Goal: Information Seeking & Learning: Learn about a topic

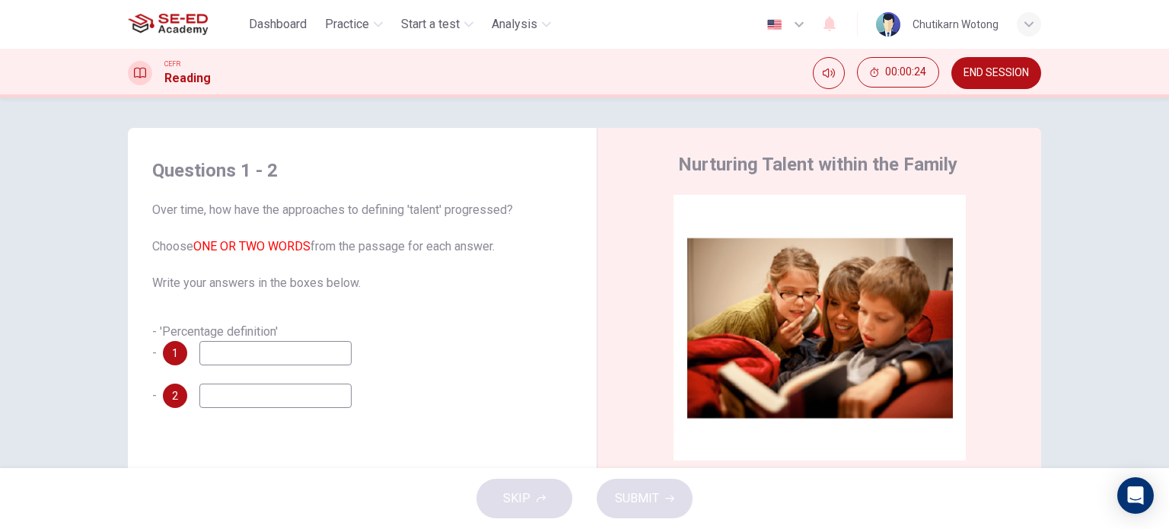
click at [272, 361] on input at bounding box center [275, 353] width 152 height 24
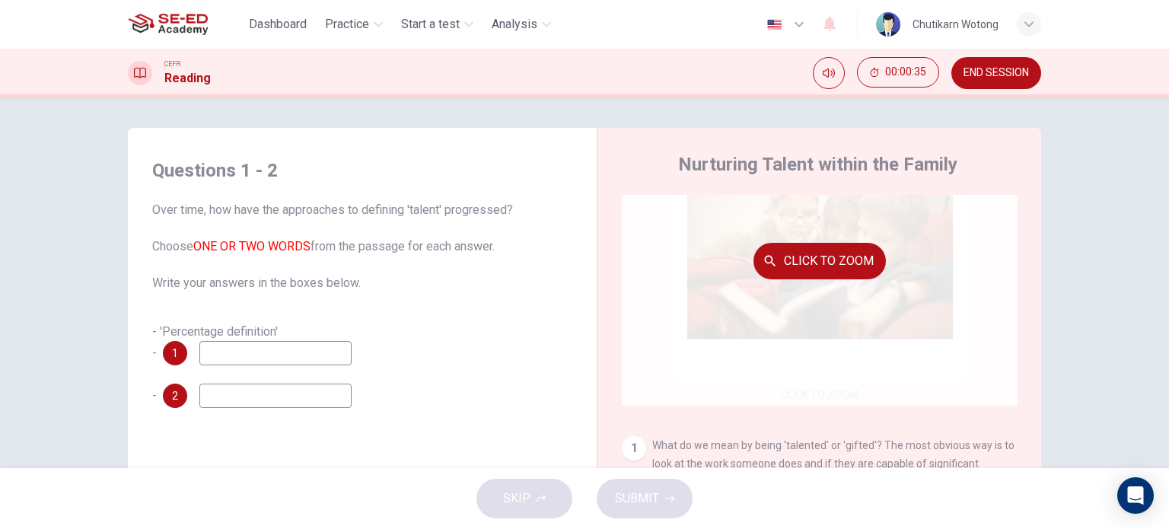
scroll to position [76, 0]
click at [786, 393] on div "Click to Zoom" at bounding box center [820, 264] width 396 height 290
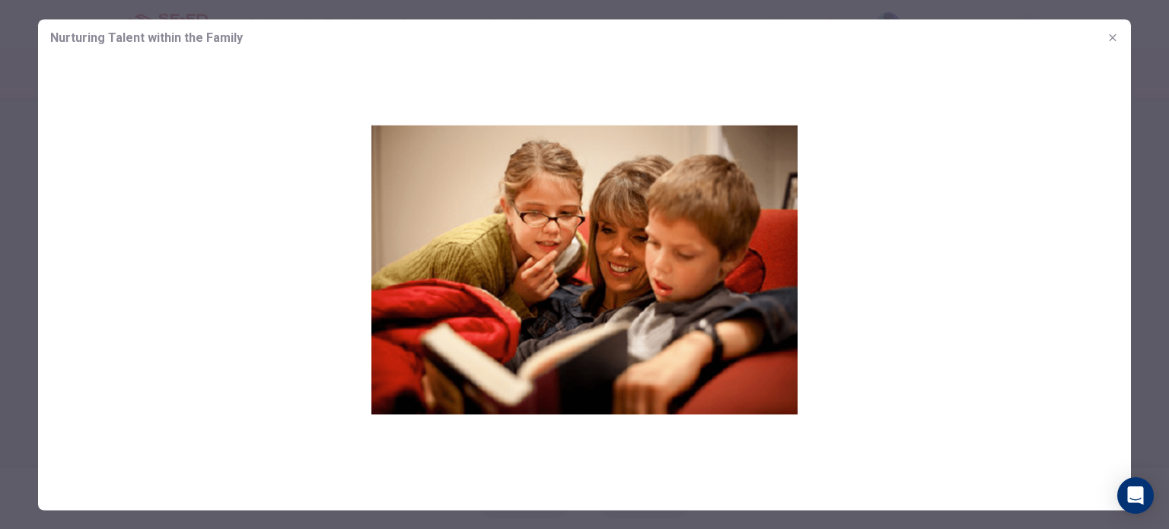
click at [483, 228] on img at bounding box center [584, 269] width 1093 height 426
click at [1114, 35] on icon "button" at bounding box center [1113, 37] width 12 height 12
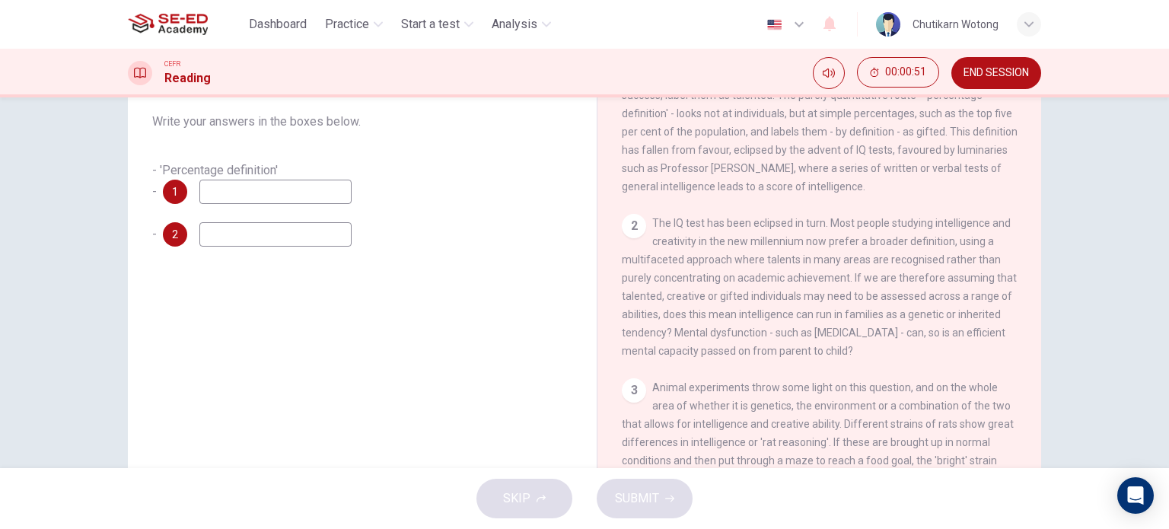
scroll to position [219, 0]
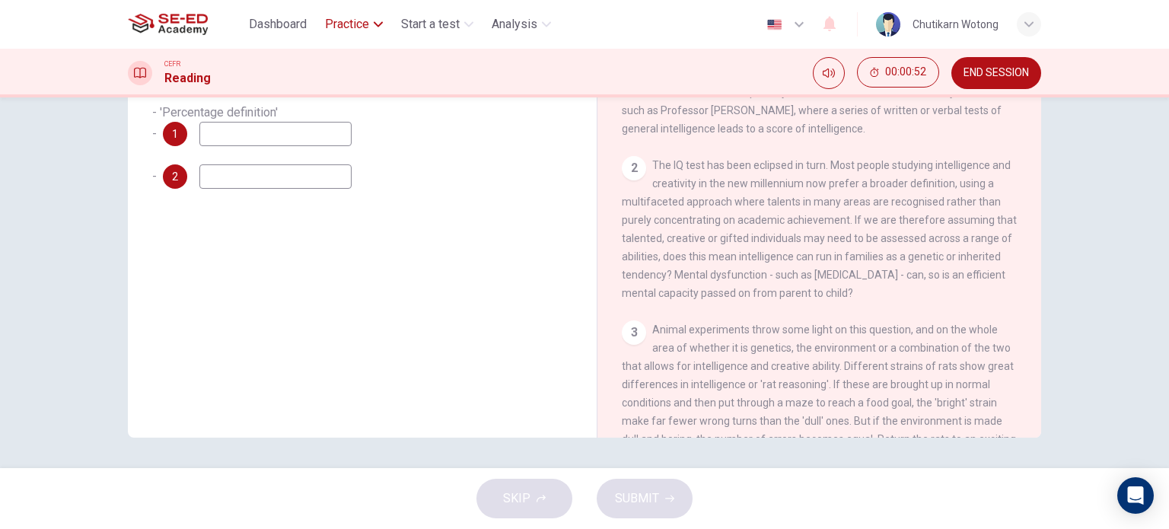
click at [355, 34] on button "Practice" at bounding box center [354, 24] width 70 height 27
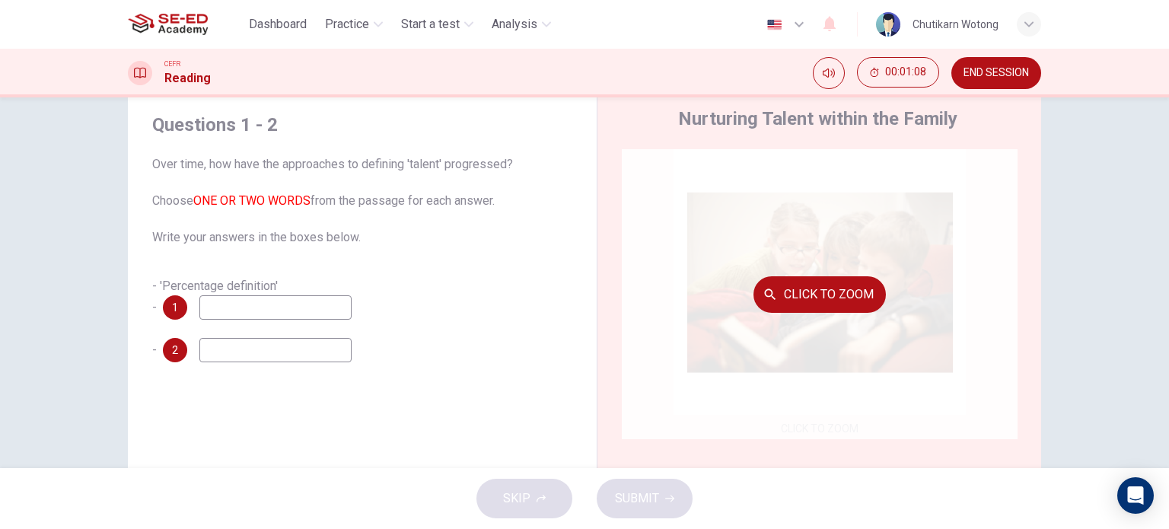
scroll to position [0, 0]
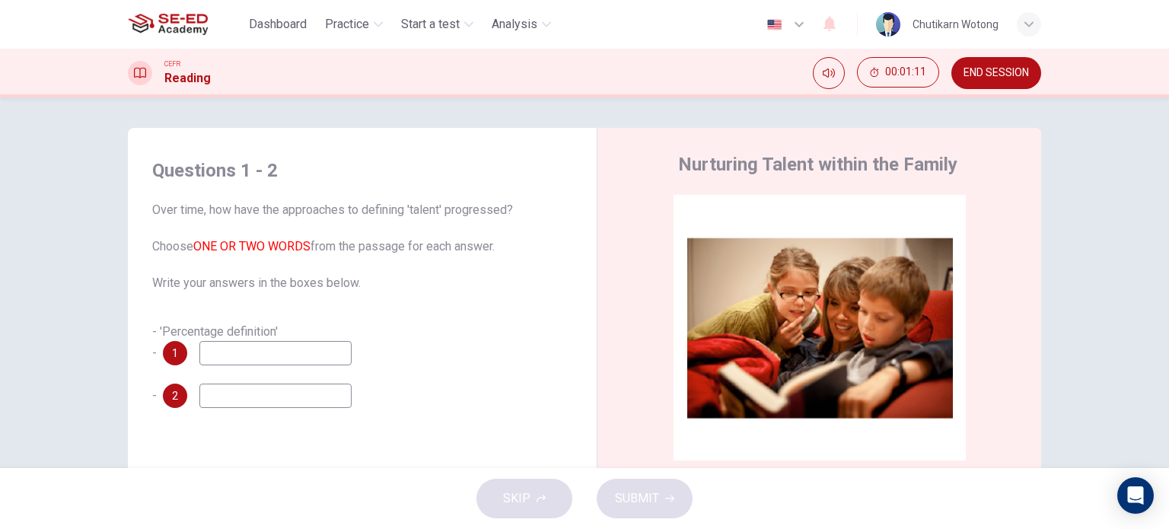
drag, startPoint x: 673, startPoint y: 161, endPoint x: 953, endPoint y: 166, distance: 280.2
click at [953, 166] on div "Nurturing Talent within the Family" at bounding box center [830, 164] width 416 height 24
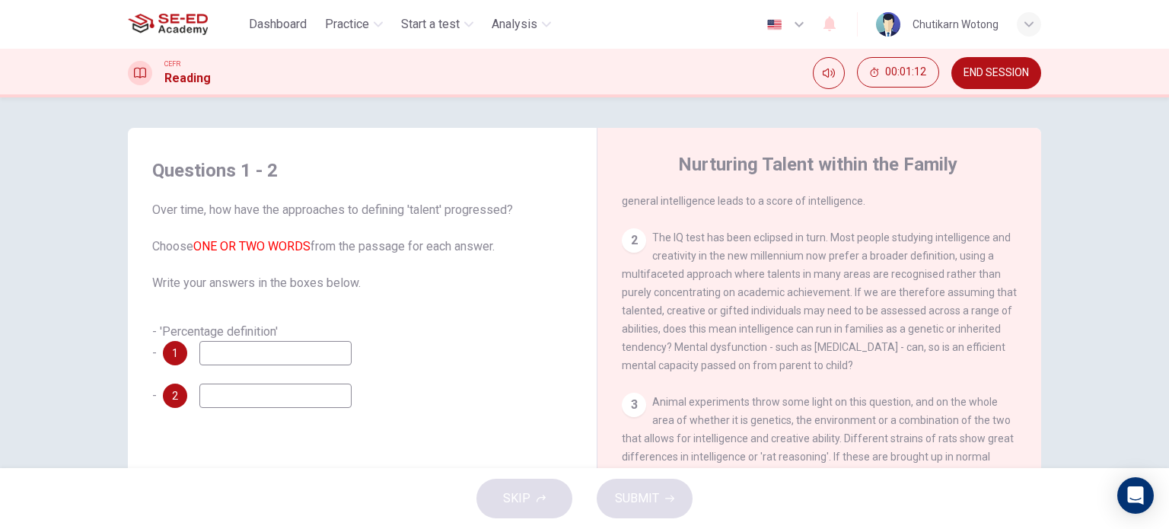
scroll to position [457, 0]
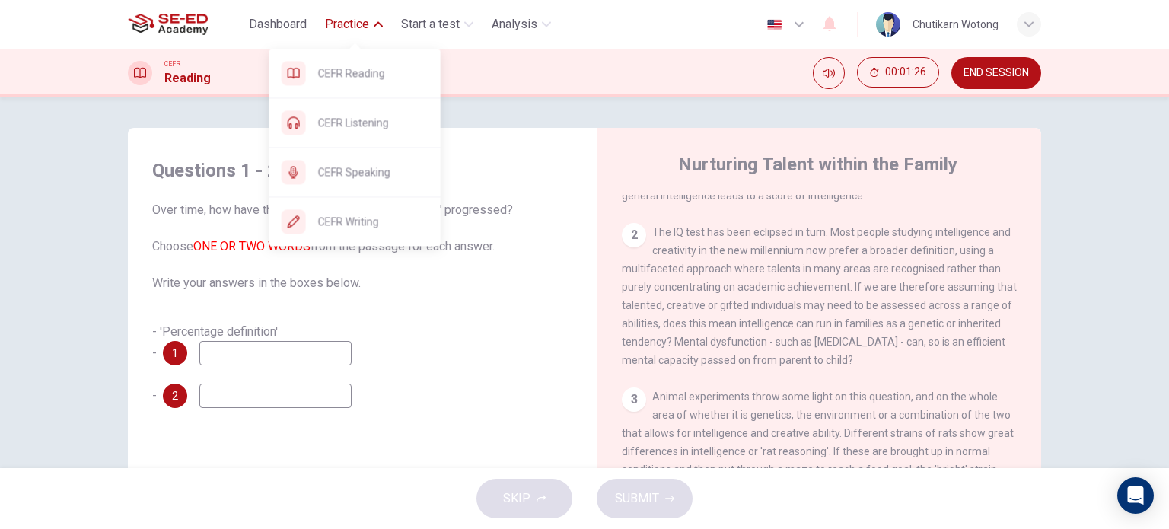
click at [356, 27] on span "Practice" at bounding box center [347, 24] width 44 height 18
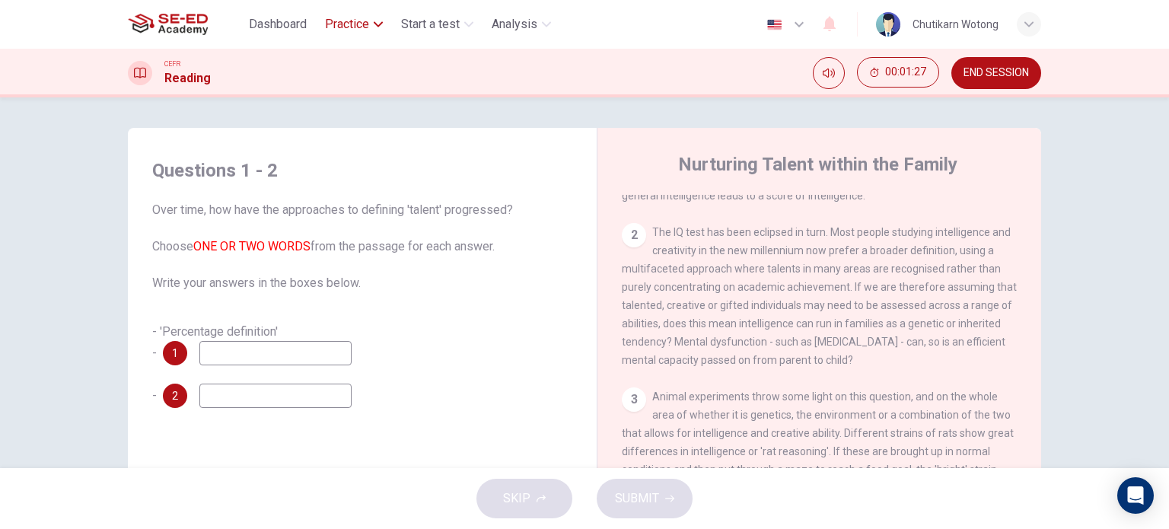
click at [357, 27] on span "Practice" at bounding box center [347, 24] width 44 height 18
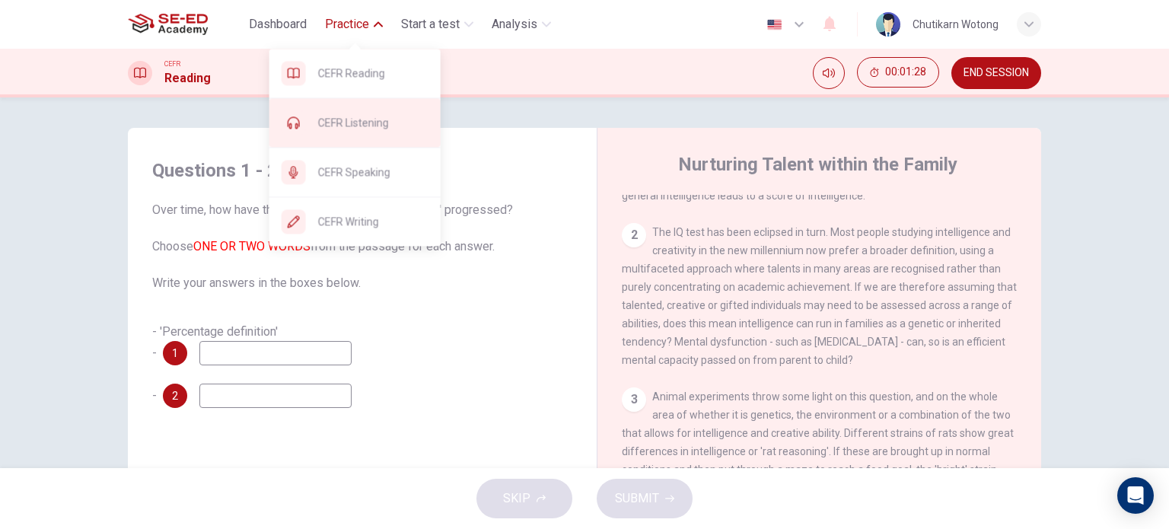
click at [386, 128] on span "CEFR Listening" at bounding box center [373, 122] width 110 height 18
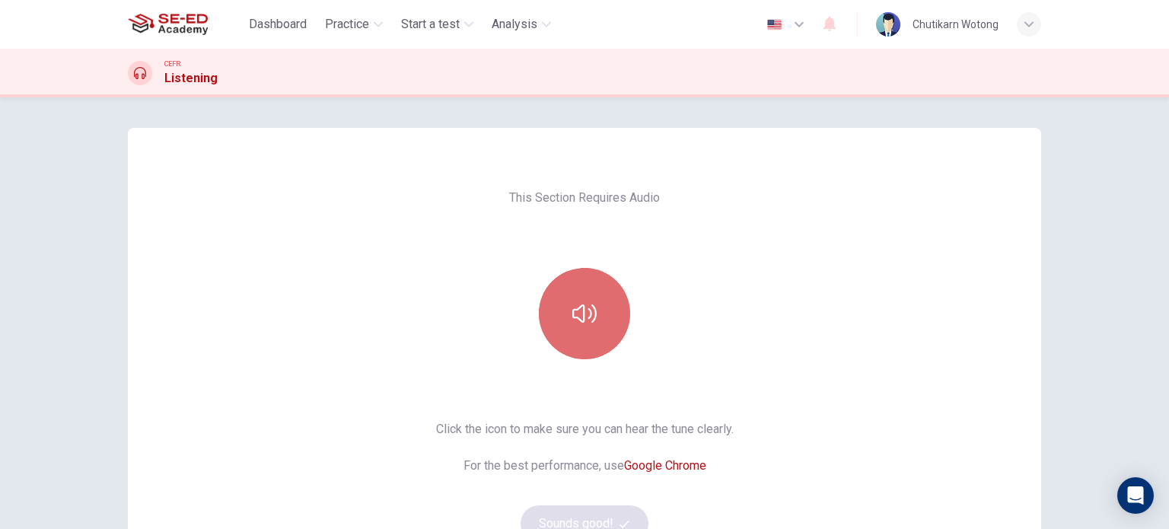
click at [583, 314] on icon "button" at bounding box center [585, 313] width 24 height 24
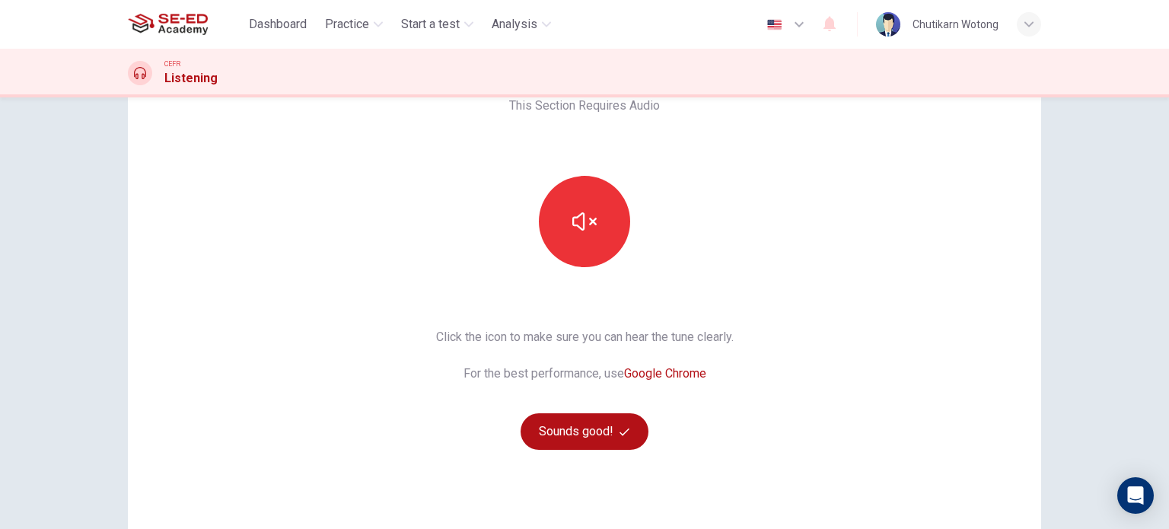
scroll to position [207, 0]
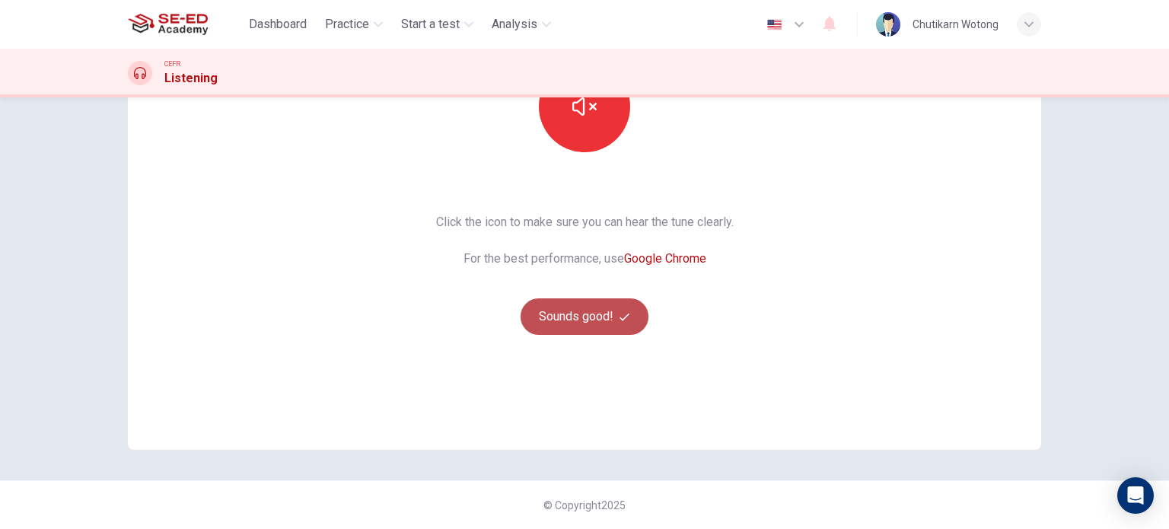
click at [583, 319] on button "Sounds good!" at bounding box center [585, 316] width 128 height 37
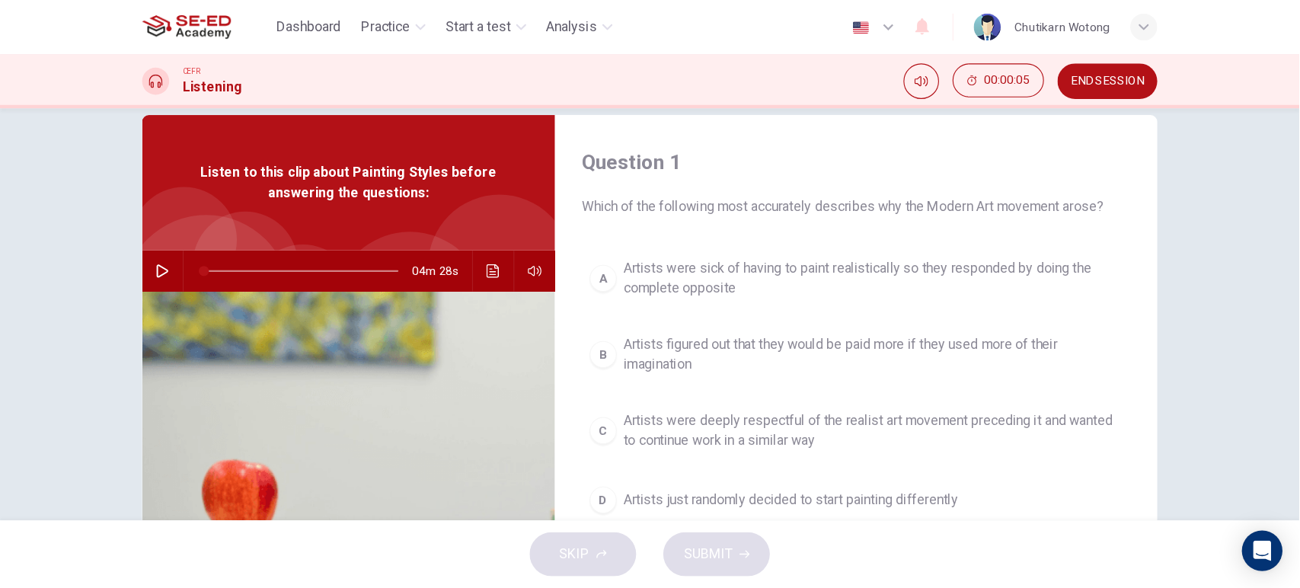
scroll to position [0, 0]
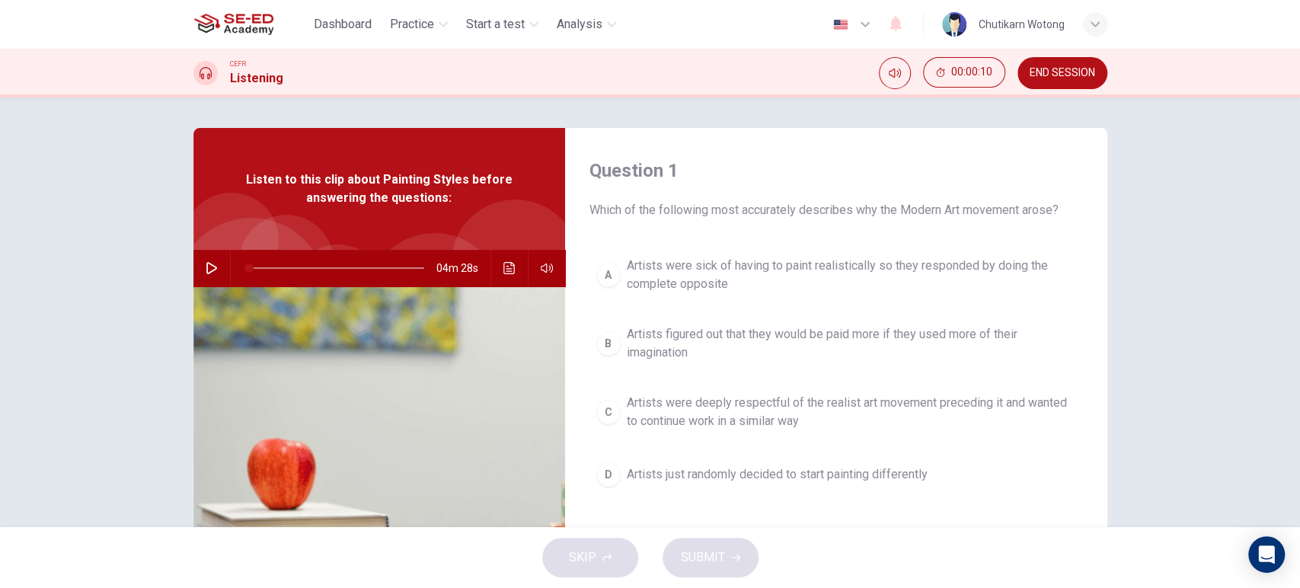
drag, startPoint x: 1087, startPoint y: 24, endPoint x: 59, endPoint y: 136, distance: 1033.8
click at [55, 133] on div "Question 1 Which of the following most accurately describes why the Modern Art …" at bounding box center [650, 311] width 1300 height 429
click at [512, 274] on button "Click to see the audio transcription" at bounding box center [509, 268] width 24 height 37
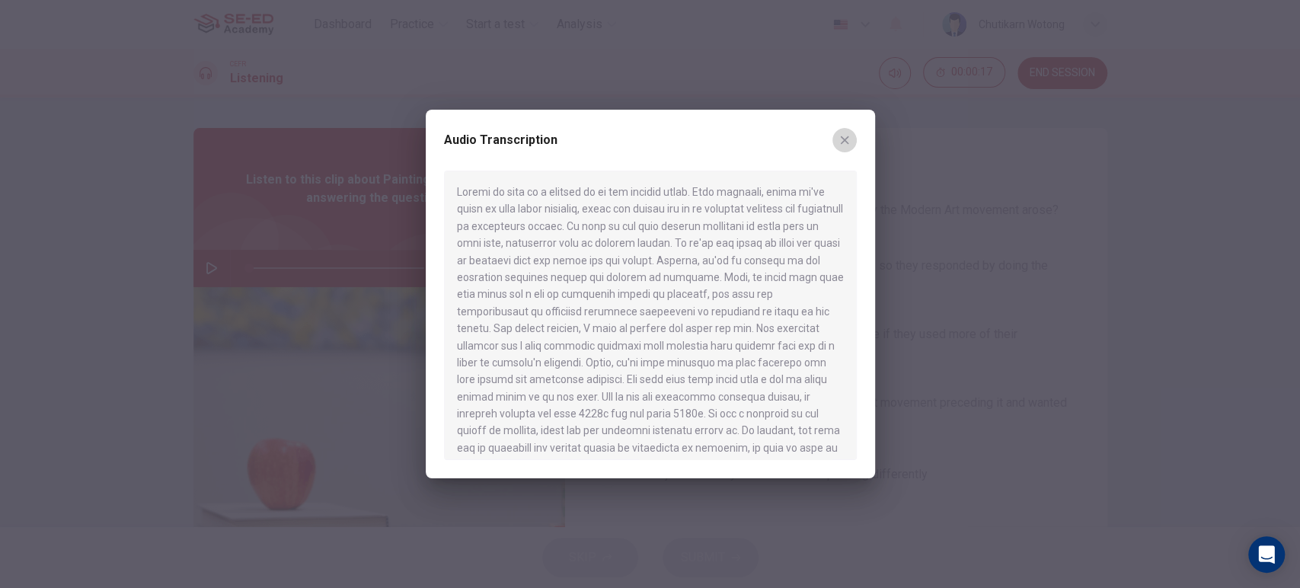
click at [841, 141] on icon "button" at bounding box center [844, 140] width 12 height 12
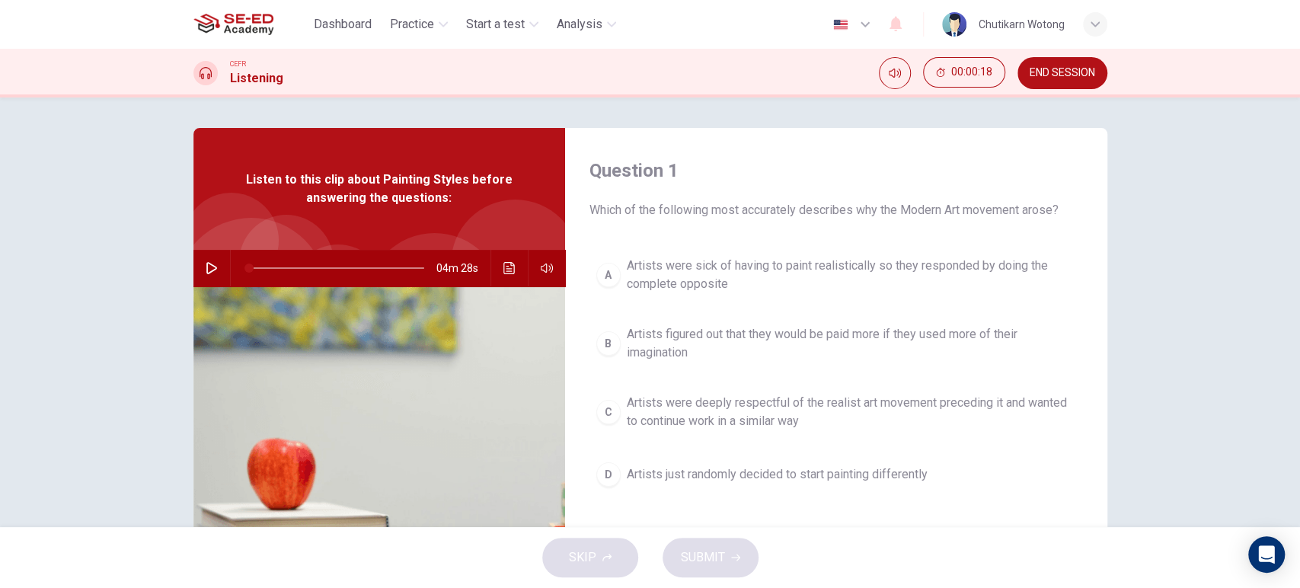
click at [207, 264] on icon "button" at bounding box center [212, 268] width 12 height 12
type input "5"
click at [600, 407] on div "C" at bounding box center [608, 412] width 24 height 24
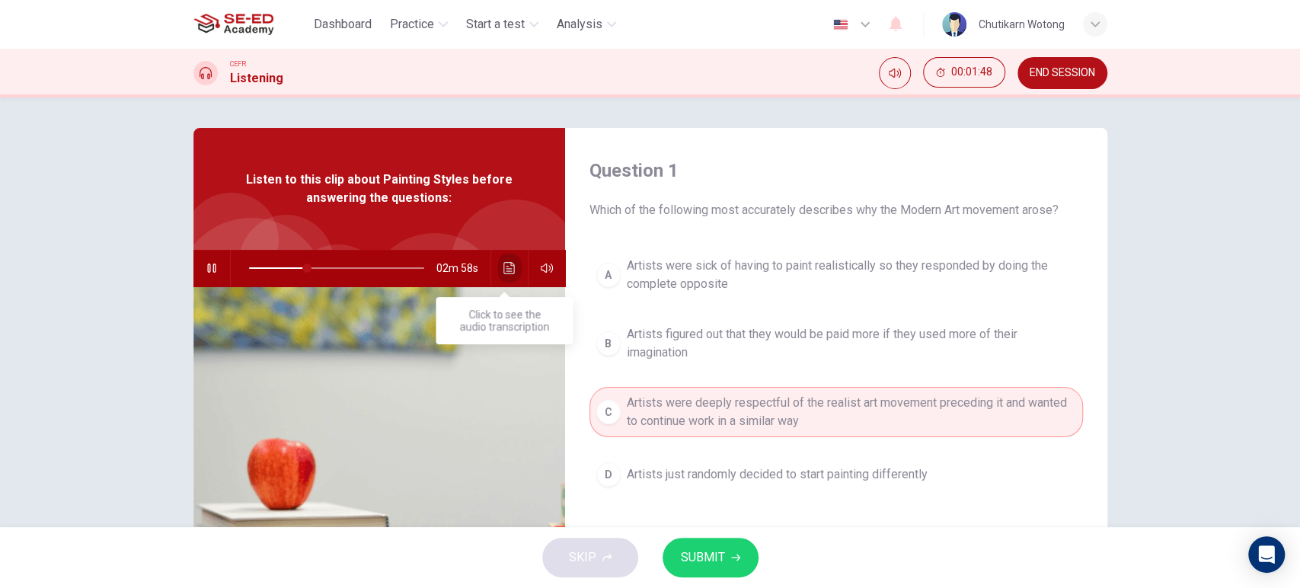
click at [504, 272] on icon "Click to see the audio transcription" at bounding box center [509, 268] width 12 height 12
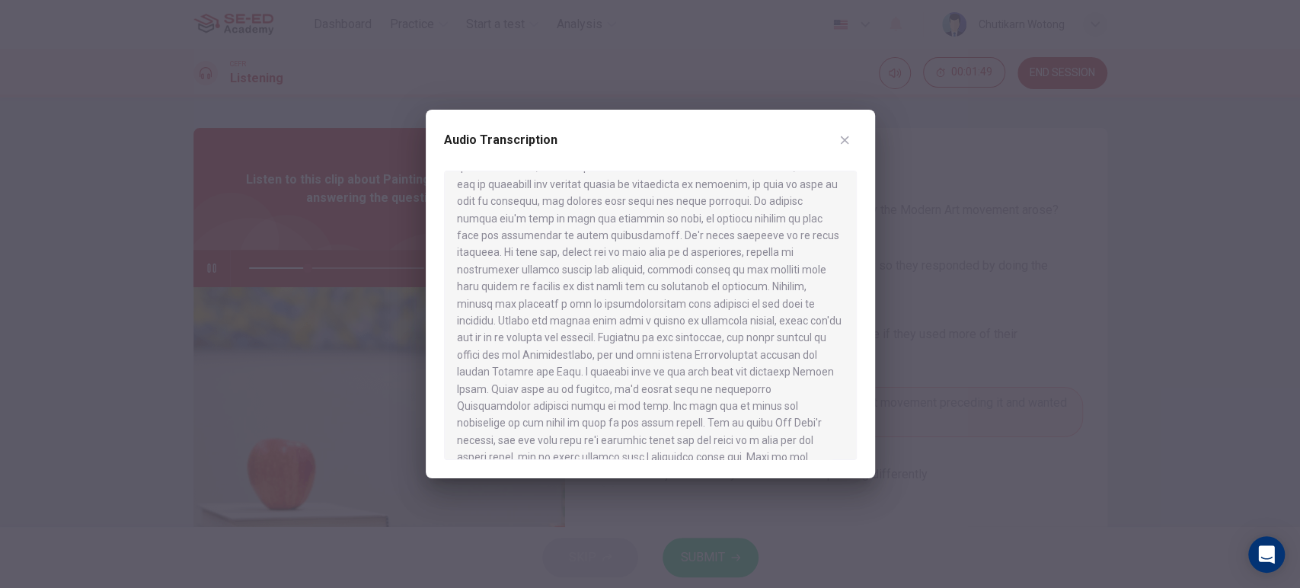
scroll to position [673, 0]
click at [847, 139] on icon "button" at bounding box center [844, 140] width 12 height 12
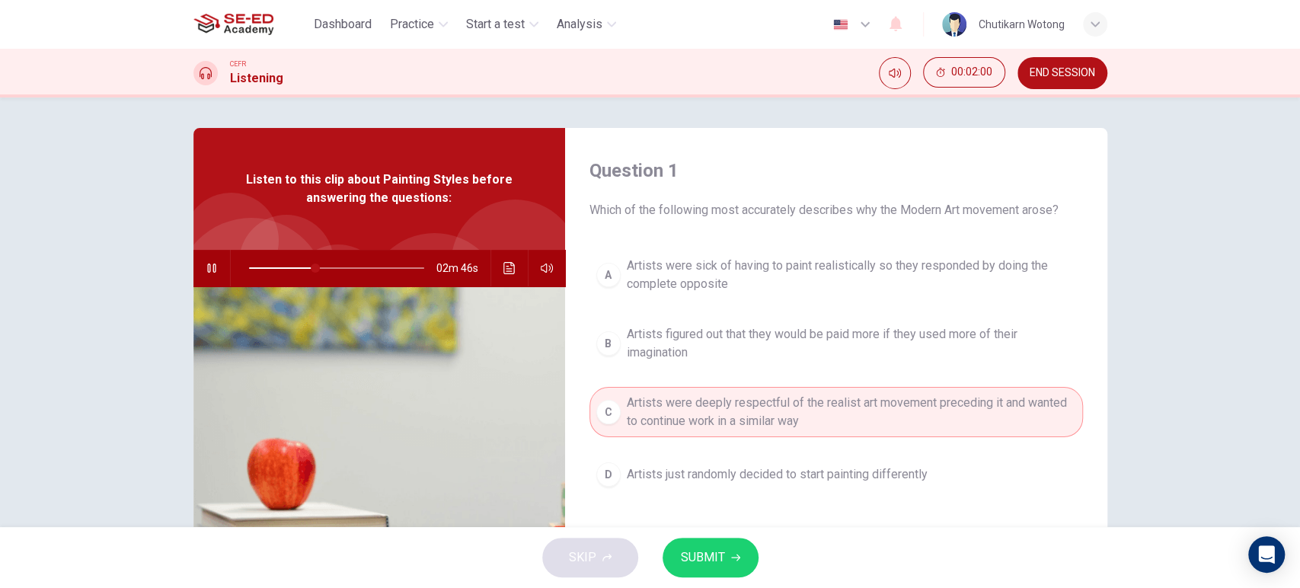
click at [746, 528] on button "SUBMIT" at bounding box center [710, 558] width 96 height 40
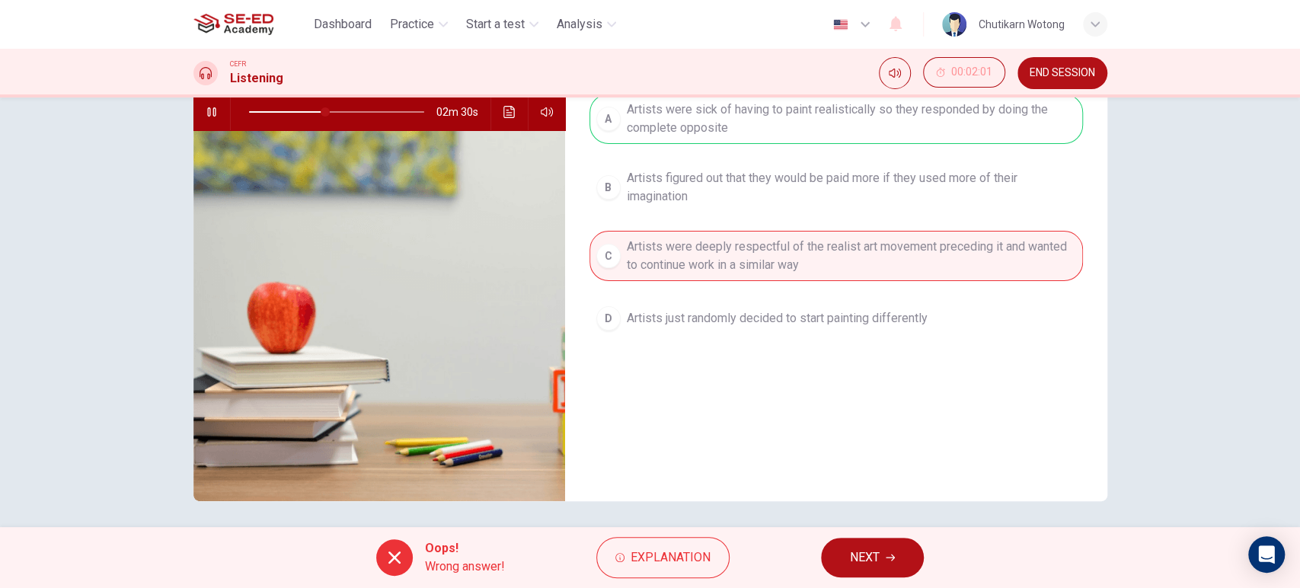
scroll to position [160, 0]
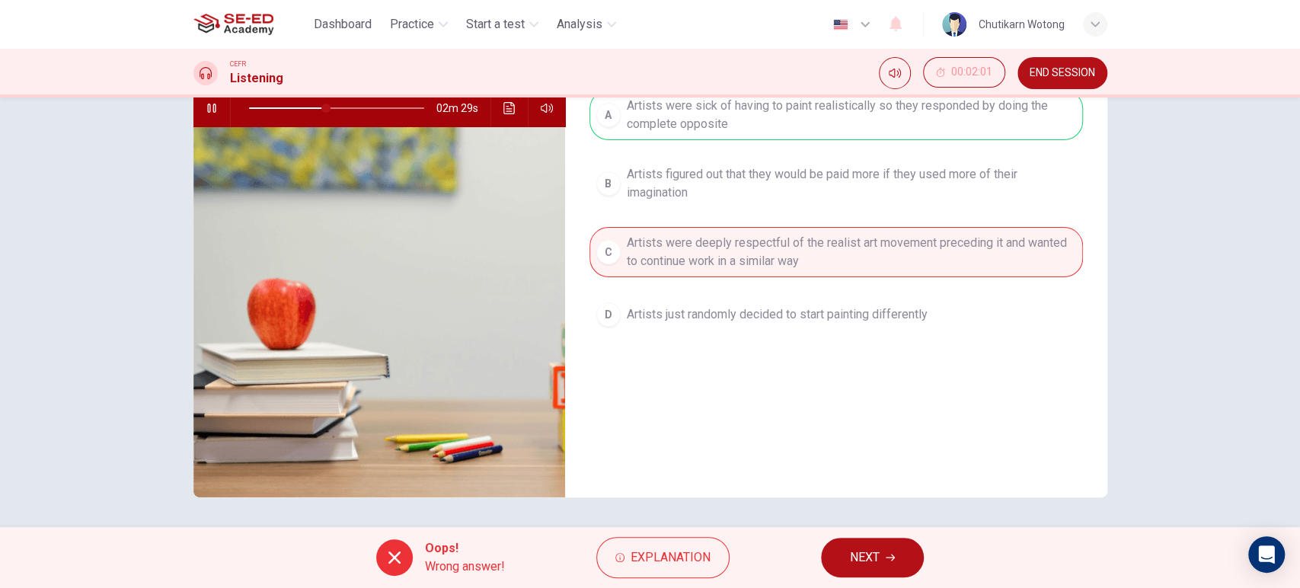
click at [895, 528] on button "NEXT" at bounding box center [872, 558] width 103 height 40
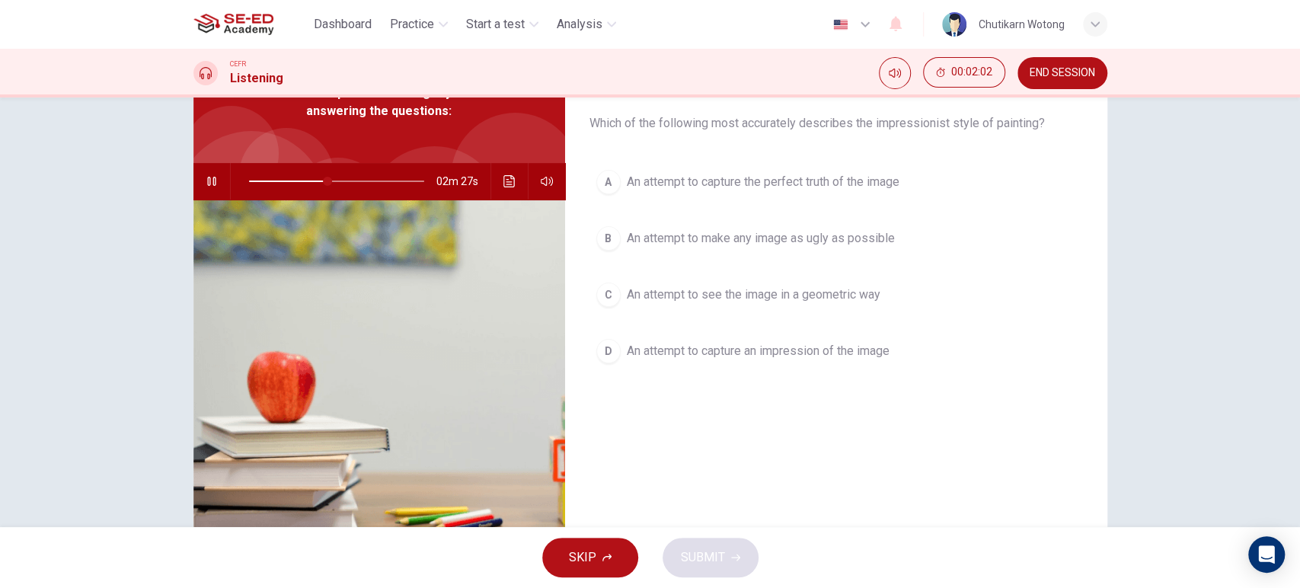
scroll to position [0, 0]
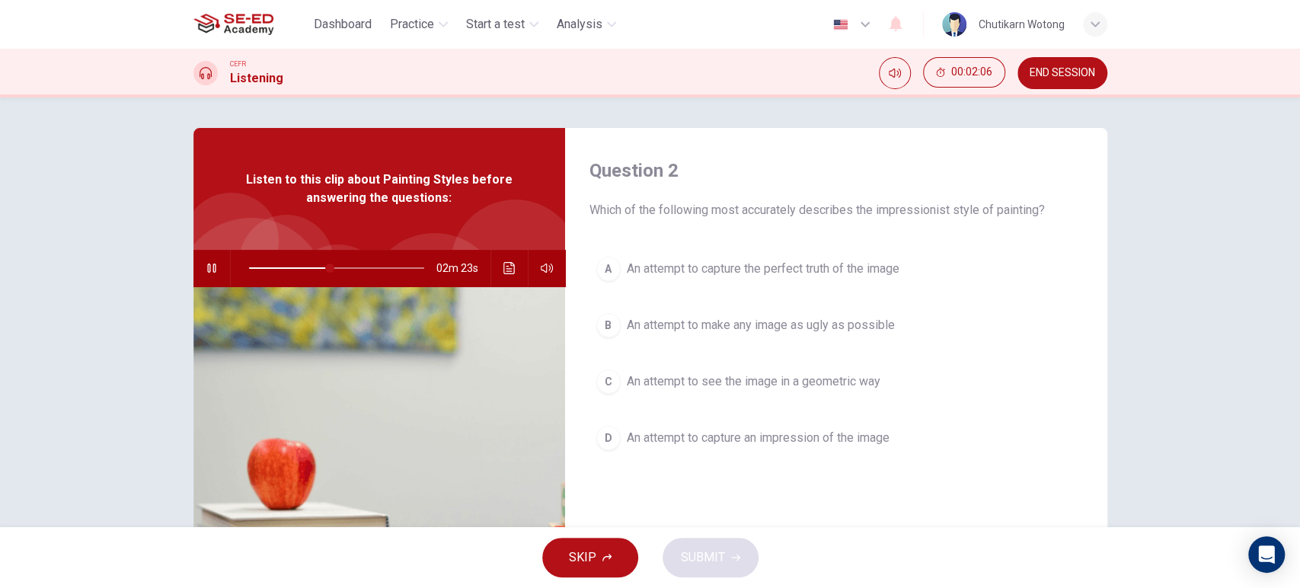
drag, startPoint x: 656, startPoint y: 206, endPoint x: 714, endPoint y: 209, distance: 58.0
click at [714, 209] on span "Which of the following most accurately describes the impressionist style of pai…" at bounding box center [835, 210] width 493 height 18
click at [780, 372] on span "An attempt to see the image in a geometric way" at bounding box center [754, 381] width 254 height 18
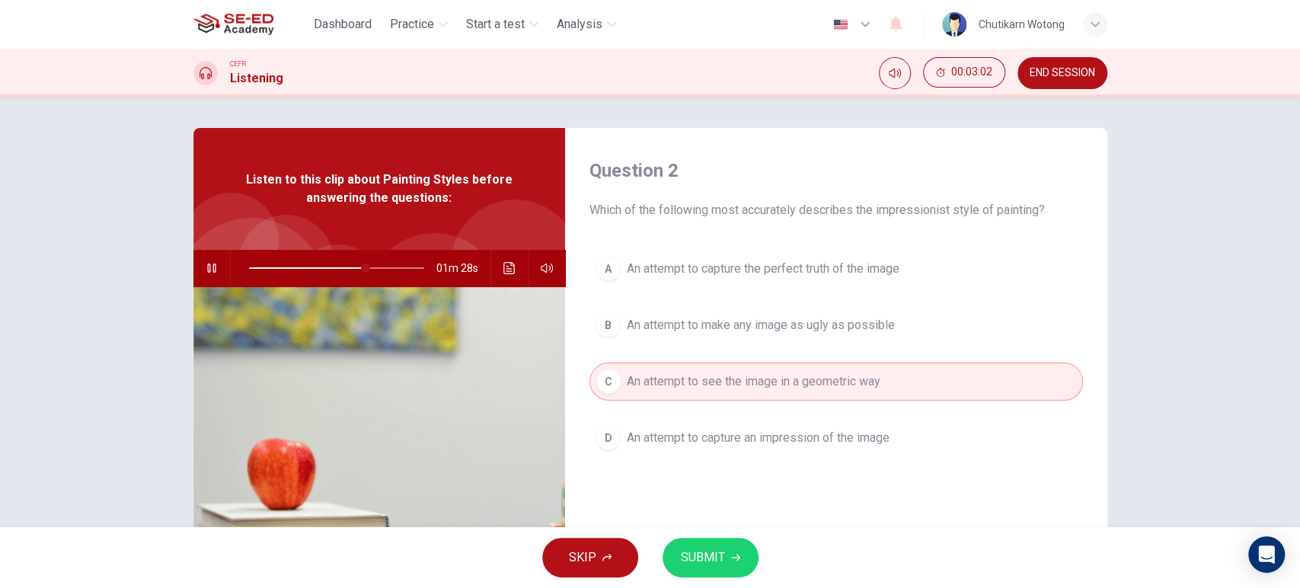
click at [724, 528] on button "SUBMIT" at bounding box center [710, 558] width 96 height 40
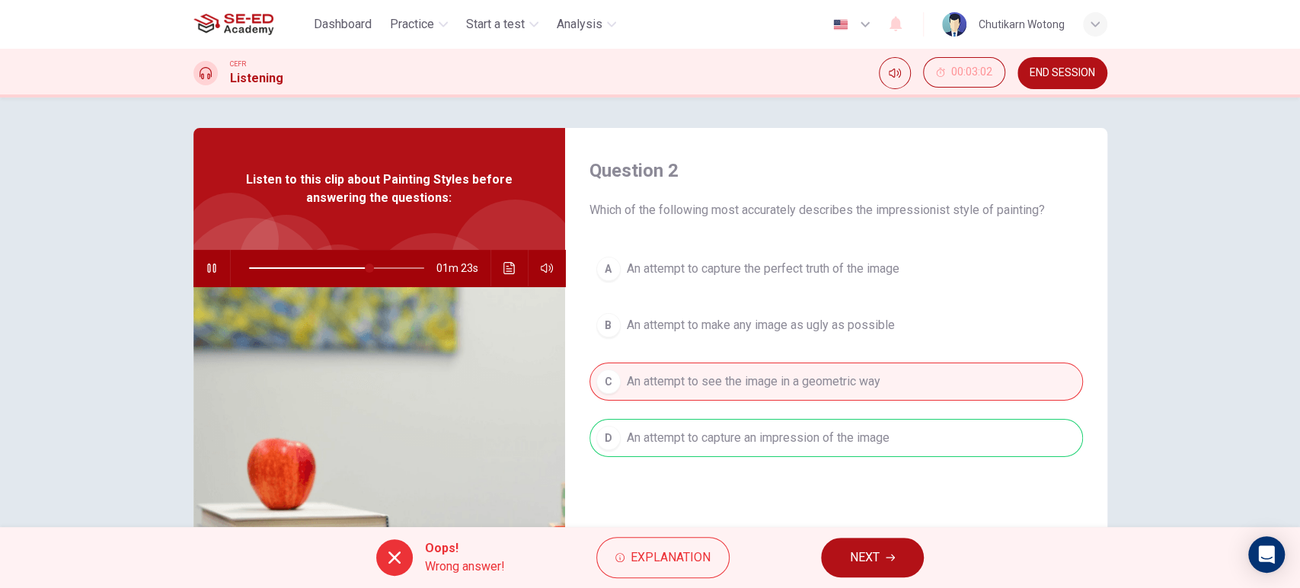
click at [871, 528] on span "NEXT" at bounding box center [865, 557] width 30 height 21
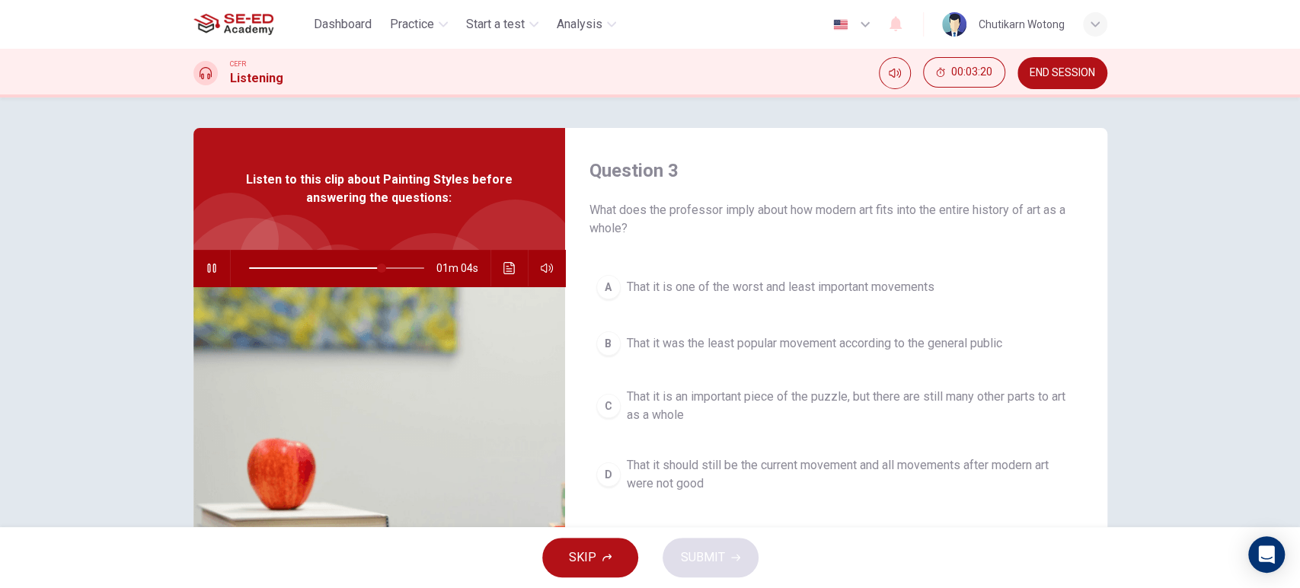
click at [692, 285] on span "That it is one of the worst and least important movements" at bounding box center [781, 287] width 308 height 18
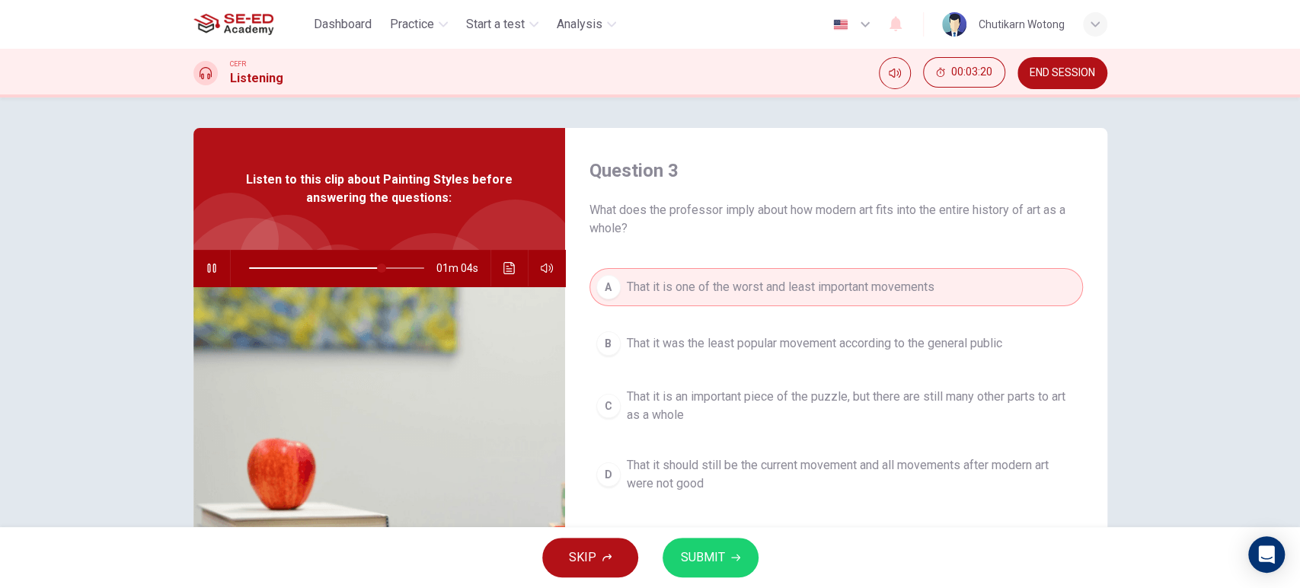
click at [721, 528] on span "SUBMIT" at bounding box center [703, 557] width 44 height 21
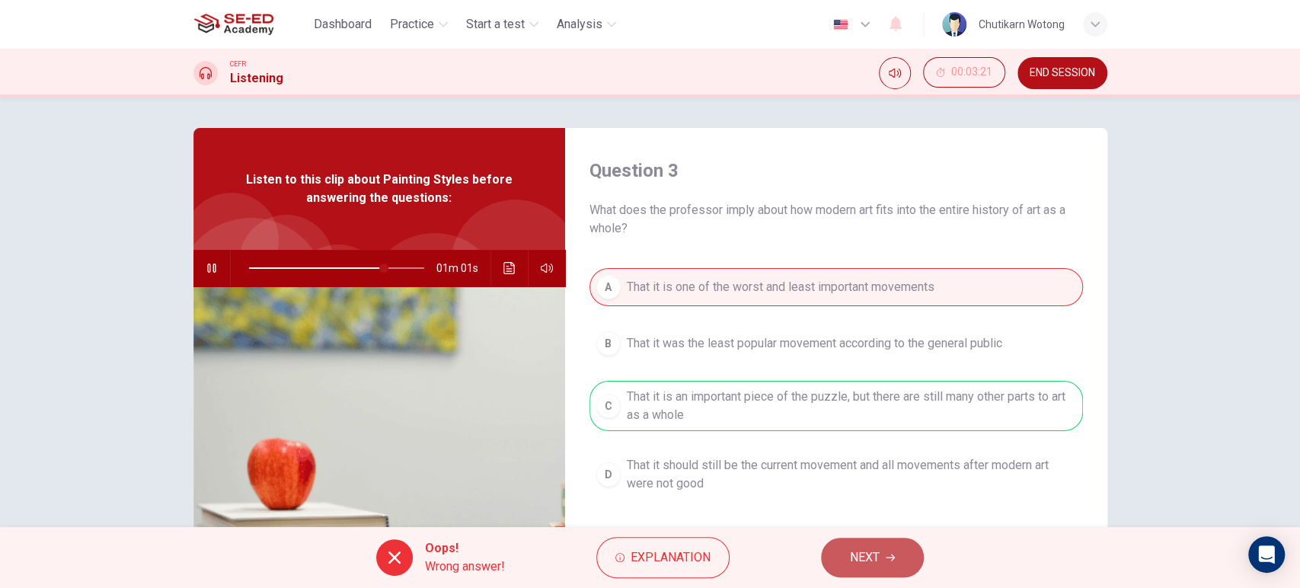
click at [910, 528] on button "NEXT" at bounding box center [872, 558] width 103 height 40
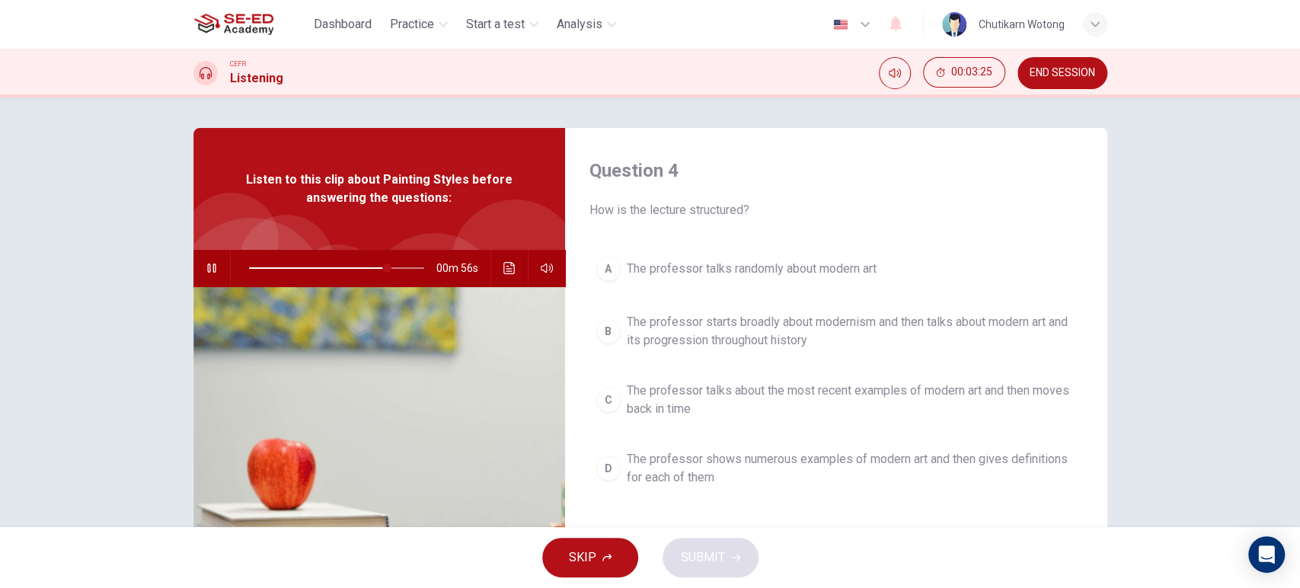
click at [714, 528] on div "SKIP SUBMIT" at bounding box center [650, 557] width 1300 height 61
drag, startPoint x: 646, startPoint y: 207, endPoint x: 739, endPoint y: 209, distance: 92.2
click at [739, 209] on span "How is the lecture structured?" at bounding box center [835, 210] width 493 height 18
click at [505, 268] on icon "Click to see the audio transcription" at bounding box center [508, 268] width 11 height 12
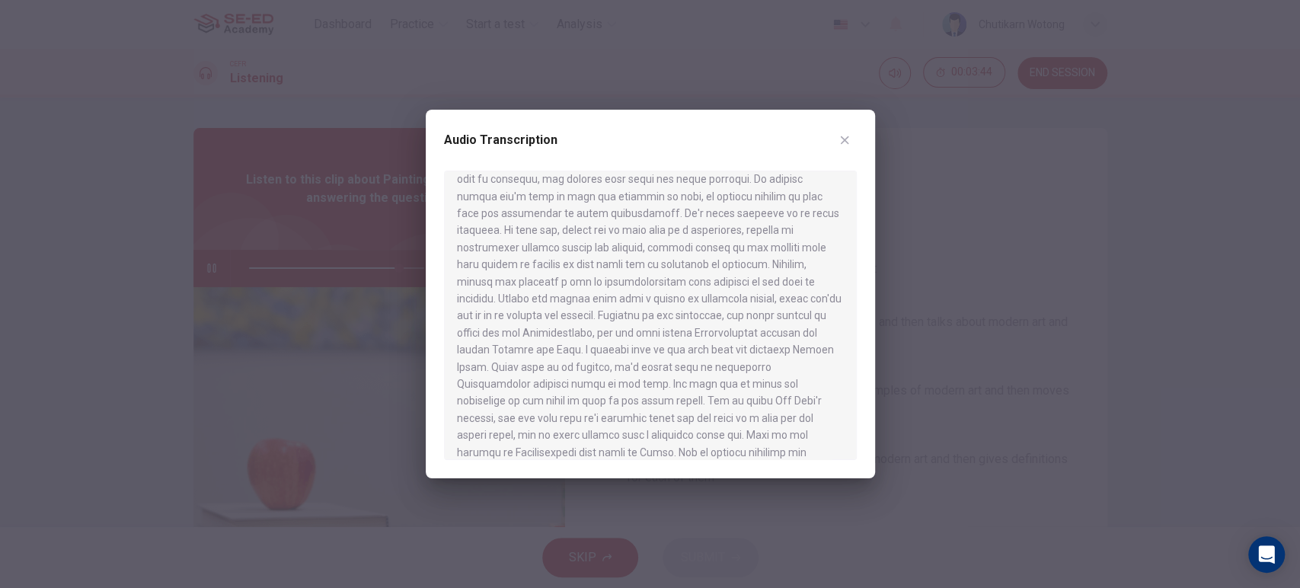
scroll to position [673, 0]
drag, startPoint x: 732, startPoint y: 136, endPoint x: 404, endPoint y: 141, distance: 328.2
click at [404, 141] on div "Audio Transcription" at bounding box center [650, 294] width 1300 height 588
click at [847, 142] on icon "button" at bounding box center [844, 140] width 12 height 12
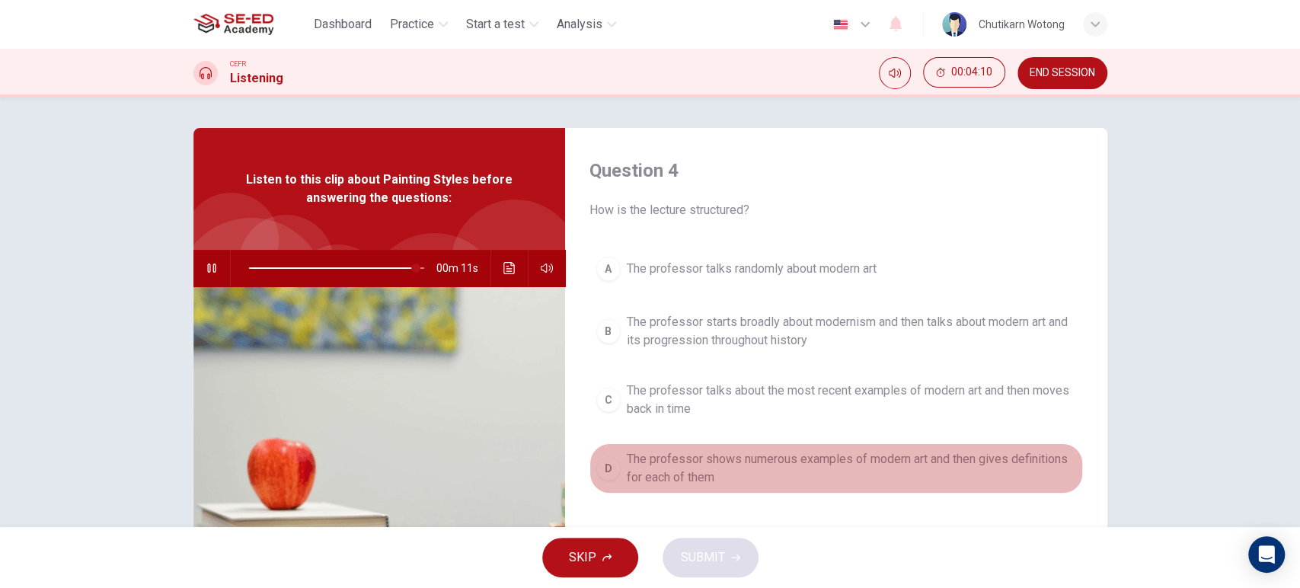
click at [702, 458] on span "The professor shows numerous examples of modern art and then gives definitions …" at bounding box center [851, 468] width 449 height 37
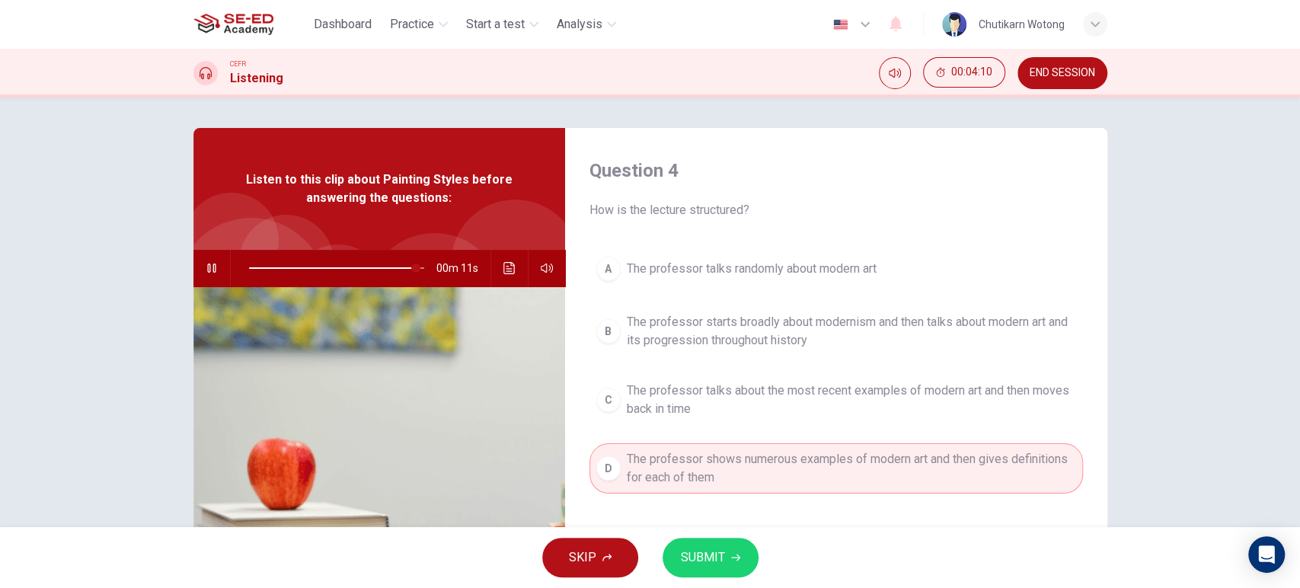
click at [700, 528] on button "SUBMIT" at bounding box center [710, 558] width 96 height 40
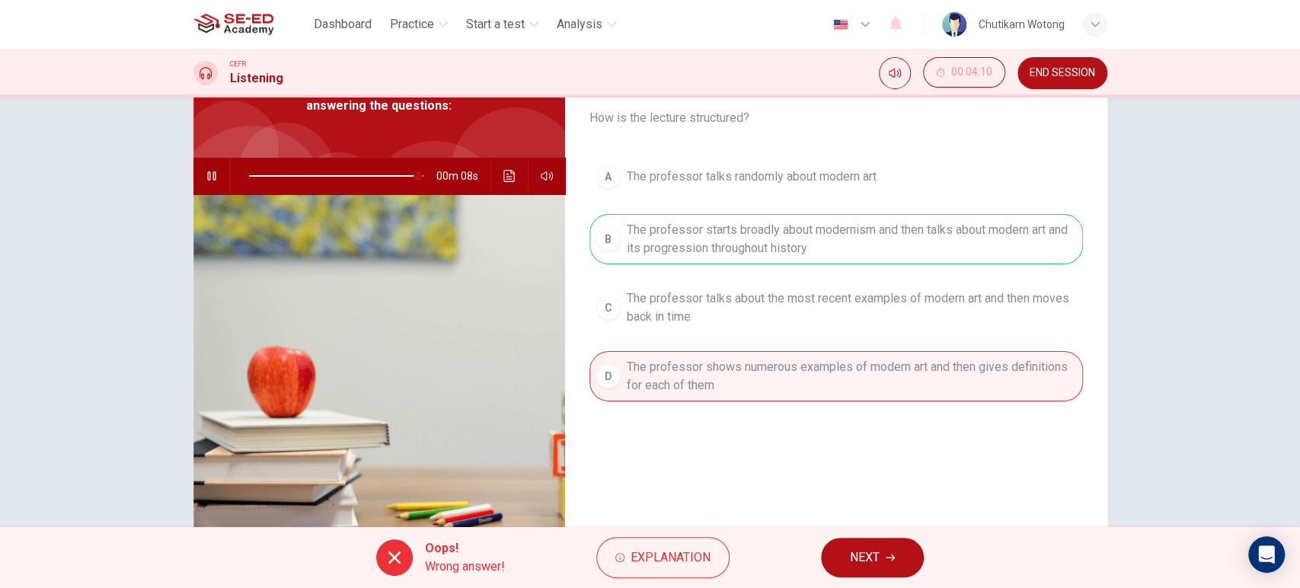
scroll to position [160, 0]
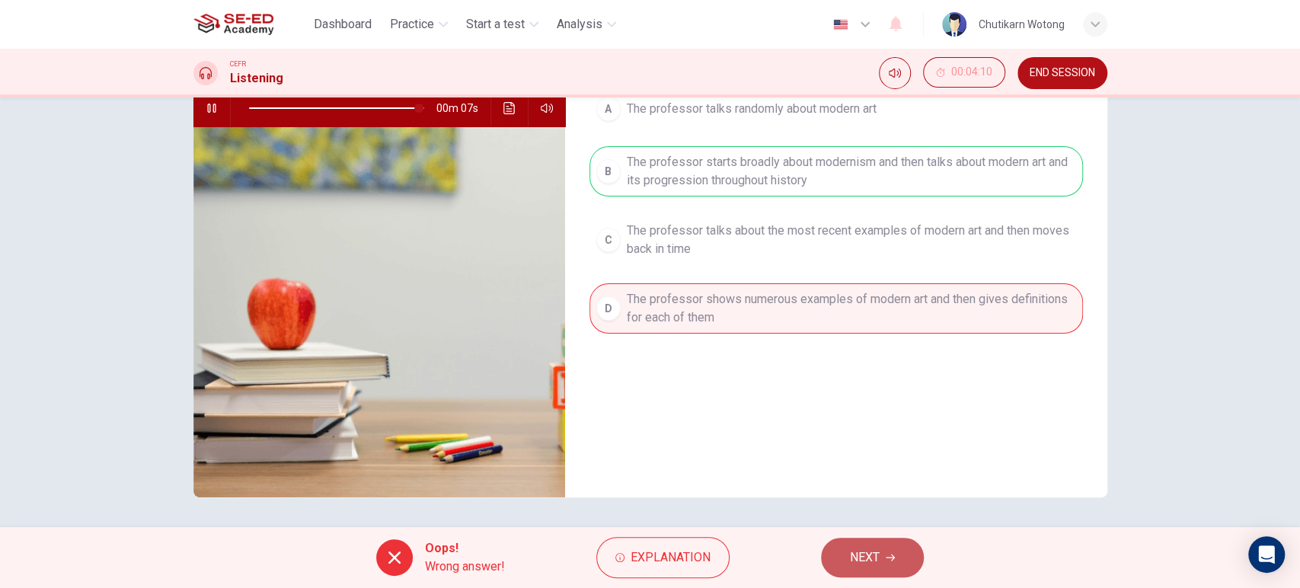
click at [860, 528] on span "NEXT" at bounding box center [865, 557] width 30 height 21
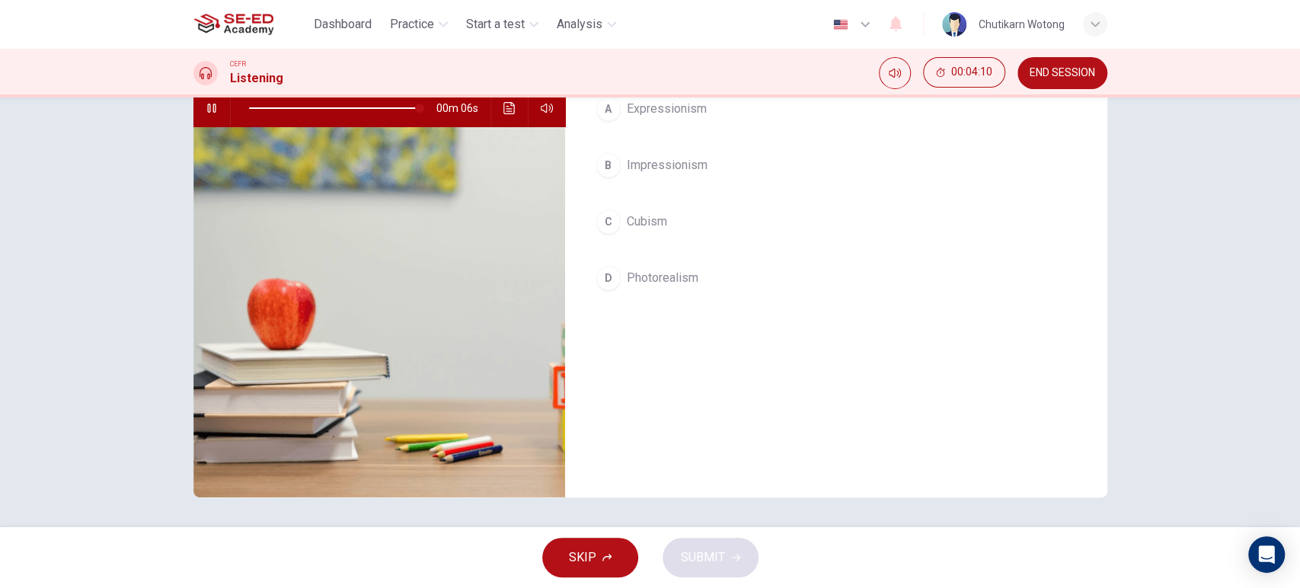
scroll to position [0, 0]
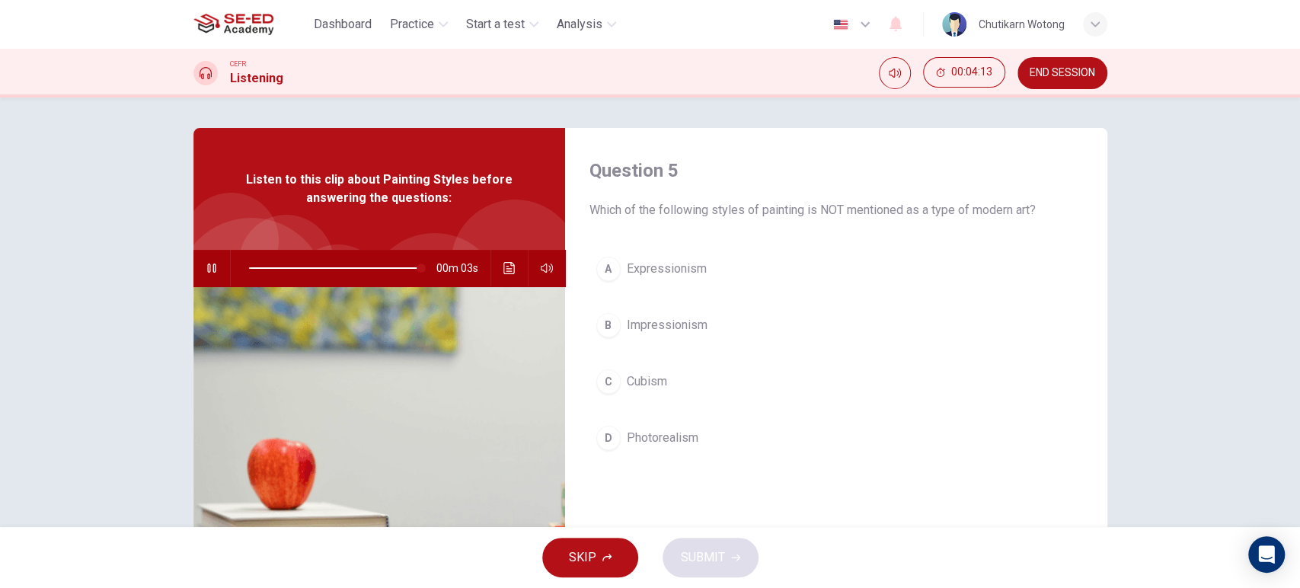
drag, startPoint x: 809, startPoint y: 205, endPoint x: 1003, endPoint y: 217, distance: 193.8
click at [1003, 217] on span "Which of the following styles of painting is NOT mentioned as a type of modern …" at bounding box center [835, 210] width 493 height 18
type input "0"
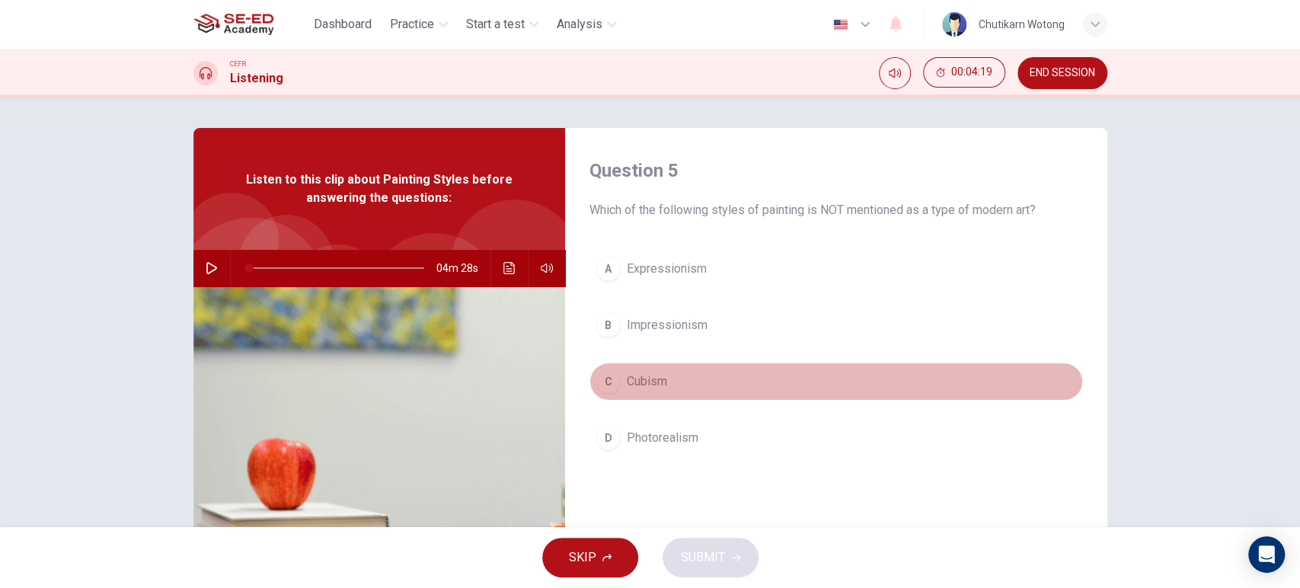
click at [650, 380] on span "Cubism" at bounding box center [647, 381] width 40 height 18
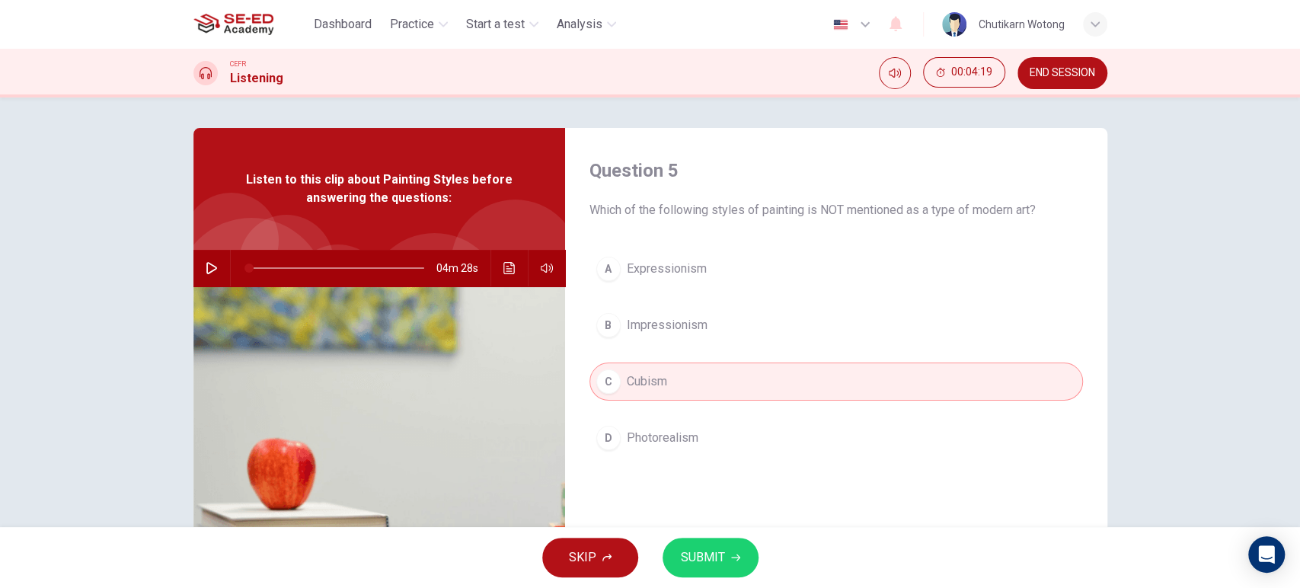
click at [716, 528] on div "SKIP SUBMIT" at bounding box center [650, 557] width 1300 height 61
click at [719, 528] on button "SUBMIT" at bounding box center [710, 558] width 96 height 40
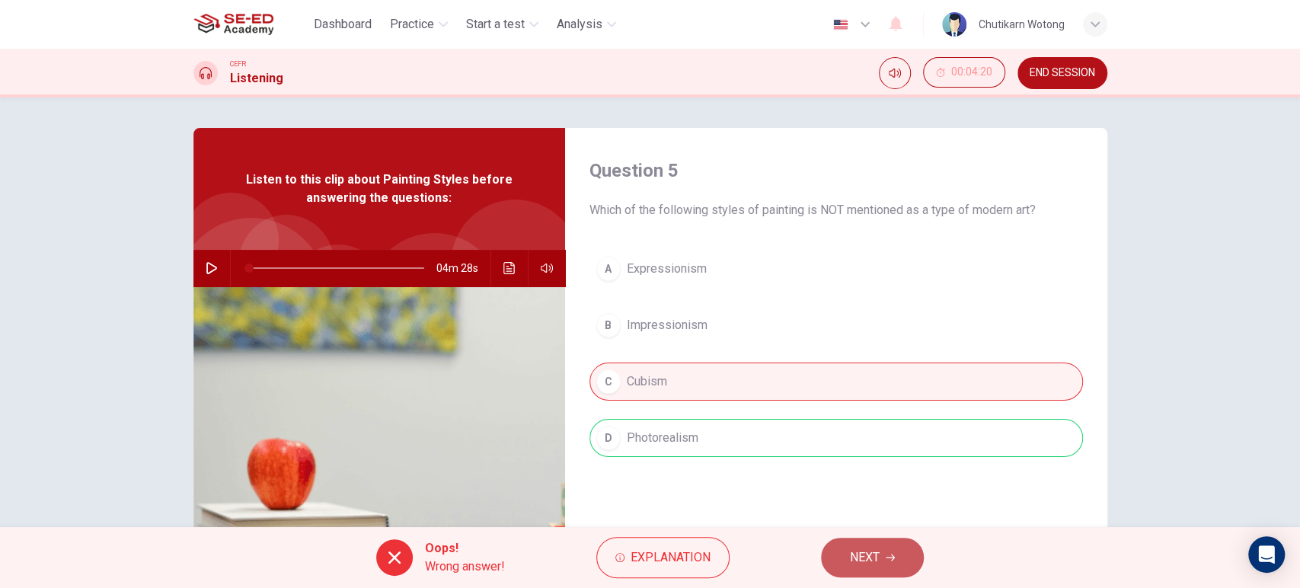
click at [906, 528] on button "NEXT" at bounding box center [872, 558] width 103 height 40
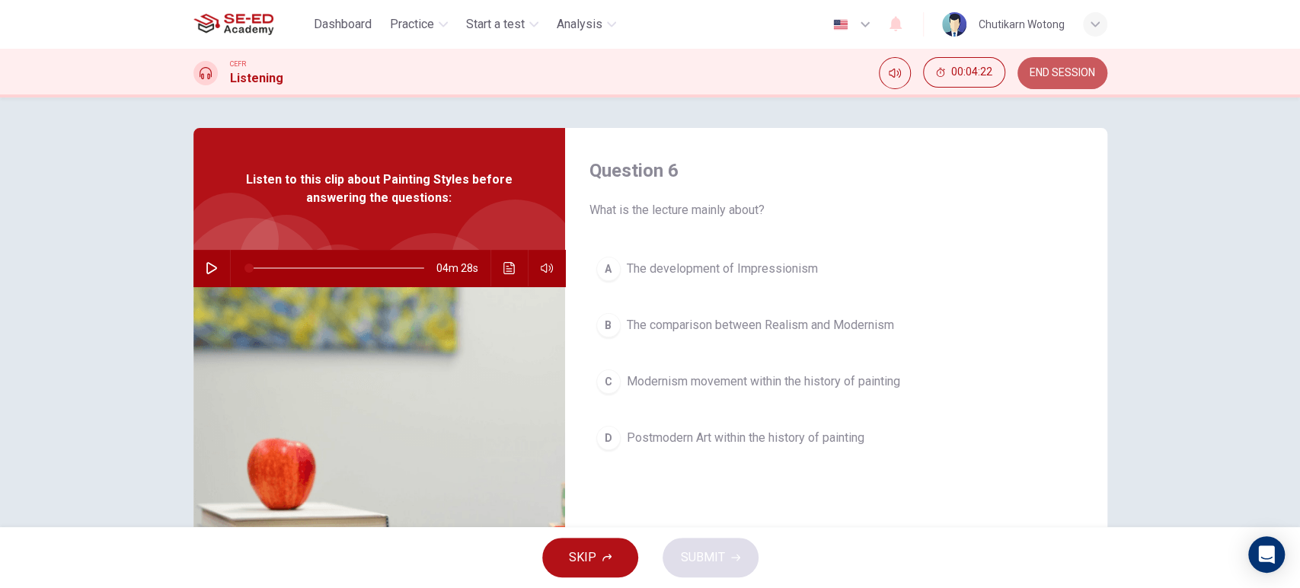
click at [1061, 85] on button "END SESSION" at bounding box center [1062, 73] width 90 height 32
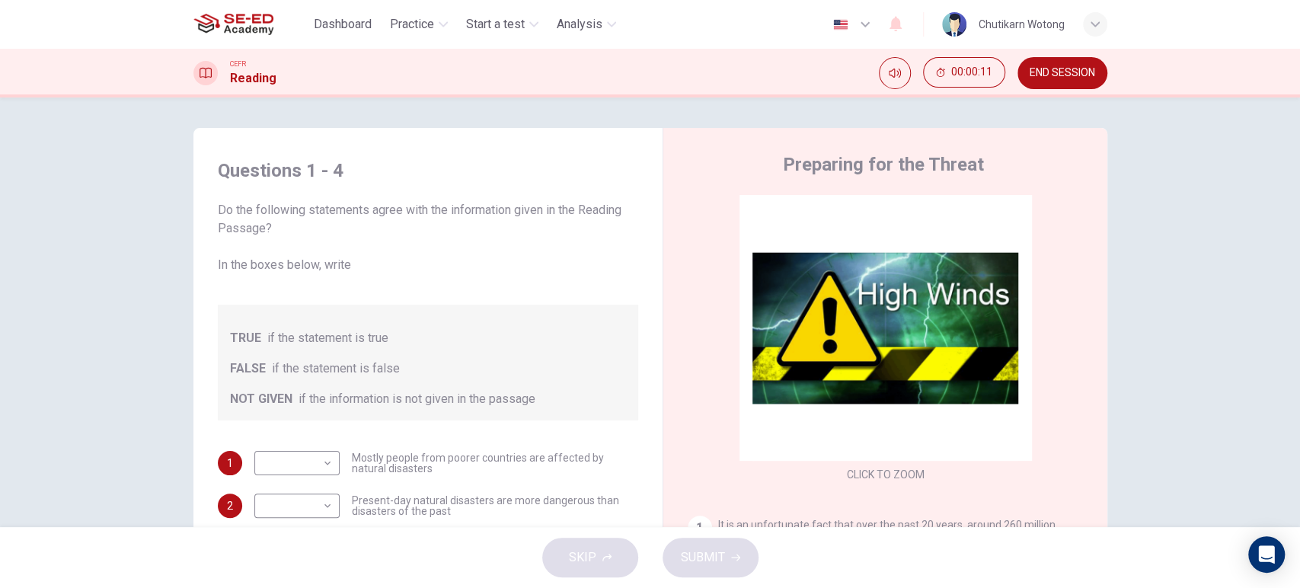
drag, startPoint x: 242, startPoint y: 258, endPoint x: 330, endPoint y: 263, distance: 88.5
click at [330, 263] on span "Do the following statements agree with the information given in the Reading Pas…" at bounding box center [428, 237] width 420 height 73
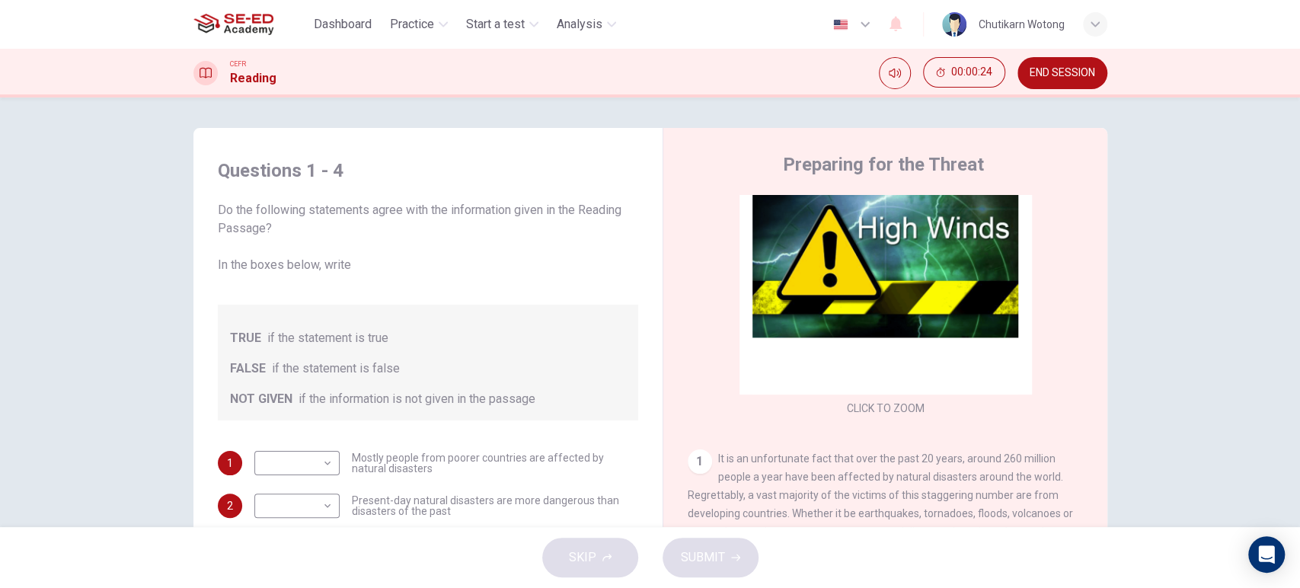
scroll to position [169, 0]
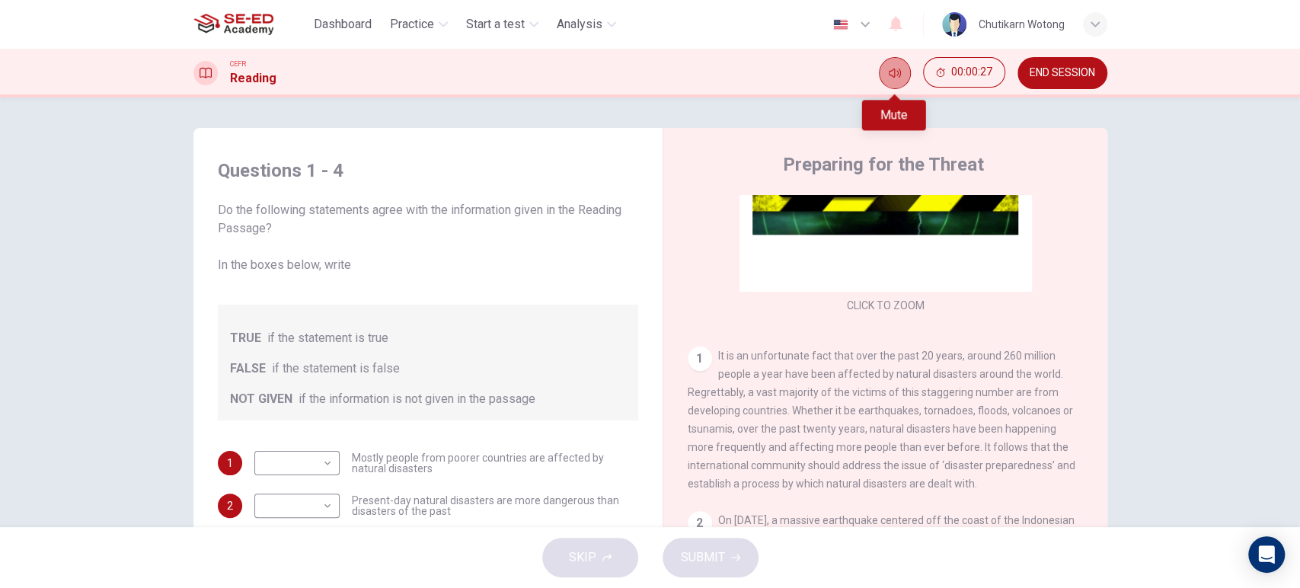
click at [895, 75] on icon "Mute" at bounding box center [894, 73] width 12 height 12
click at [882, 56] on div "CEFR Reading 00:00:29 END SESSION" at bounding box center [650, 73] width 1300 height 49
click at [888, 71] on icon "Unmute" at bounding box center [894, 73] width 12 height 12
drag, startPoint x: 350, startPoint y: 500, endPoint x: 397, endPoint y: 494, distance: 47.6
click at [383, 499] on span "Present-day natural disasters are more dangerous than disasters of the past" at bounding box center [495, 505] width 286 height 21
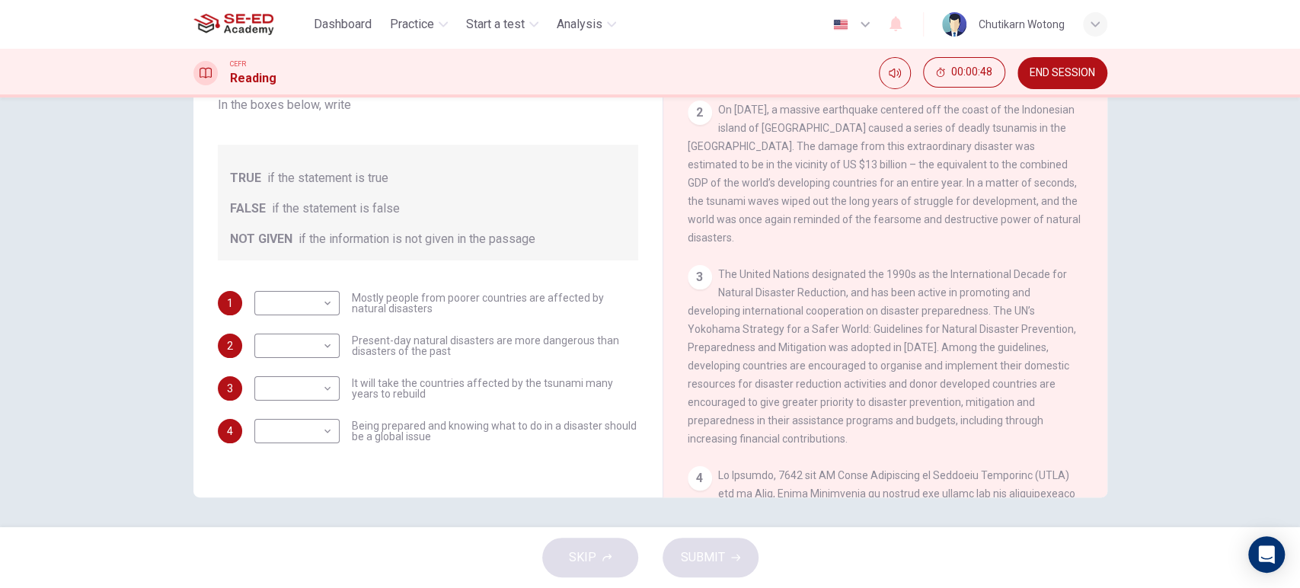
scroll to position [0, 0]
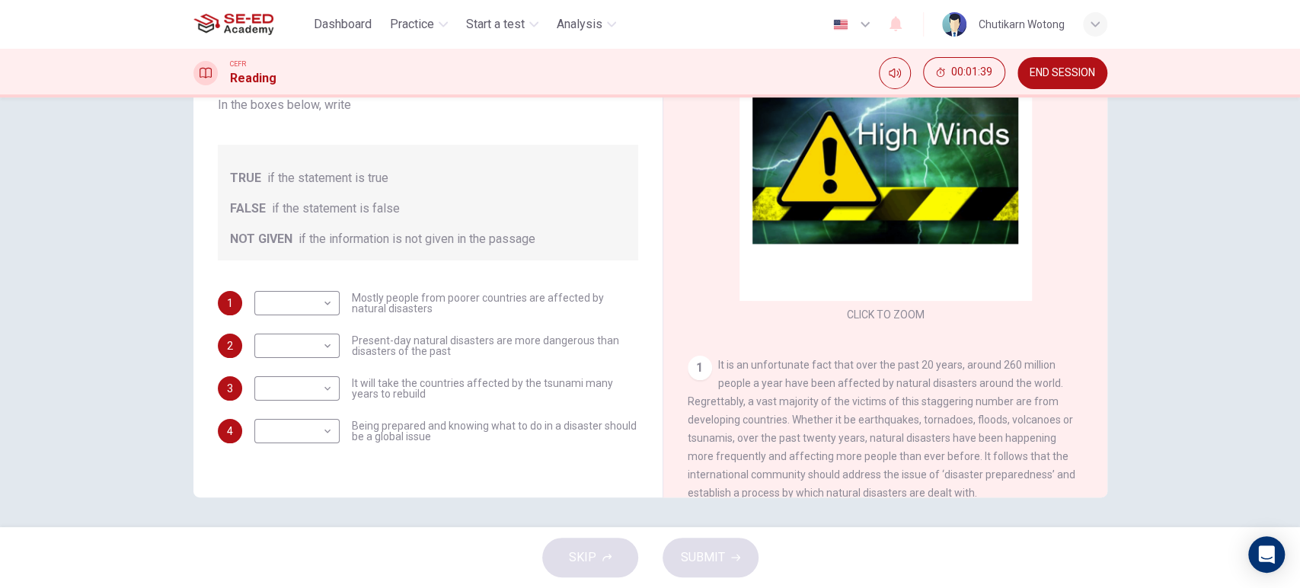
click at [336, 297] on div "​ ​ Mostly people from poorer countries are affected by natural disasters" at bounding box center [446, 303] width 384 height 24
click at [322, 301] on body "This site uses cookies, as explained in our Privacy Policy . If you agree to th…" at bounding box center [650, 294] width 1300 height 588
click at [302, 350] on li "FALSE" at bounding box center [292, 351] width 85 height 24
type input "FALSE"
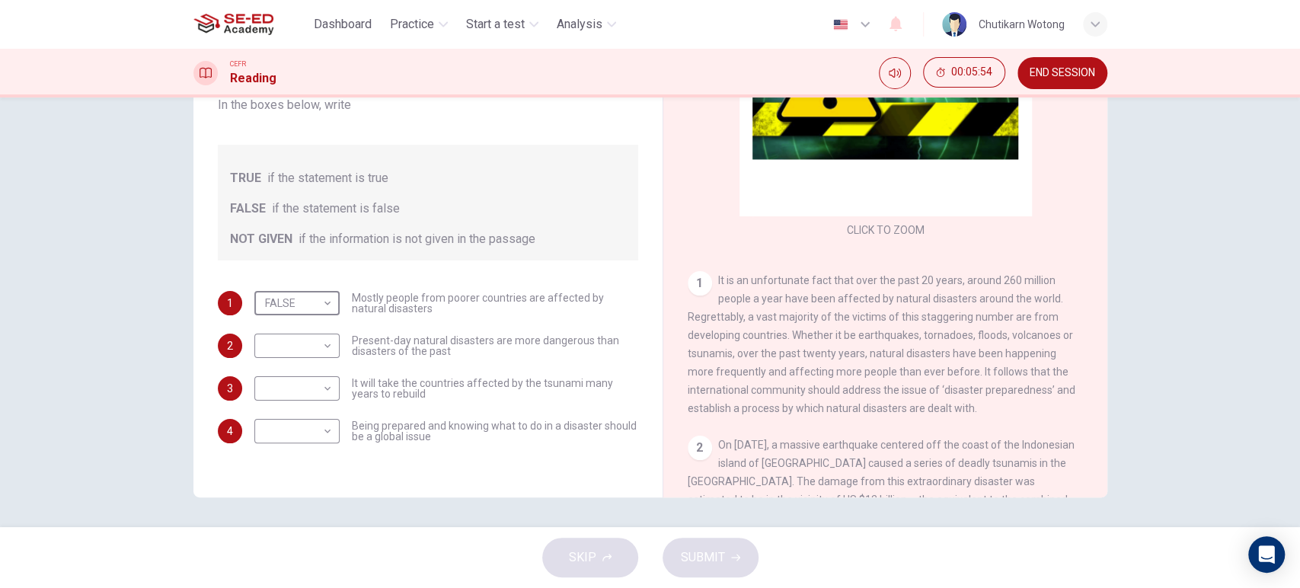
scroll to position [169, 0]
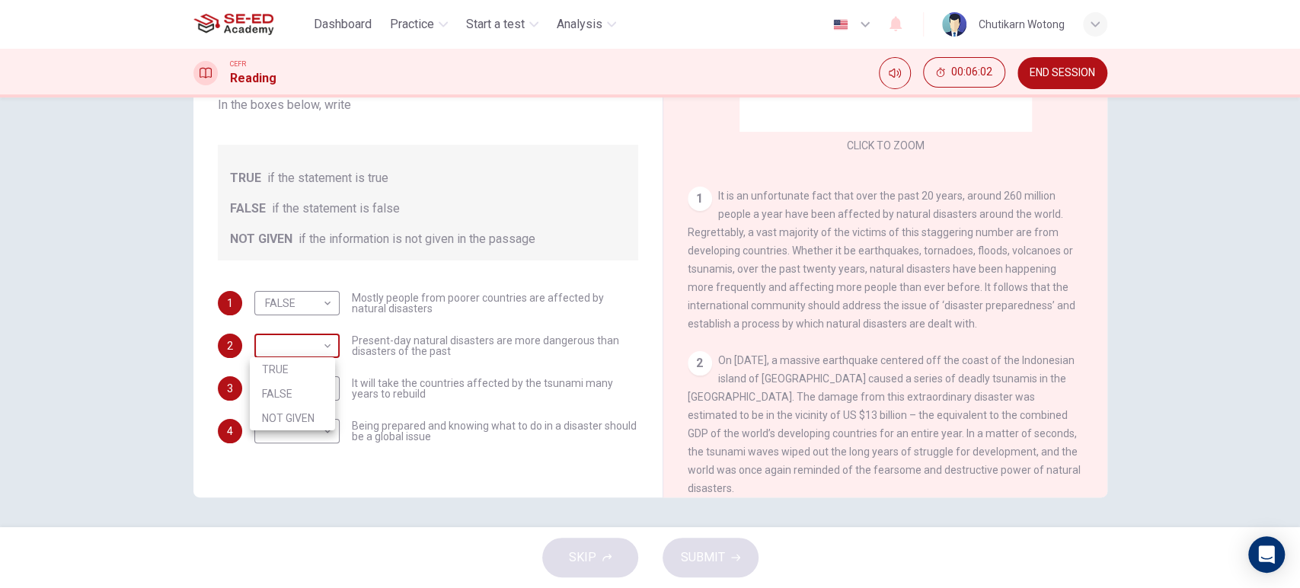
click at [276, 341] on body "This site uses cookies, as explained in our Privacy Policy . If you agree to th…" at bounding box center [650, 294] width 1300 height 588
click at [301, 366] on li "TRUE" at bounding box center [292, 369] width 85 height 24
type input "TRUE"
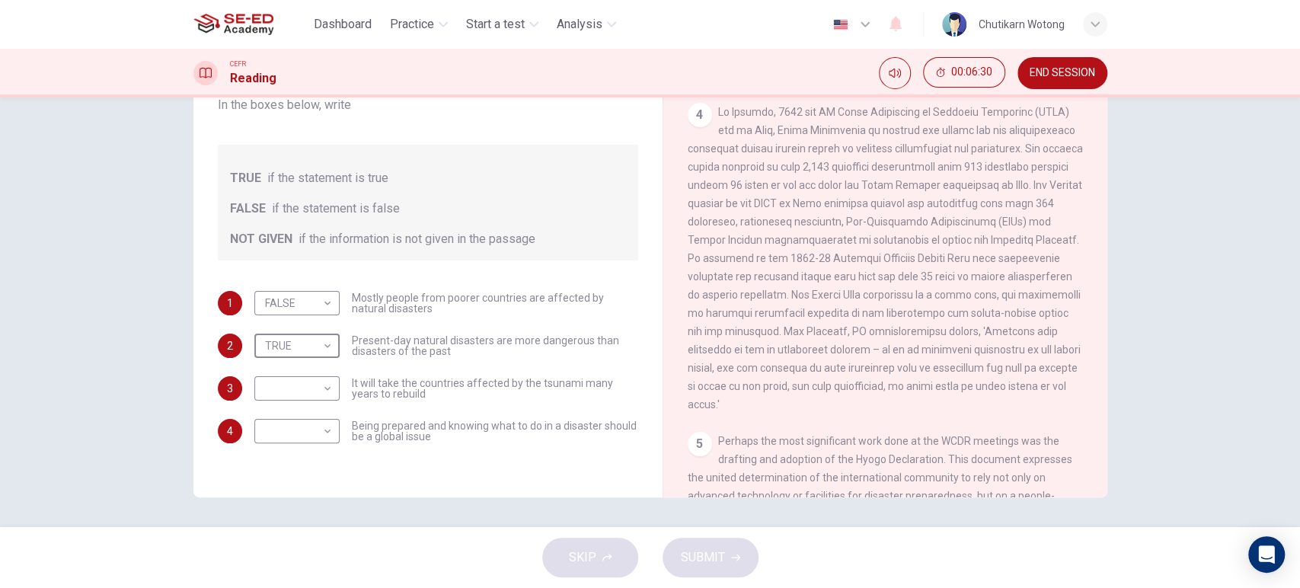
scroll to position [846, 0]
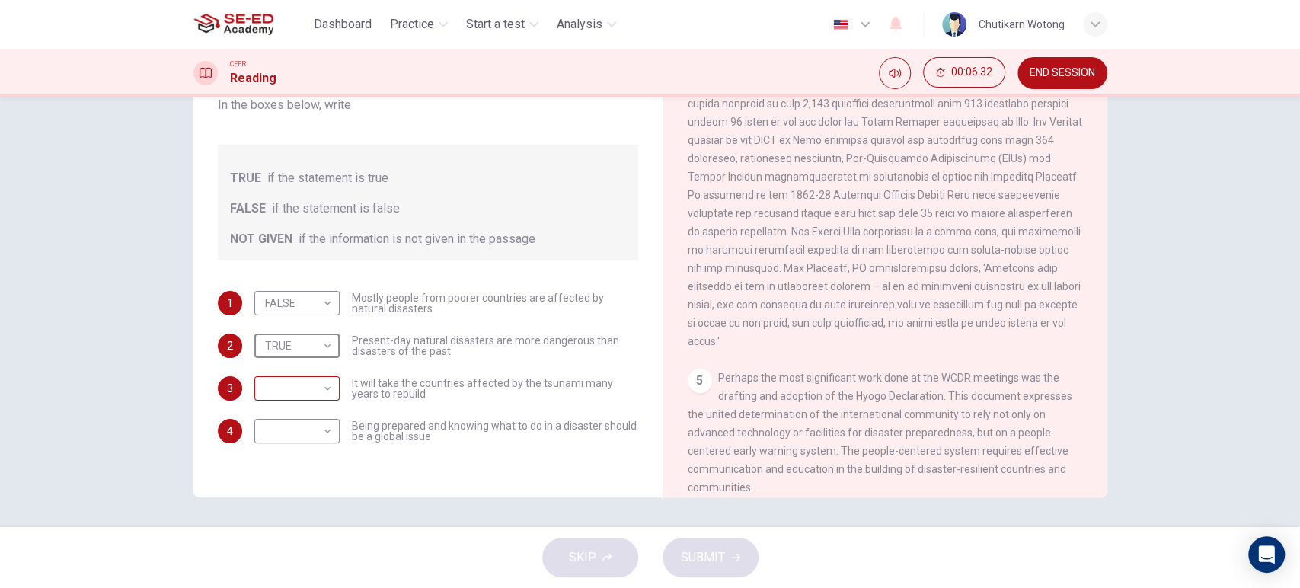
click at [284, 397] on body "This site uses cookies, as explained in our Privacy Policy . If you agree to th…" at bounding box center [650, 294] width 1300 height 588
click at [314, 415] on li "TRUE" at bounding box center [292, 412] width 85 height 24
type input "TRUE"
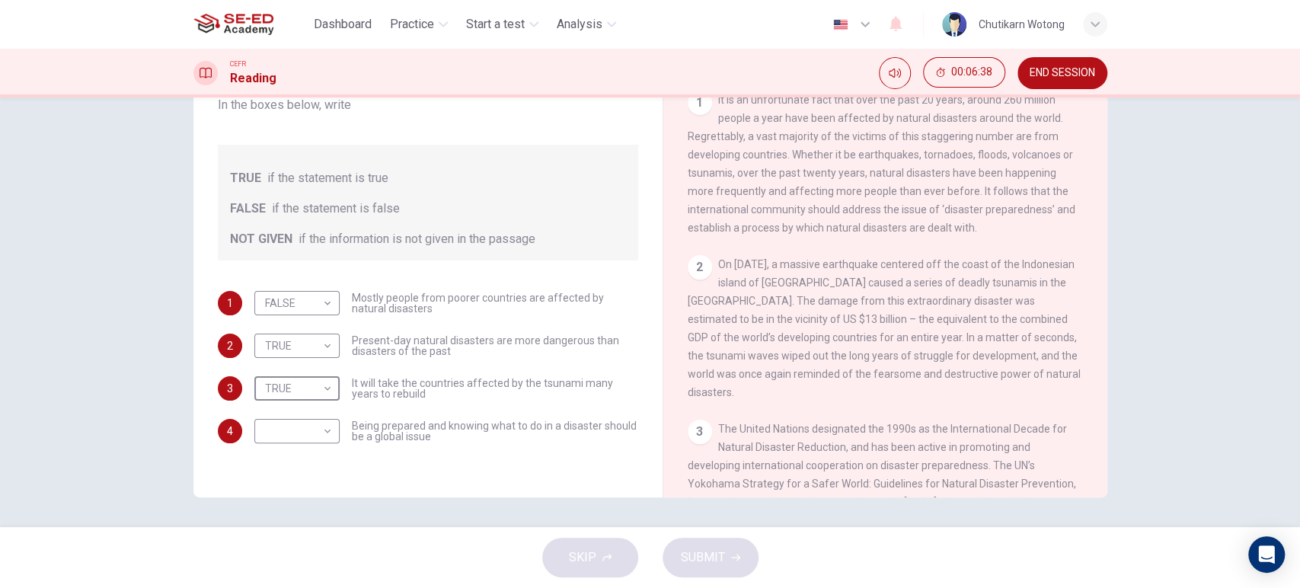
scroll to position [169, 0]
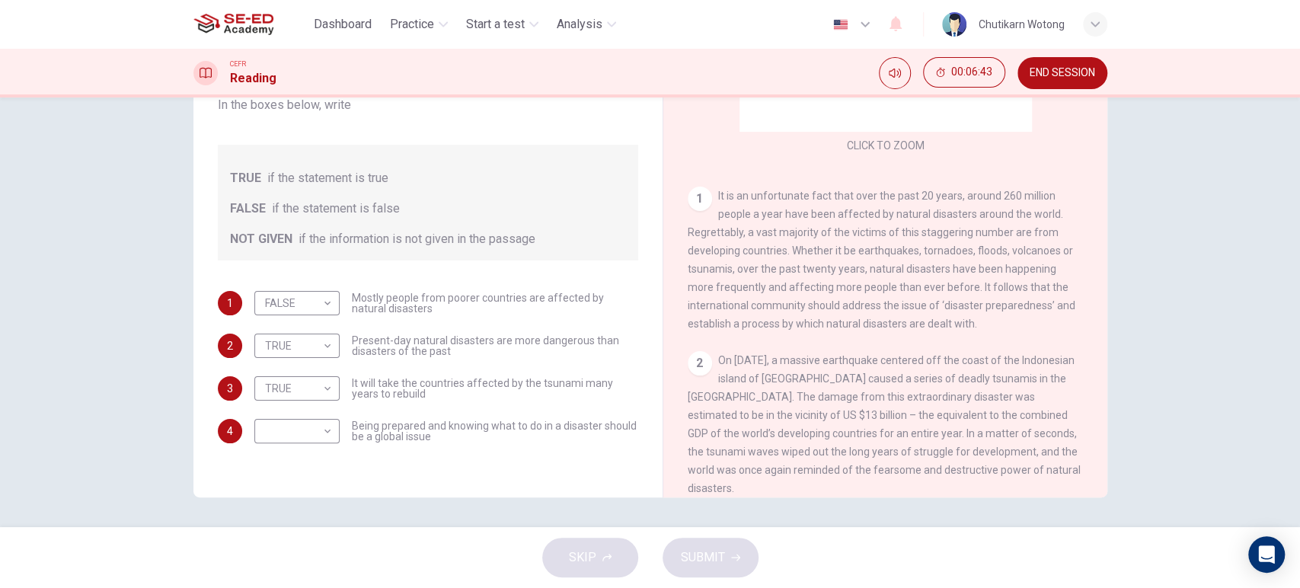
click at [979, 334] on div "CLICK TO ZOOM Click to Zoom 1 It is an unfortunate fact that over the past 20 y…" at bounding box center [895, 266] width 416 height 462
drag, startPoint x: 828, startPoint y: 238, endPoint x: 788, endPoint y: 231, distance: 40.9
click at [788, 231] on div "1 It is an unfortunate fact that over the past 20 years, around 260 million peo…" at bounding box center [885, 260] width 396 height 146
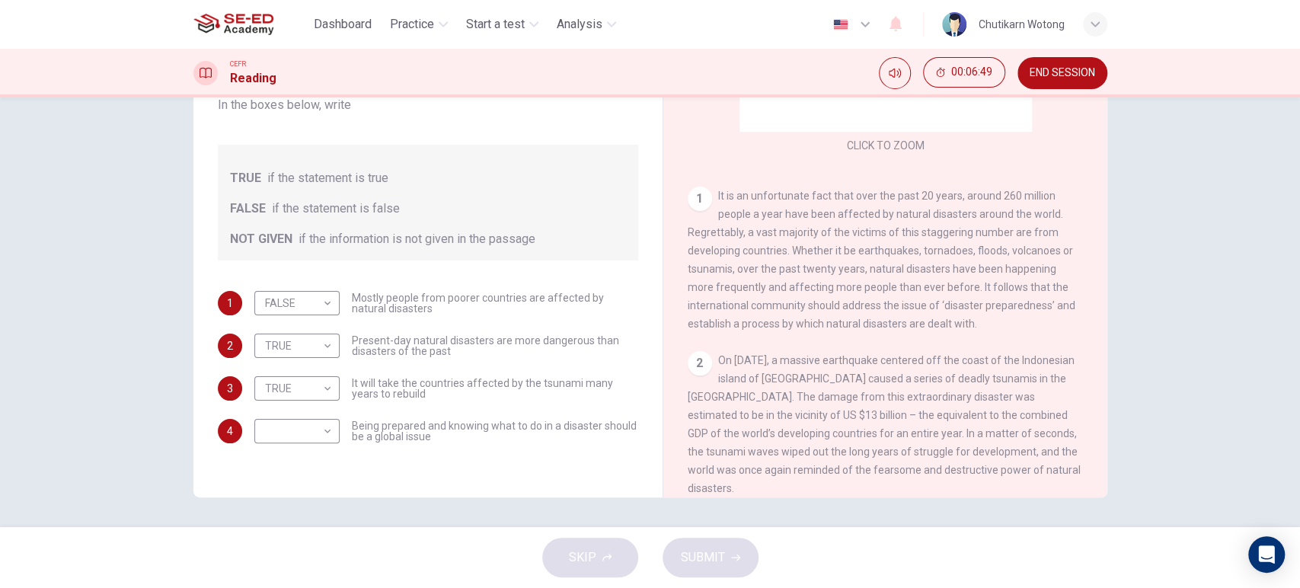
click at [788, 231] on span "It is an unfortunate fact that over the past 20 years, around 260 million peopl…" at bounding box center [881, 260] width 388 height 140
click at [307, 439] on body "This site uses cookies, as explained in our Privacy Policy . If you agree to th…" at bounding box center [650, 294] width 1300 height 588
click at [309, 505] on li "NOT GIVEN" at bounding box center [292, 503] width 85 height 24
type input "NOT GIVEN"
click at [726, 556] on button "SUBMIT" at bounding box center [710, 558] width 96 height 40
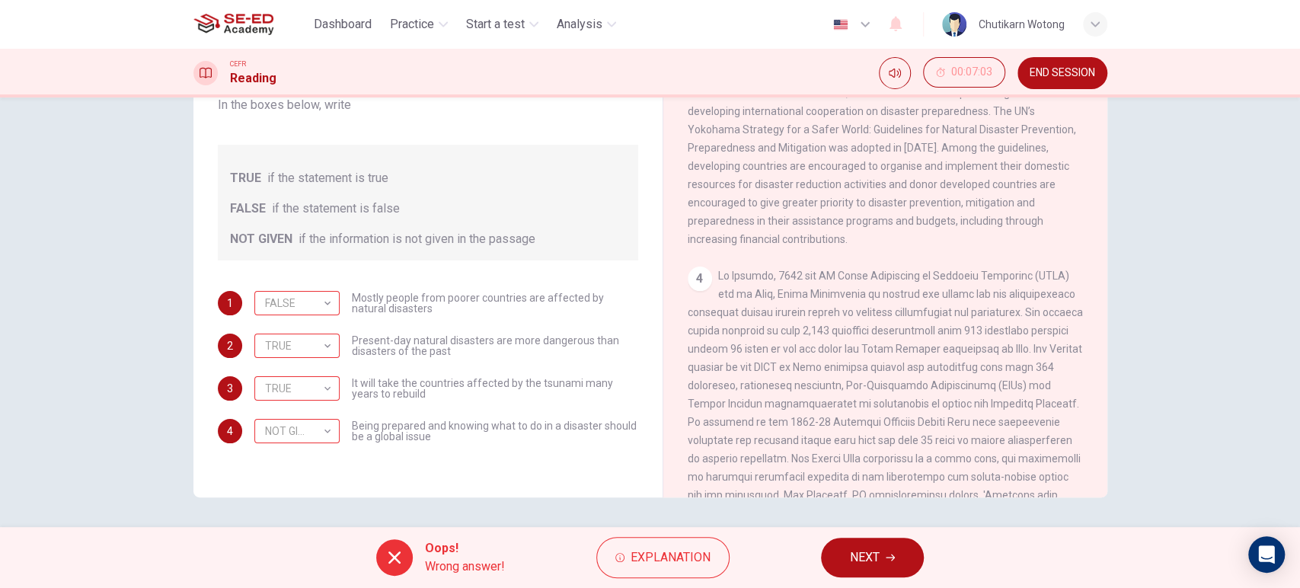
scroll to position [761, 0]
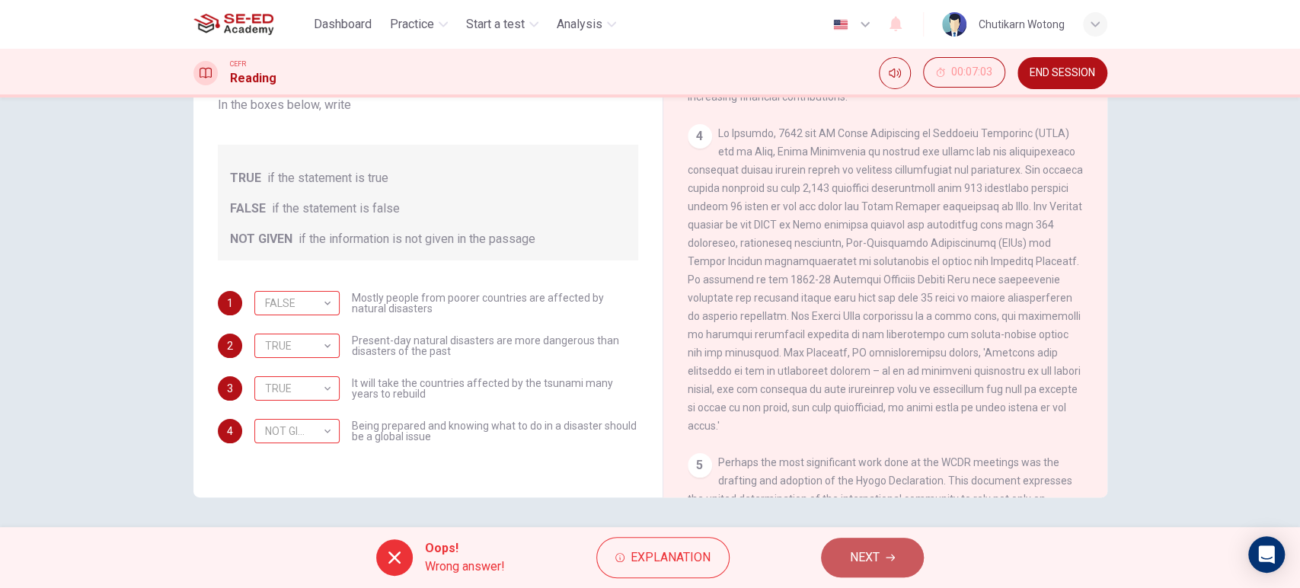
click at [866, 574] on button "NEXT" at bounding box center [872, 558] width 103 height 40
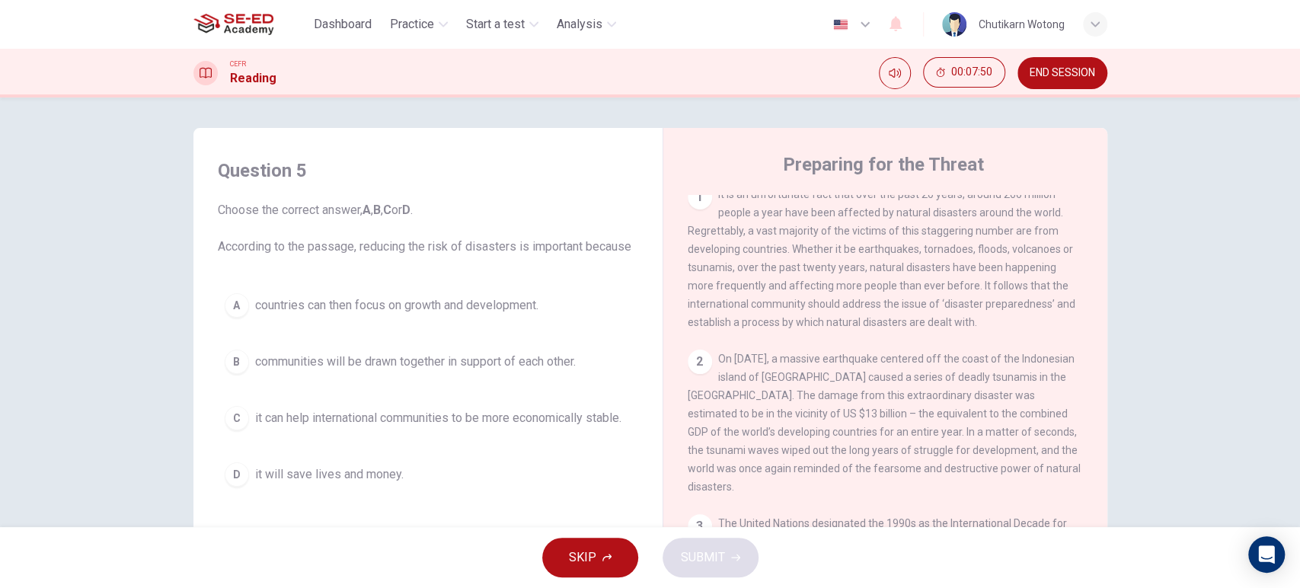
scroll to position [250, 0]
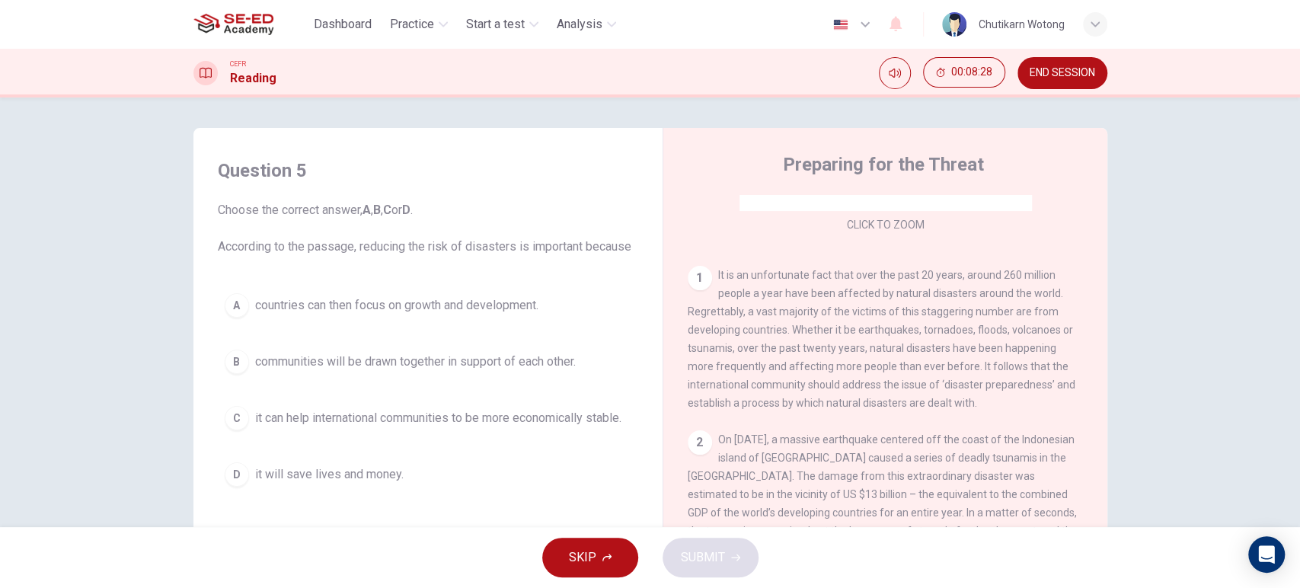
click at [265, 476] on span "it will save lives and money." at bounding box center [329, 474] width 148 height 18
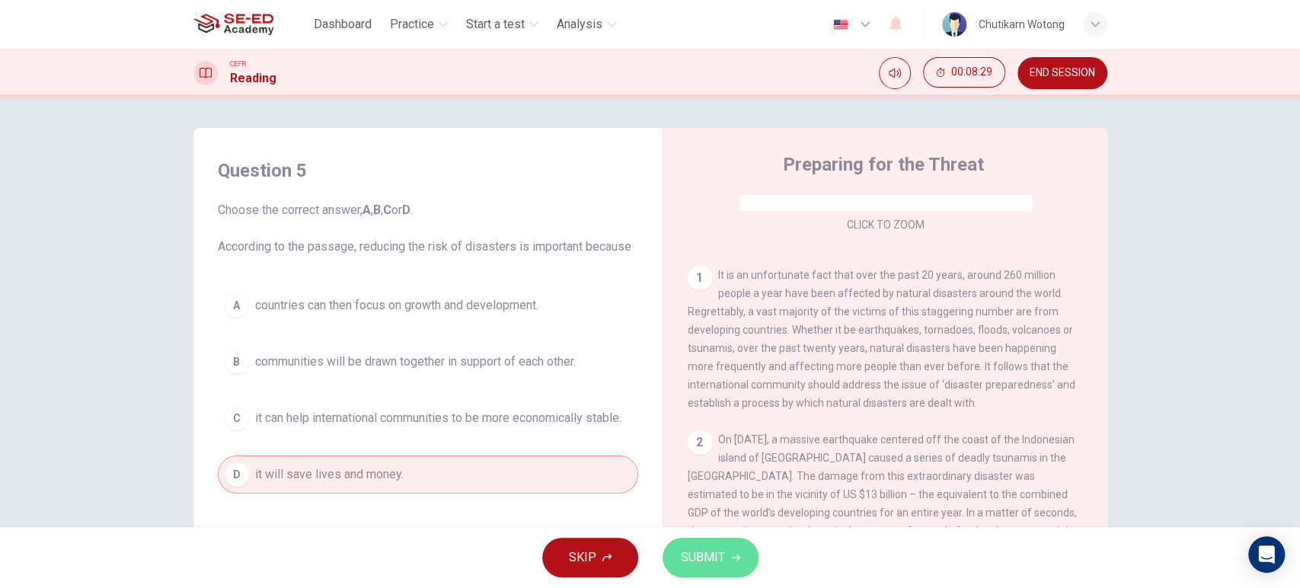
click at [700, 561] on span "SUBMIT" at bounding box center [703, 557] width 44 height 21
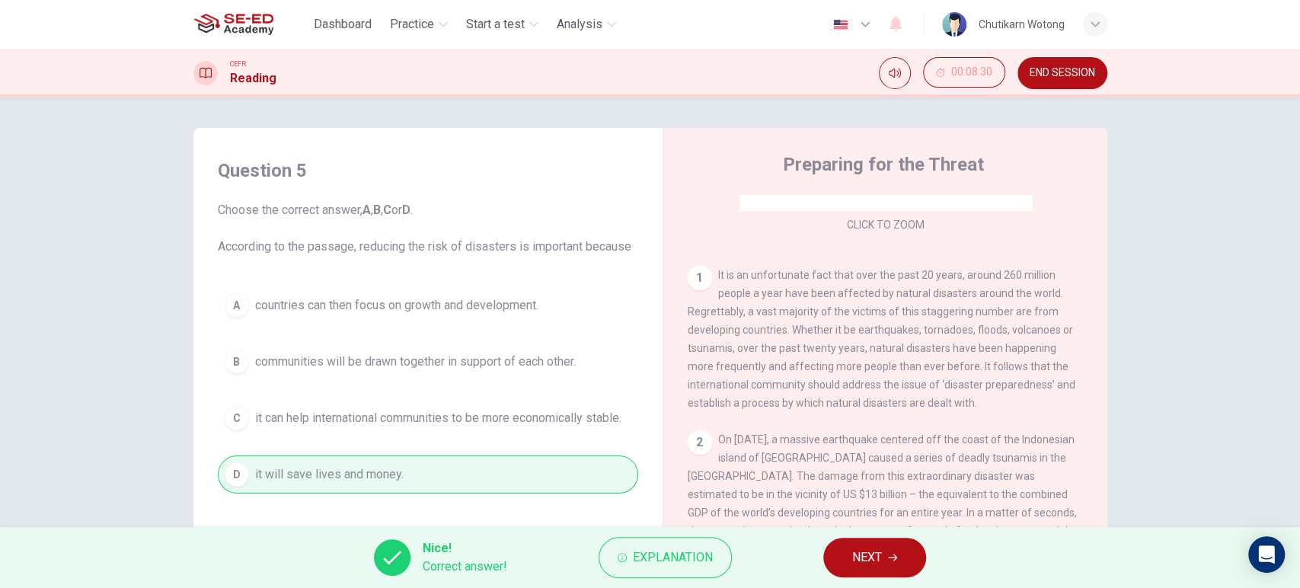
click at [906, 555] on button "NEXT" at bounding box center [874, 558] width 103 height 40
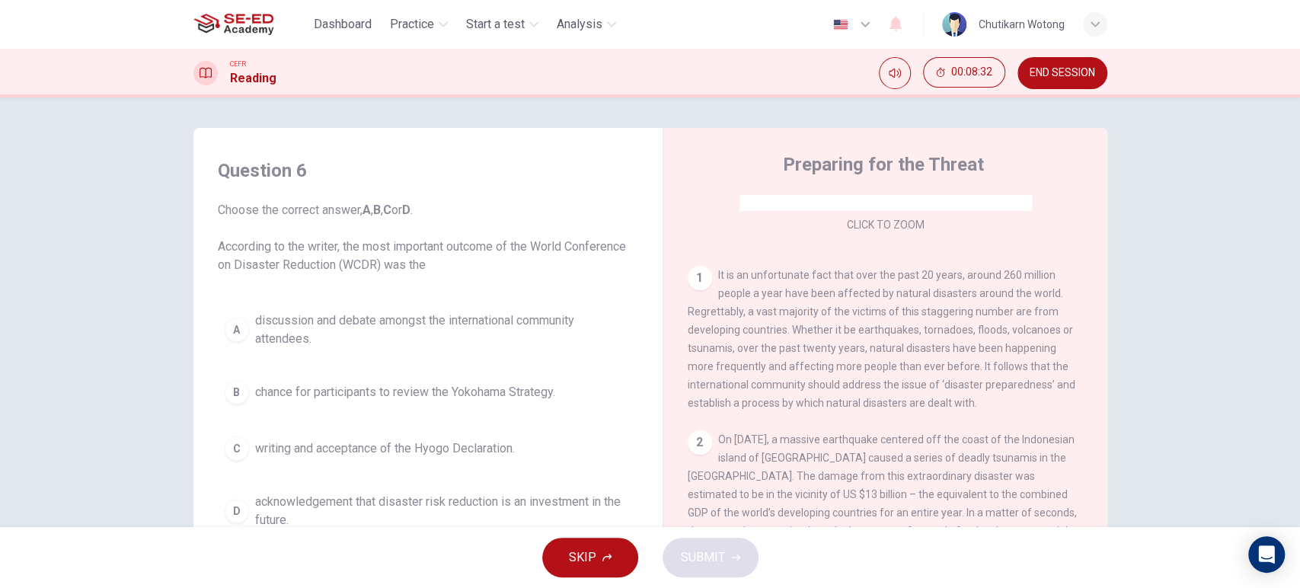
click at [690, 554] on div "SKIP SUBMIT" at bounding box center [650, 557] width 1300 height 61
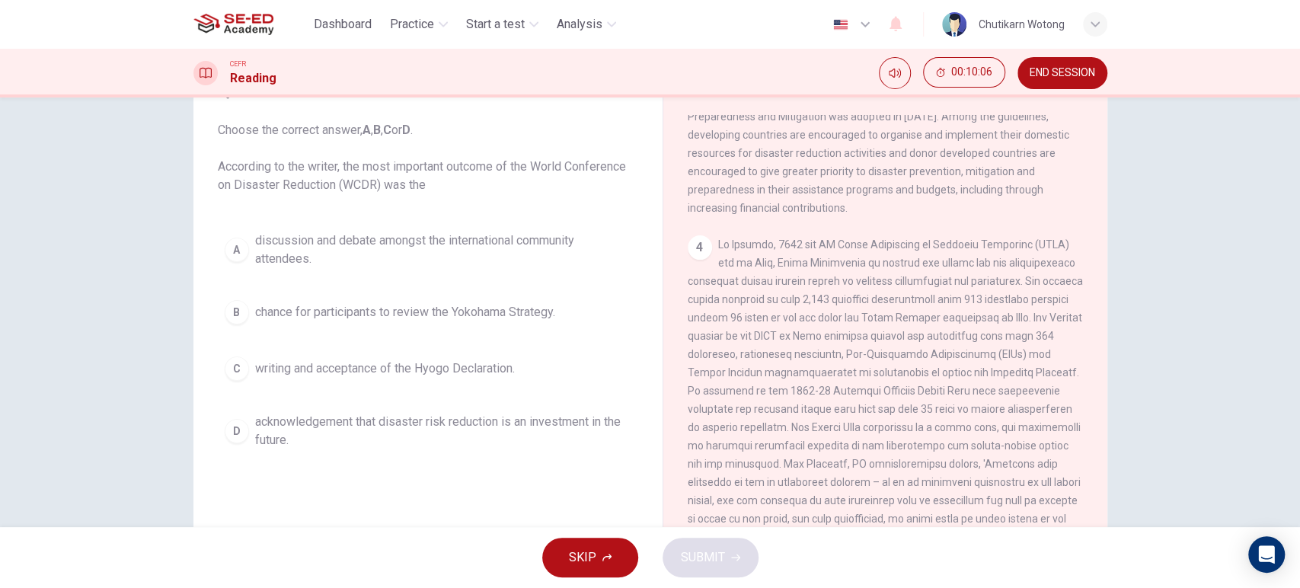
scroll to position [86, 0]
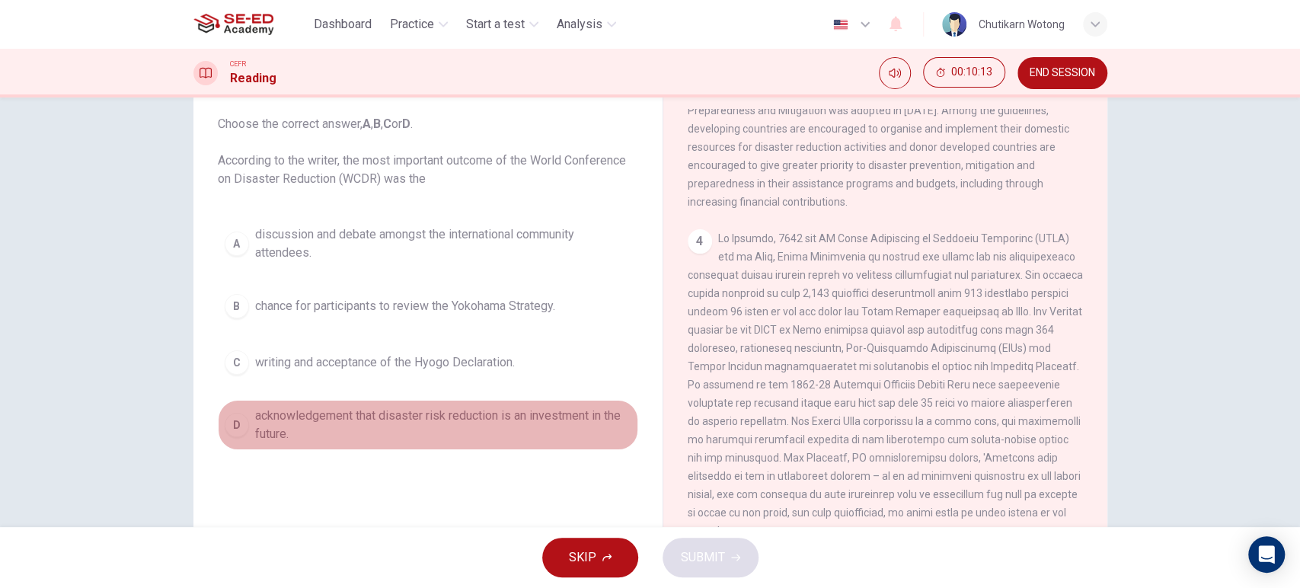
click at [461, 412] on span "acknowledgement that disaster risk reduction is an investment in the future." at bounding box center [443, 425] width 376 height 37
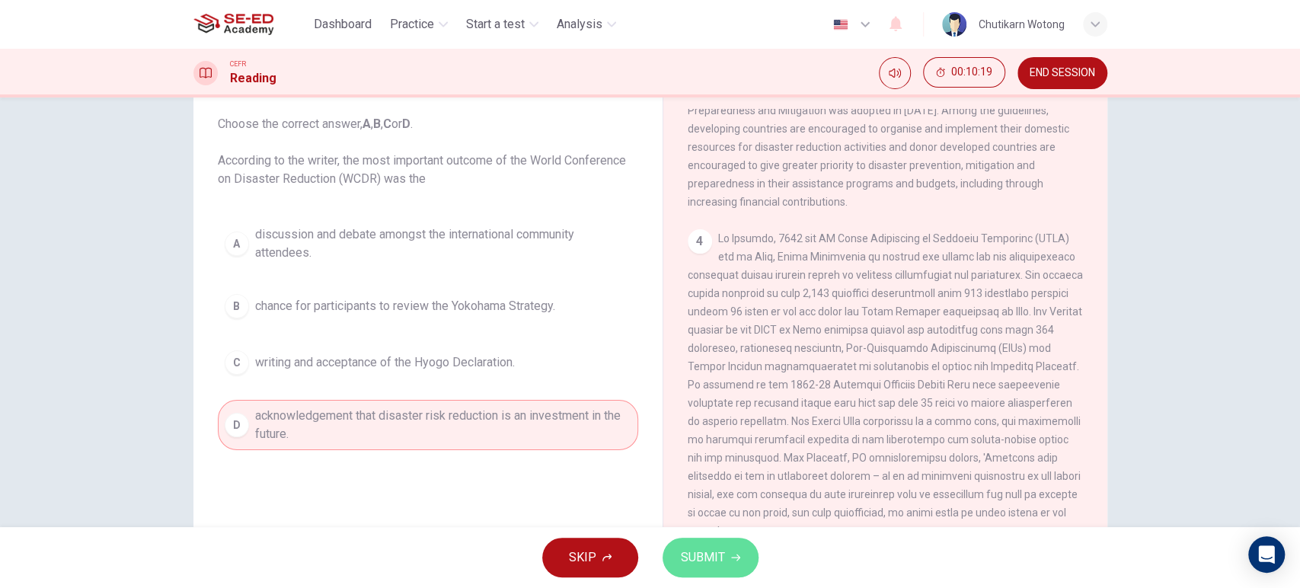
click at [695, 551] on span "SUBMIT" at bounding box center [703, 557] width 44 height 21
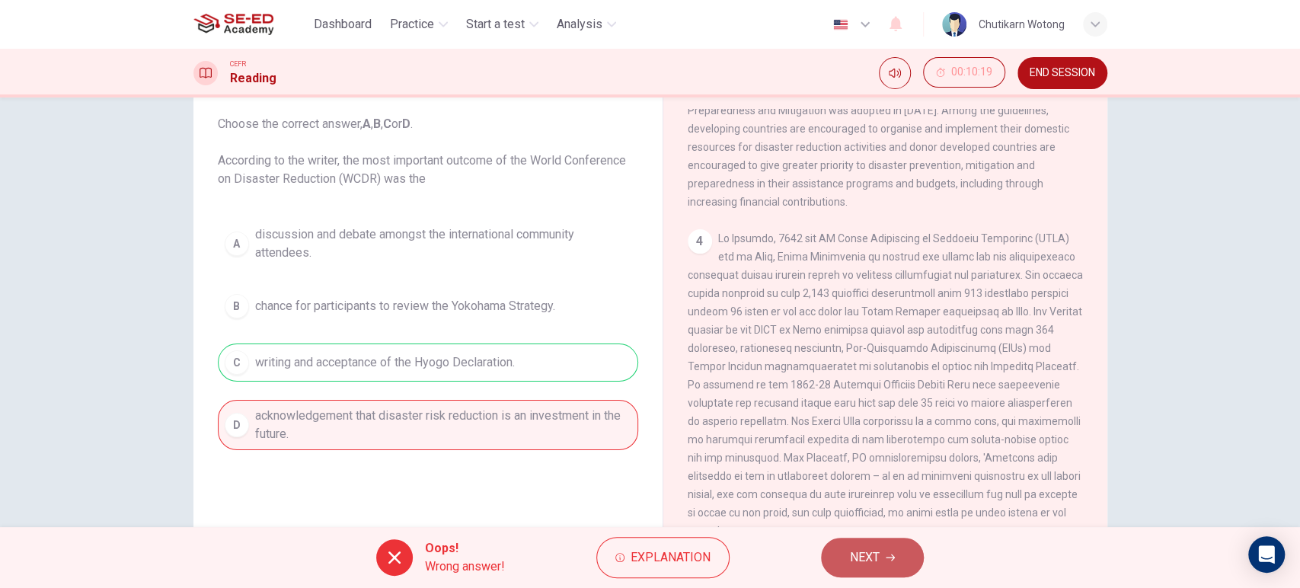
click at [875, 566] on span "NEXT" at bounding box center [865, 557] width 30 height 21
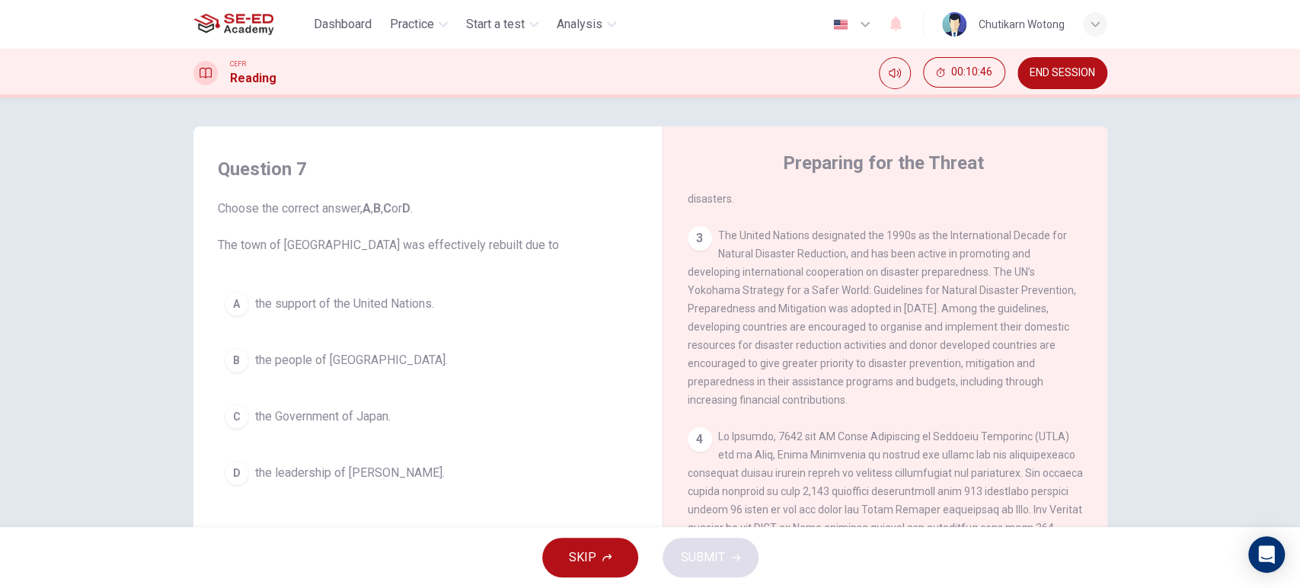
scroll to position [730, 0]
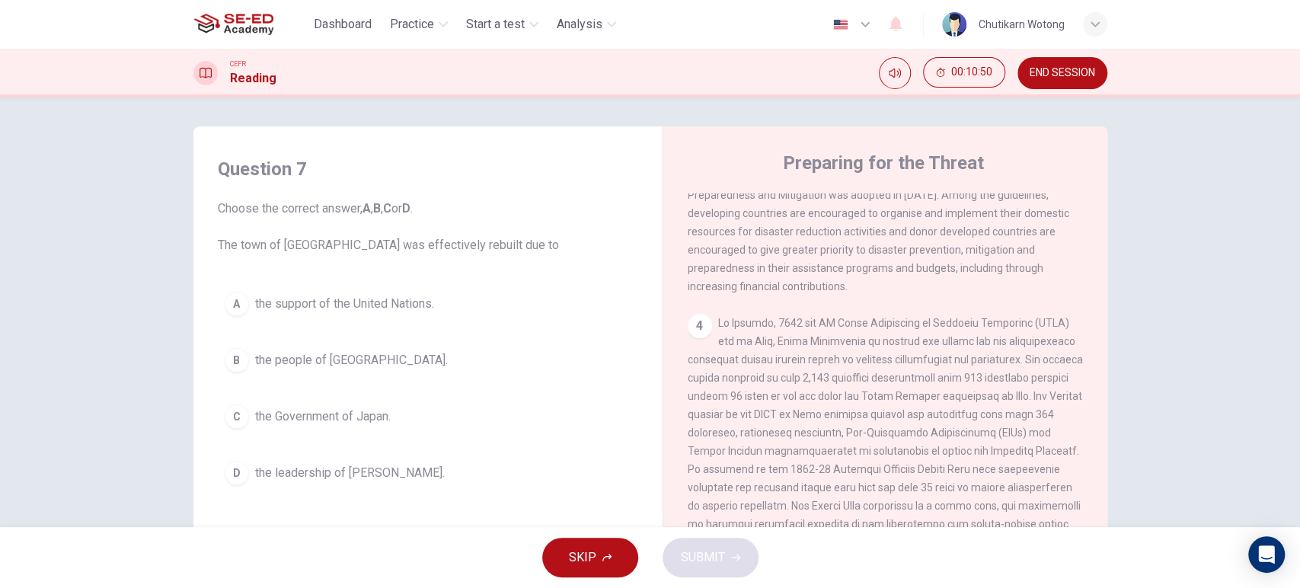
drag, startPoint x: 857, startPoint y: 397, endPoint x: 892, endPoint y: 399, distance: 35.1
click at [892, 399] on span at bounding box center [884, 469] width 395 height 305
click at [278, 414] on span "the Government of Japan." at bounding box center [323, 416] width 136 height 18
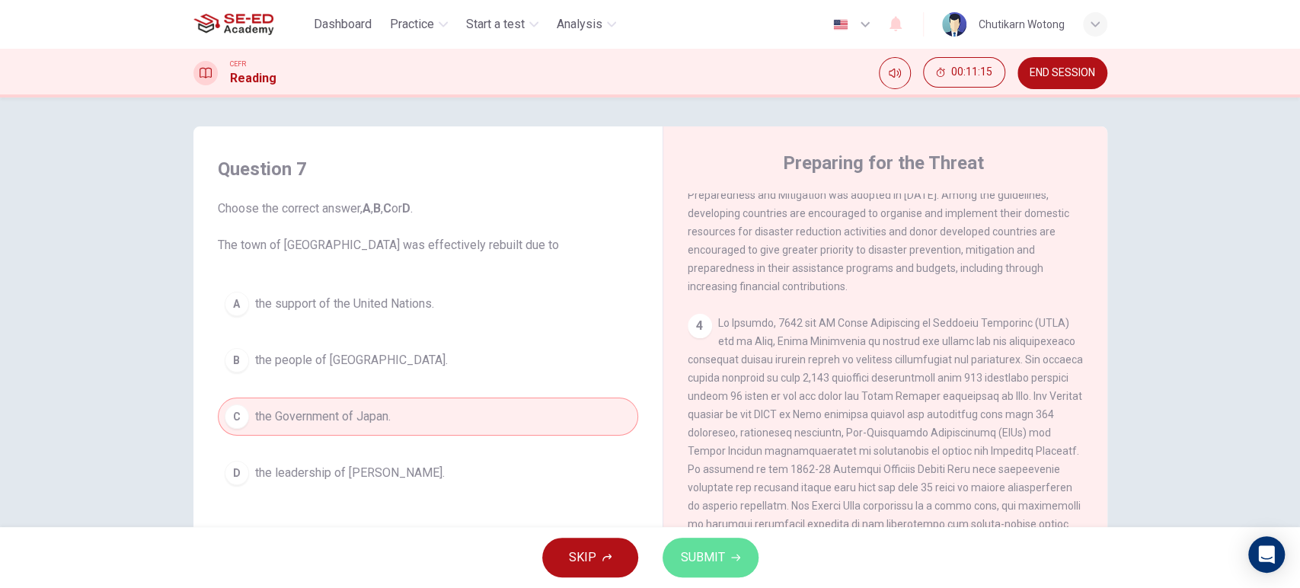
click at [719, 564] on span "SUBMIT" at bounding box center [703, 557] width 44 height 21
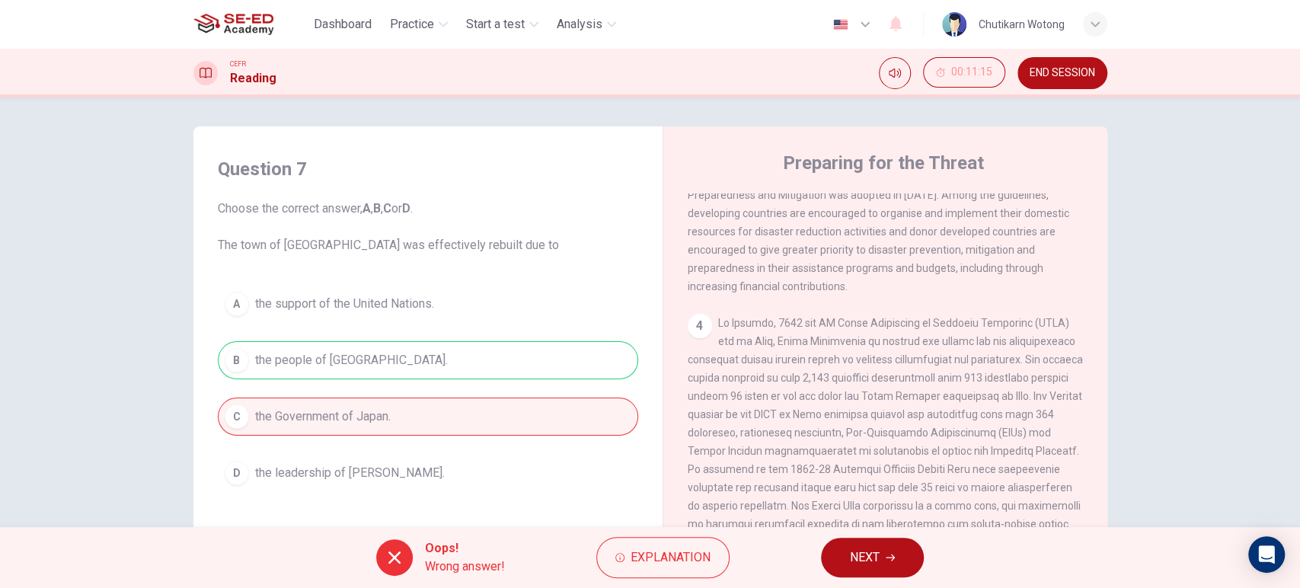
click at [890, 560] on icon "button" at bounding box center [889, 557] width 9 height 9
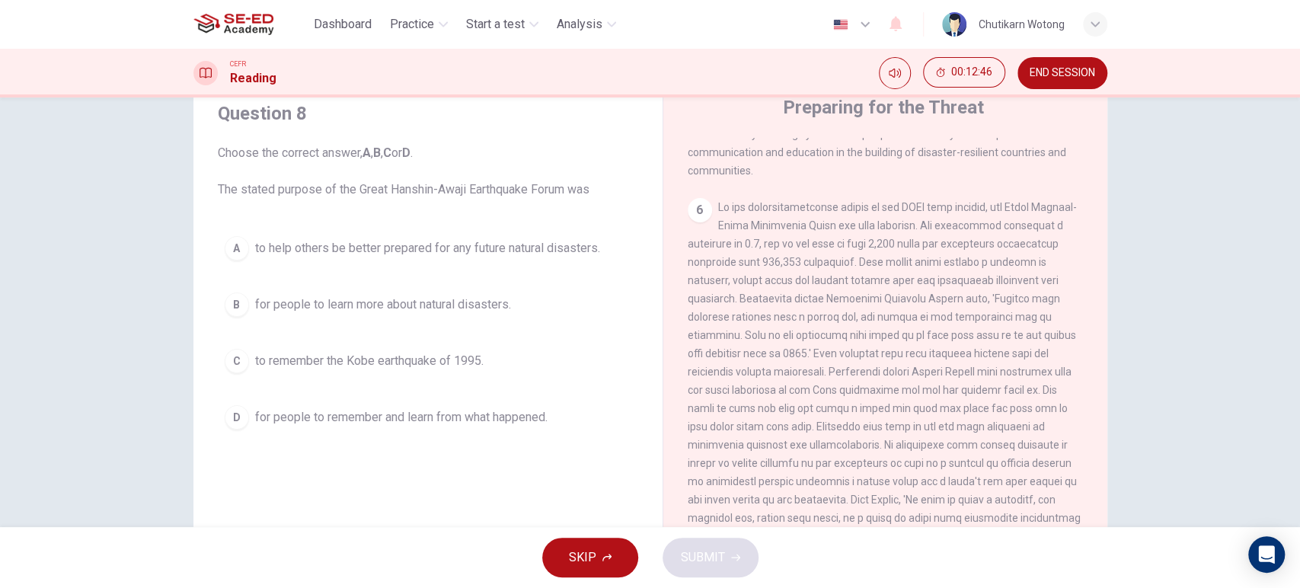
scroll to position [86, 0]
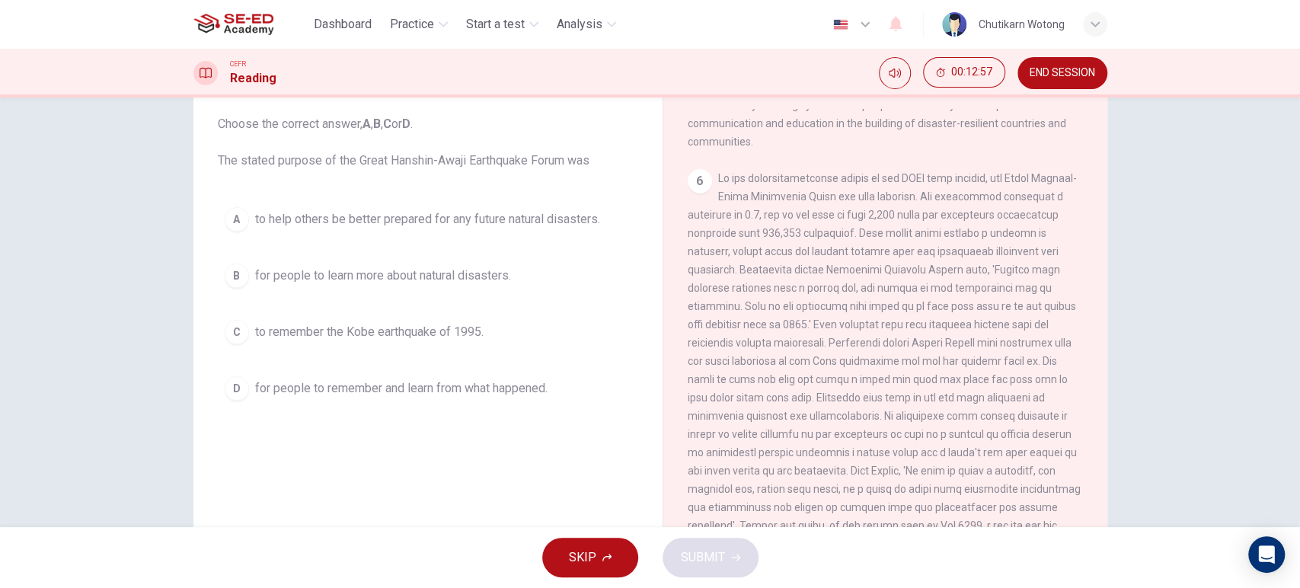
click at [413, 330] on span "to remember the Kobe earthquake of 1995." at bounding box center [369, 332] width 228 height 18
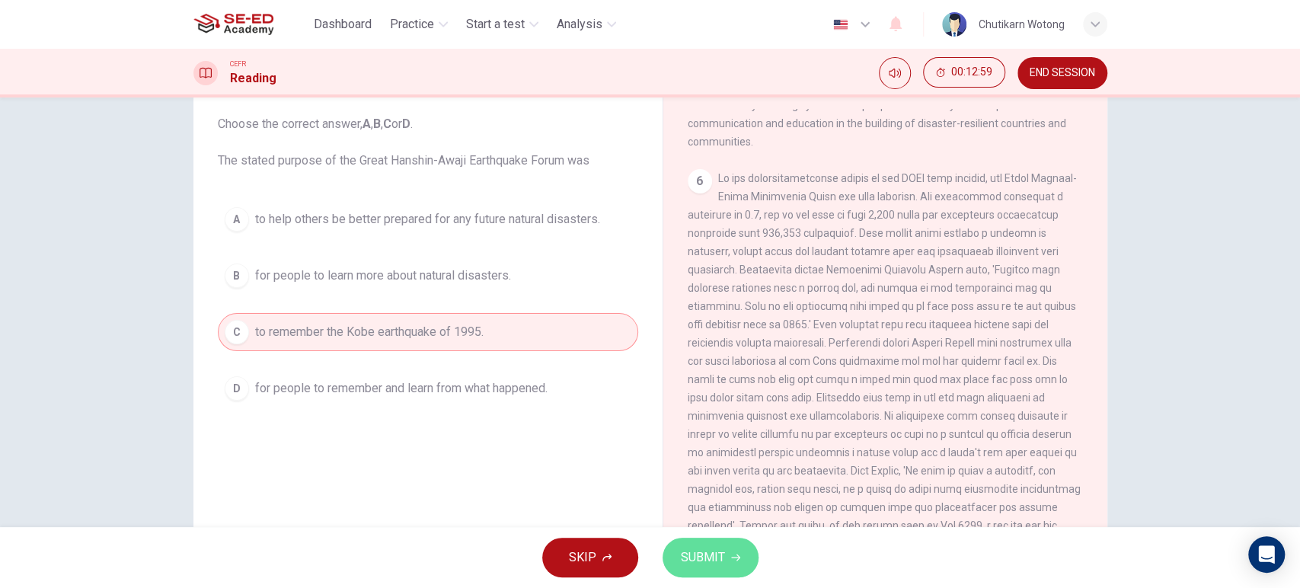
click at [732, 559] on icon "button" at bounding box center [735, 557] width 9 height 9
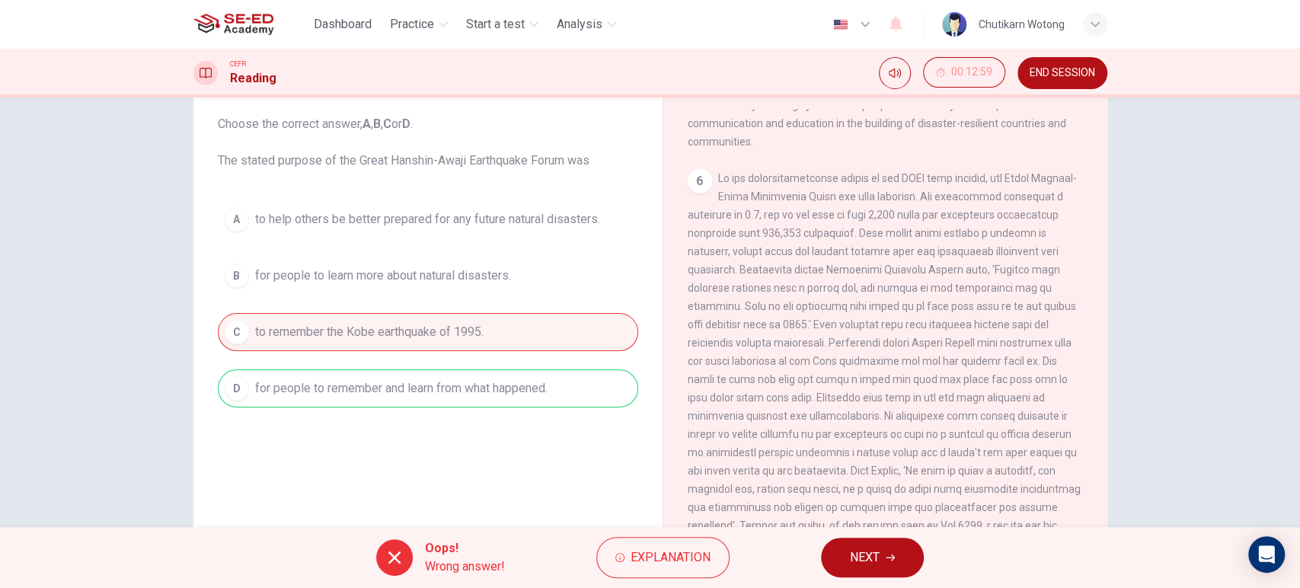
click at [863, 558] on span "NEXT" at bounding box center [865, 557] width 30 height 21
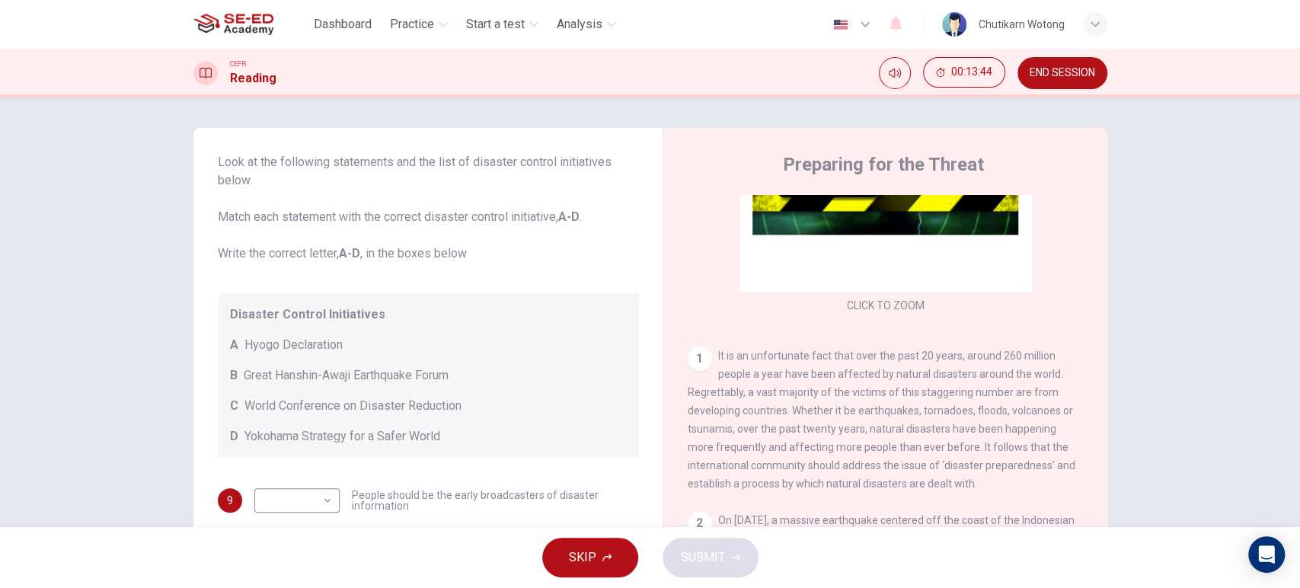
scroll to position [85, 0]
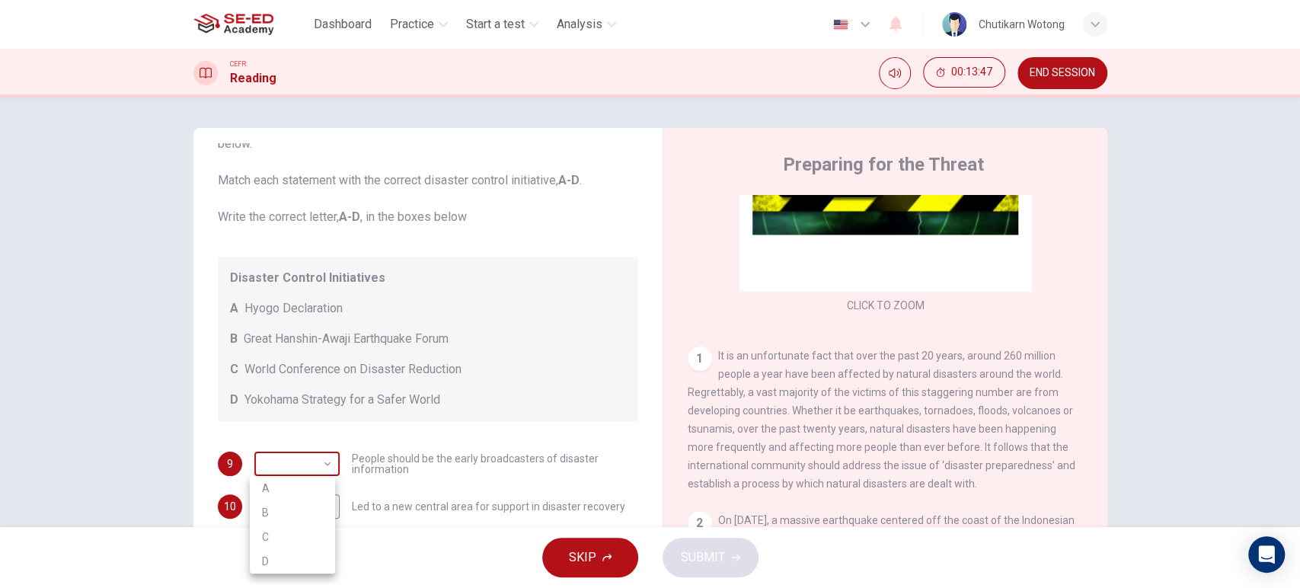
click at [305, 464] on body "This site uses cookies, as explained in our Privacy Policy . If you agree to th…" at bounding box center [650, 294] width 1300 height 588
click at [1077, 465] on div at bounding box center [650, 294] width 1300 height 588
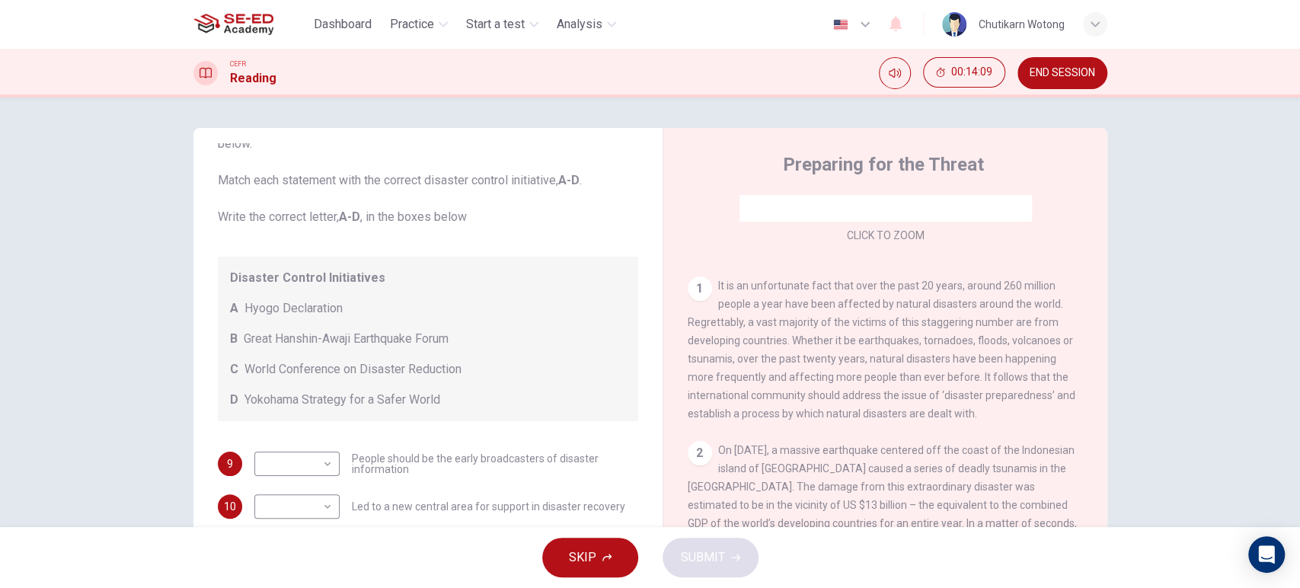
scroll to position [338, 0]
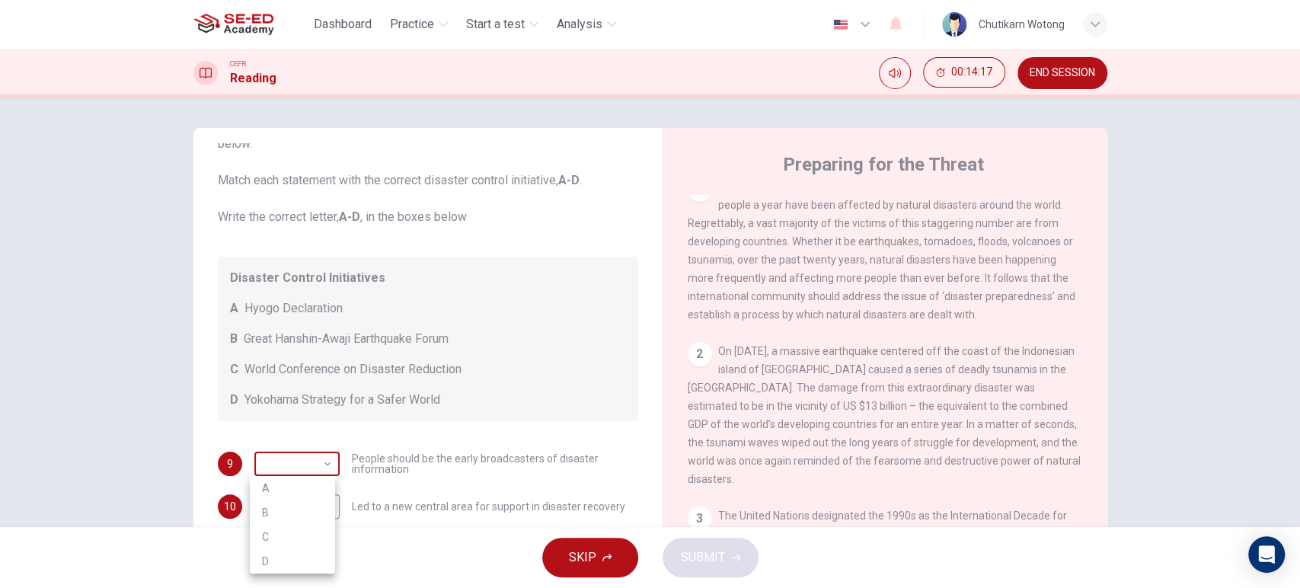
click at [304, 471] on body "This site uses cookies, as explained in our Privacy Policy . If you agree to th…" at bounding box center [650, 294] width 1300 height 588
click at [271, 513] on li "B" at bounding box center [292, 512] width 85 height 24
type input "B"
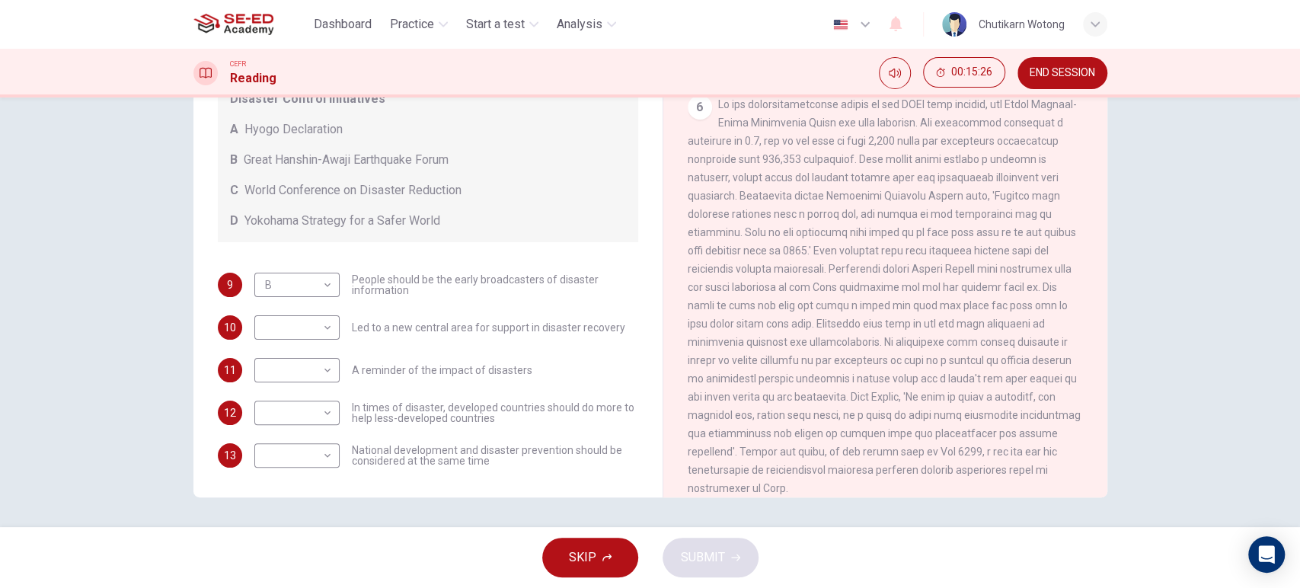
scroll to position [0, 0]
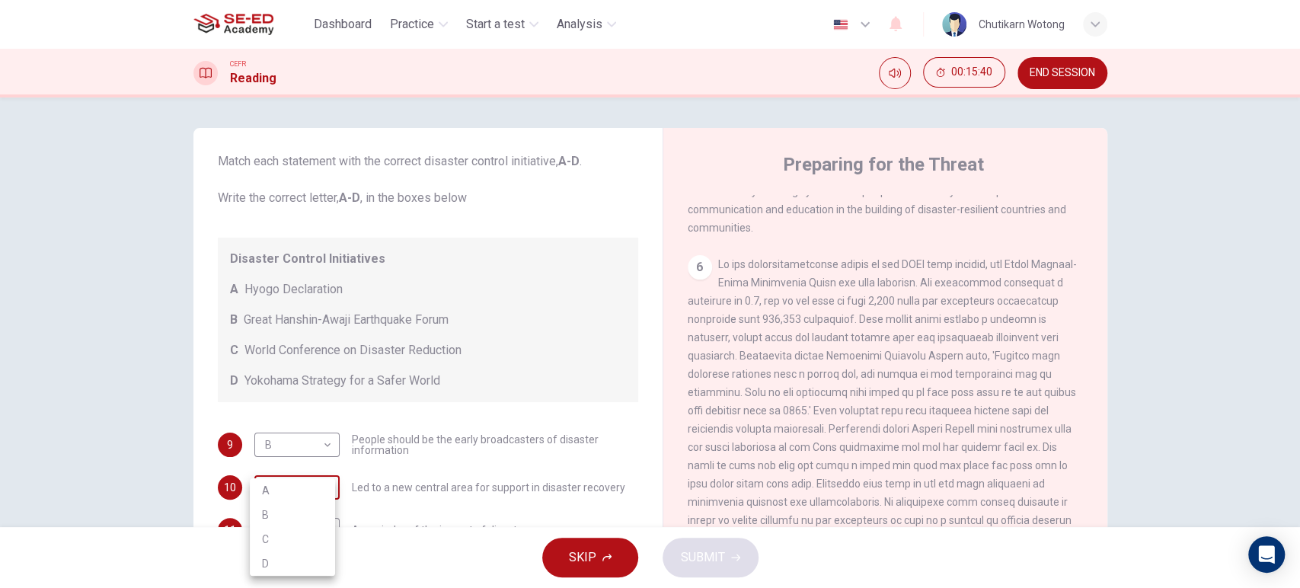
click at [320, 484] on body "This site uses cookies, as explained in our Privacy Policy . If you agree to th…" at bounding box center [650, 294] width 1300 height 588
click at [305, 512] on li "B" at bounding box center [292, 514] width 85 height 24
type input "B"
click at [324, 441] on body "This site uses cookies, as explained in our Privacy Policy . If you agree to th…" at bounding box center [650, 294] width 1300 height 588
click at [310, 467] on li "A" at bounding box center [292, 468] width 85 height 24
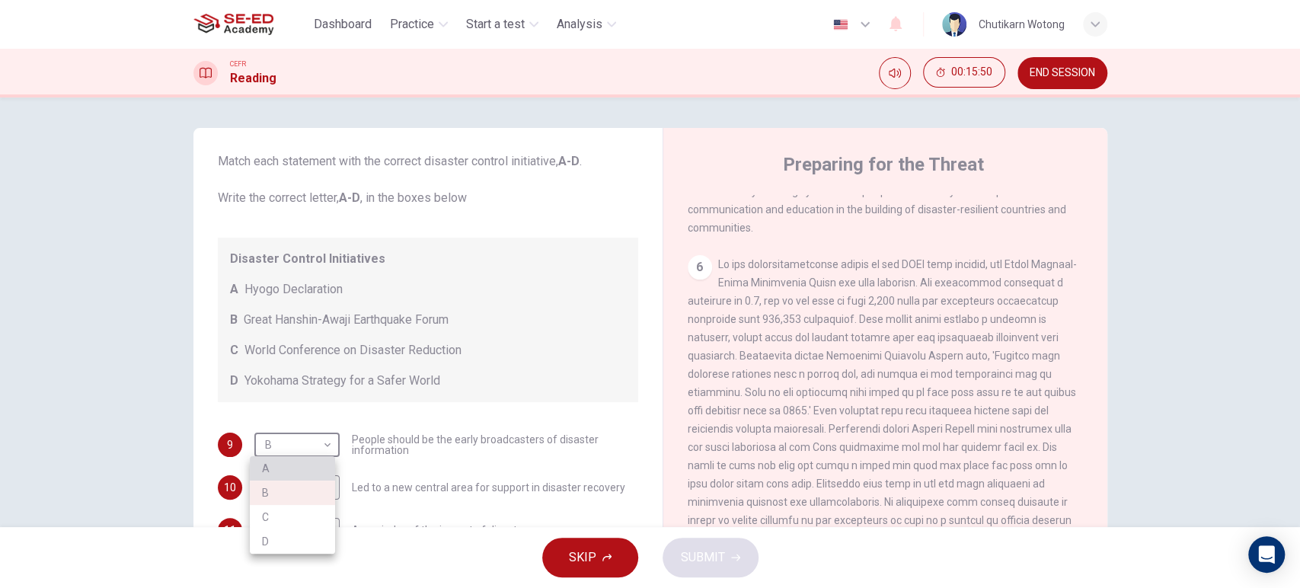
type input "A"
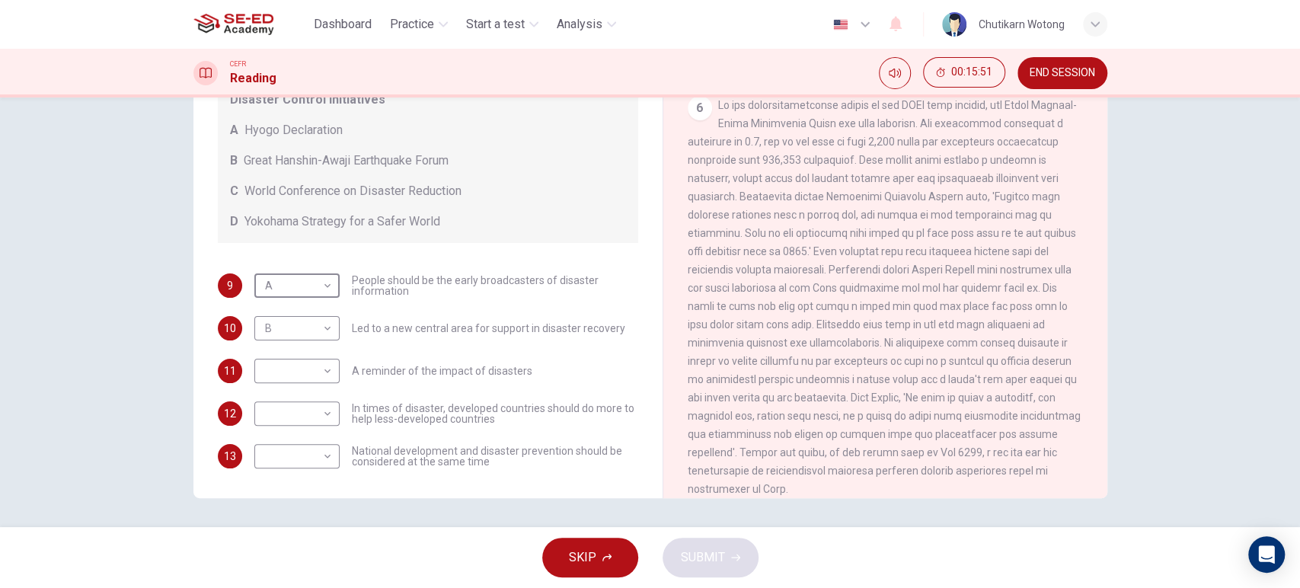
scroll to position [160, 0]
click at [308, 460] on body "This site uses cookies, as explained in our Privacy Policy . If you agree to th…" at bounding box center [650, 294] width 1300 height 588
click at [304, 493] on li "B" at bounding box center [292, 502] width 85 height 24
type input "B"
click at [325, 413] on body "This site uses cookies, as explained in our Privacy Policy . If you agree to th…" at bounding box center [650, 294] width 1300 height 588
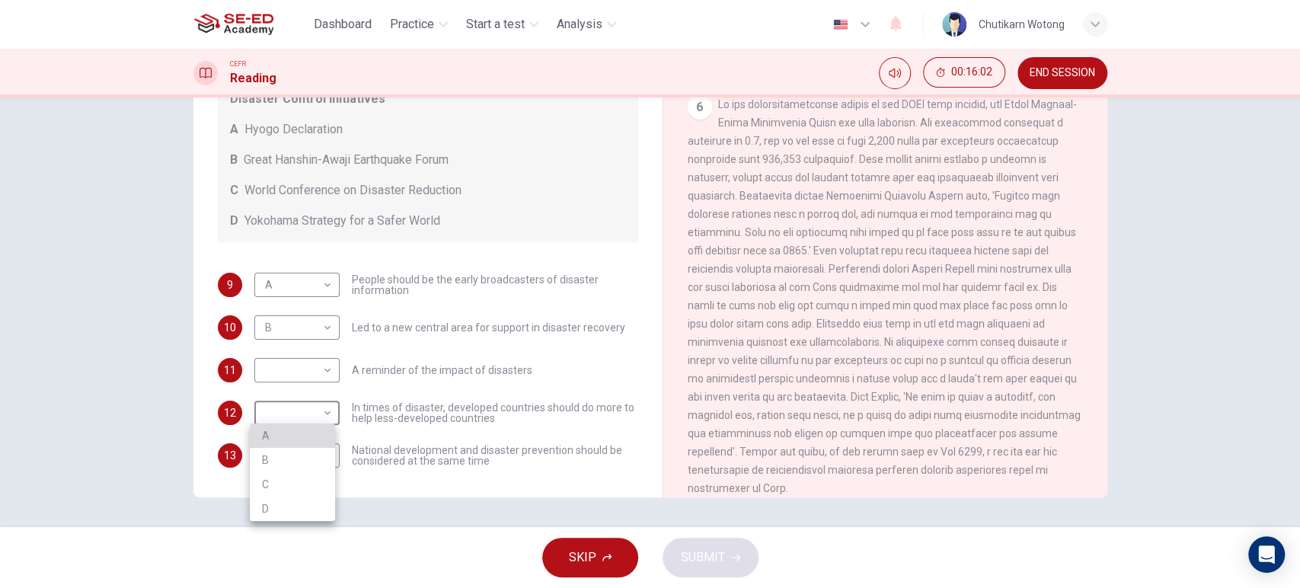
click at [317, 437] on li "A" at bounding box center [292, 435] width 85 height 24
type input "A"
click at [301, 366] on body "This site uses cookies, as explained in our Privacy Policy . If you agree to th…" at bounding box center [650, 294] width 1300 height 588
click at [292, 461] on li "D" at bounding box center [292, 466] width 85 height 24
type input "D"
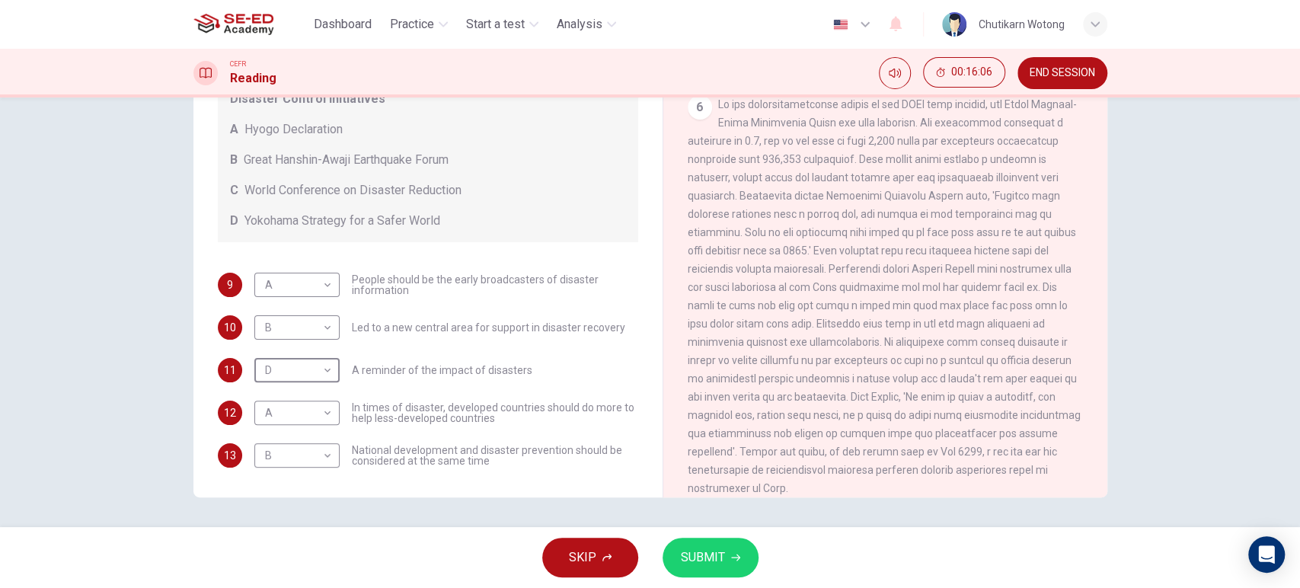
click at [707, 556] on span "SUBMIT" at bounding box center [703, 557] width 44 height 21
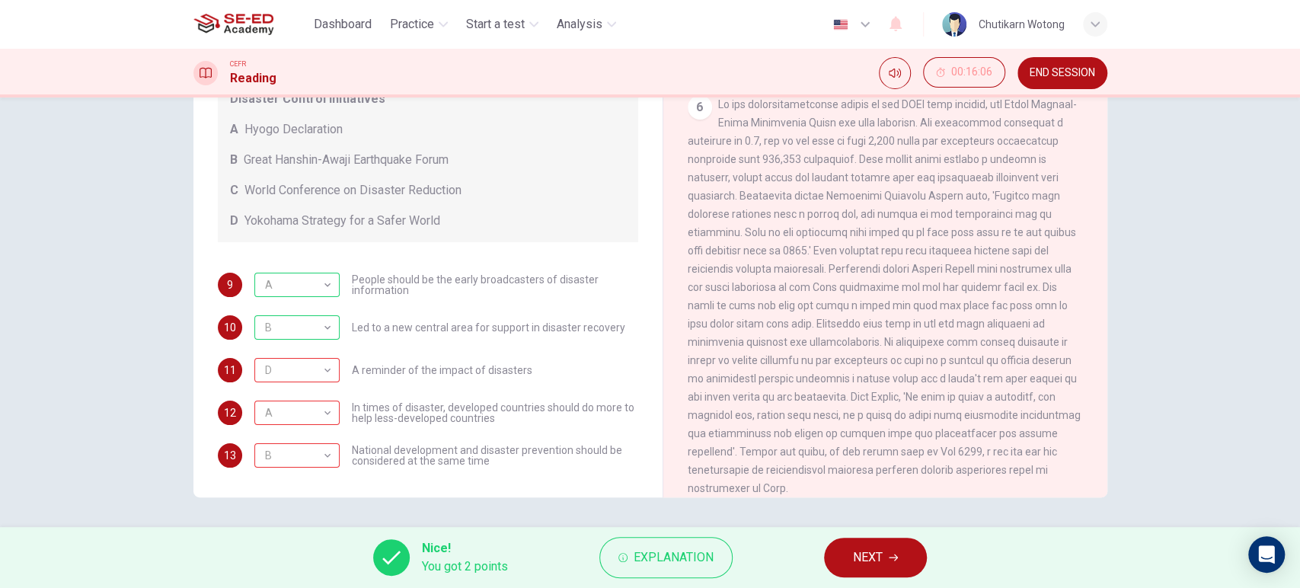
click at [876, 559] on span "NEXT" at bounding box center [868, 557] width 30 height 21
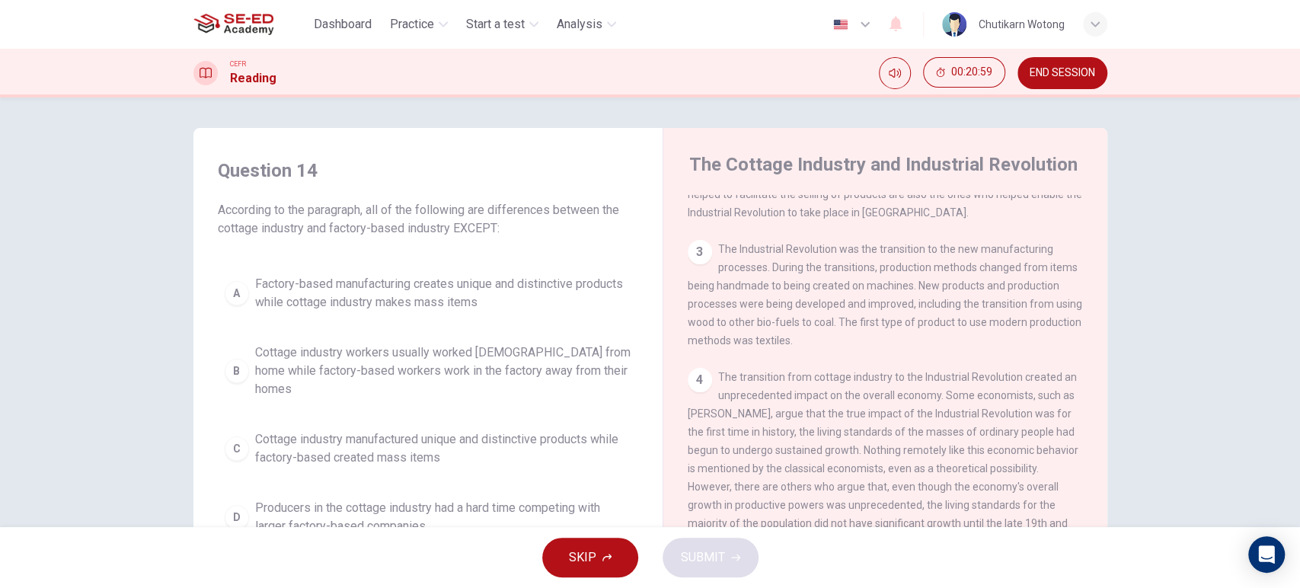
scroll to position [305, 0]
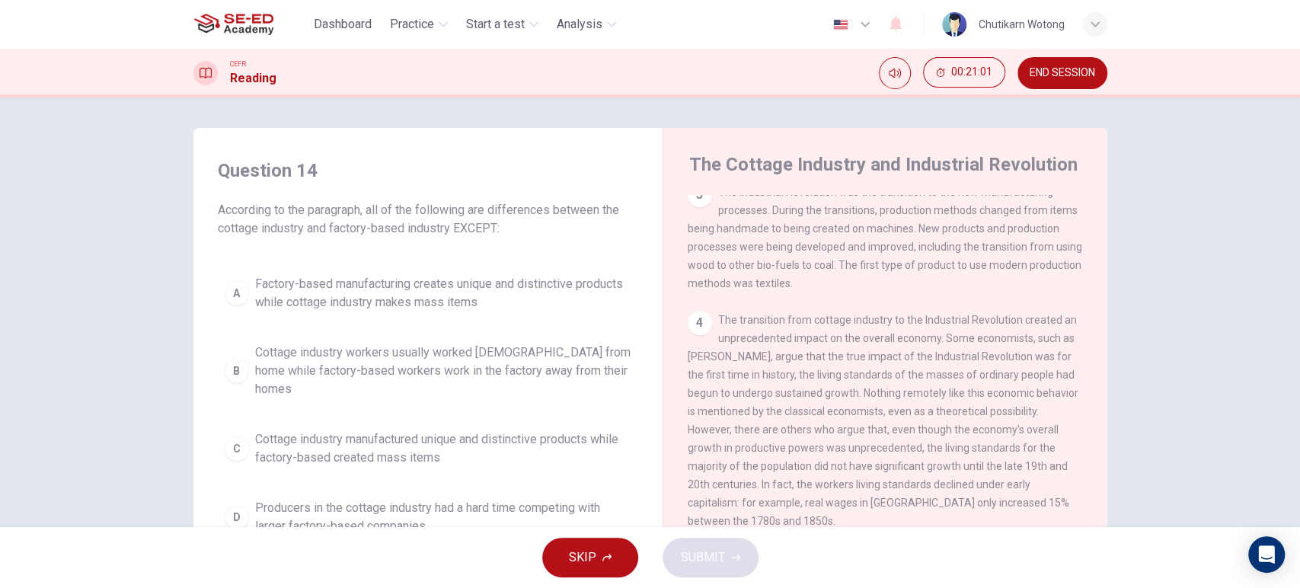
click at [1048, 77] on span "END SESSION" at bounding box center [1061, 73] width 65 height 12
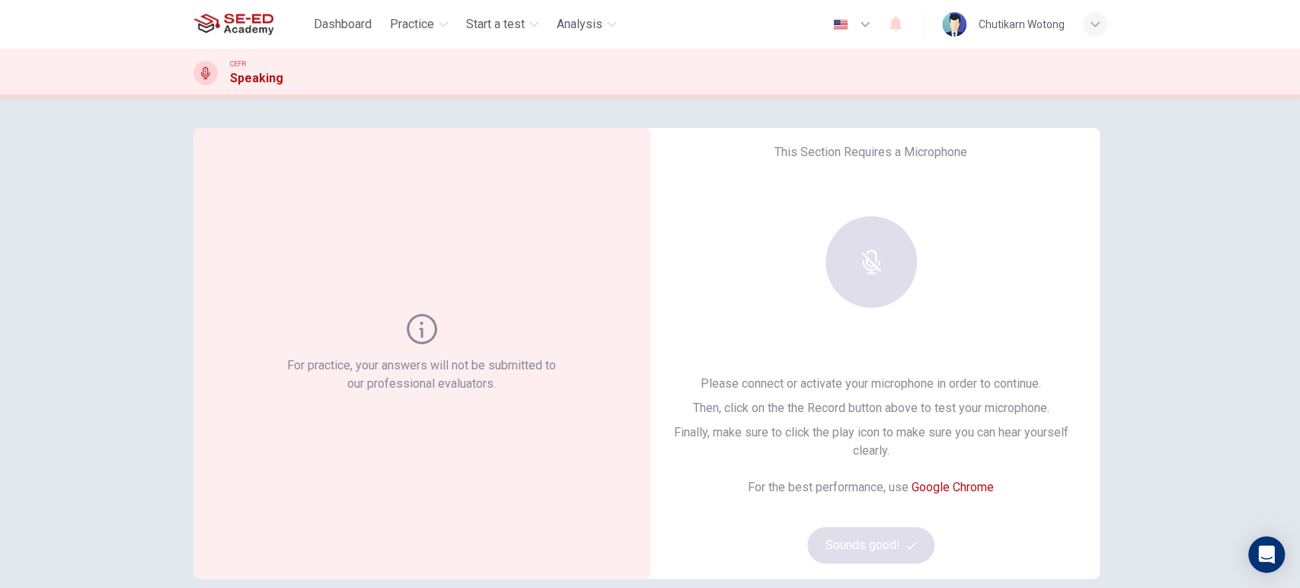
drag, startPoint x: 297, startPoint y: 286, endPoint x: 536, endPoint y: 225, distance: 246.7
click at [536, 225] on div "For practice, your answers will not be submitted to our professional evaluators." at bounding box center [421, 353] width 457 height 451
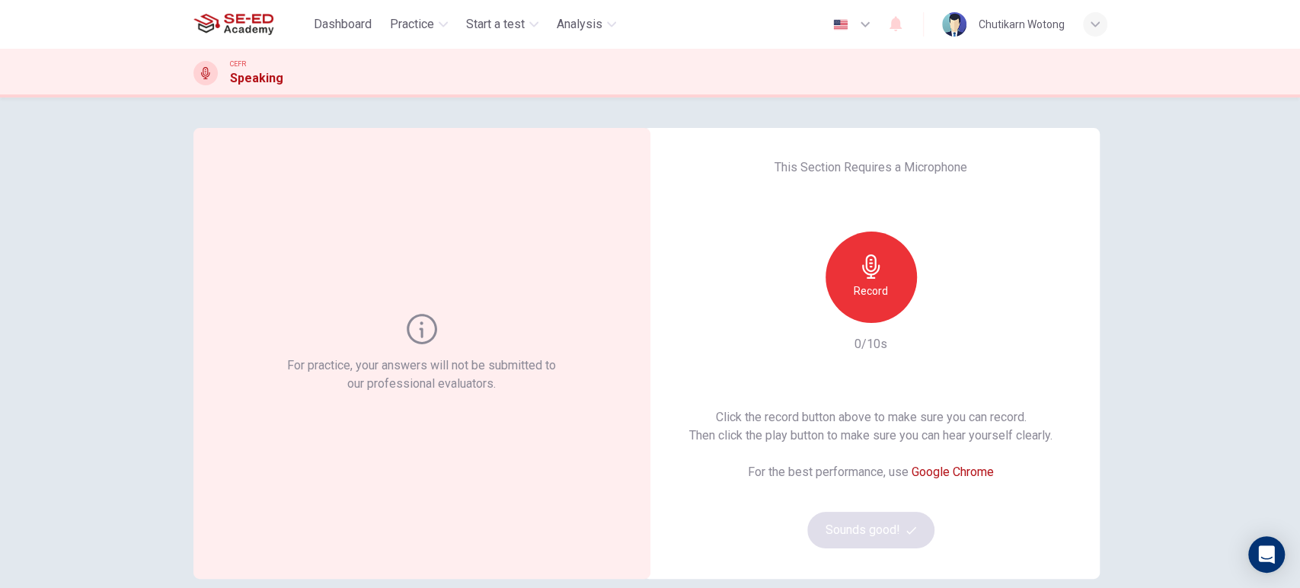
click at [862, 285] on h6 "Record" at bounding box center [870, 291] width 34 height 18
click at [888, 278] on div "Record" at bounding box center [870, 276] width 91 height 91
click at [834, 523] on button "Sounds good!" at bounding box center [871, 530] width 128 height 37
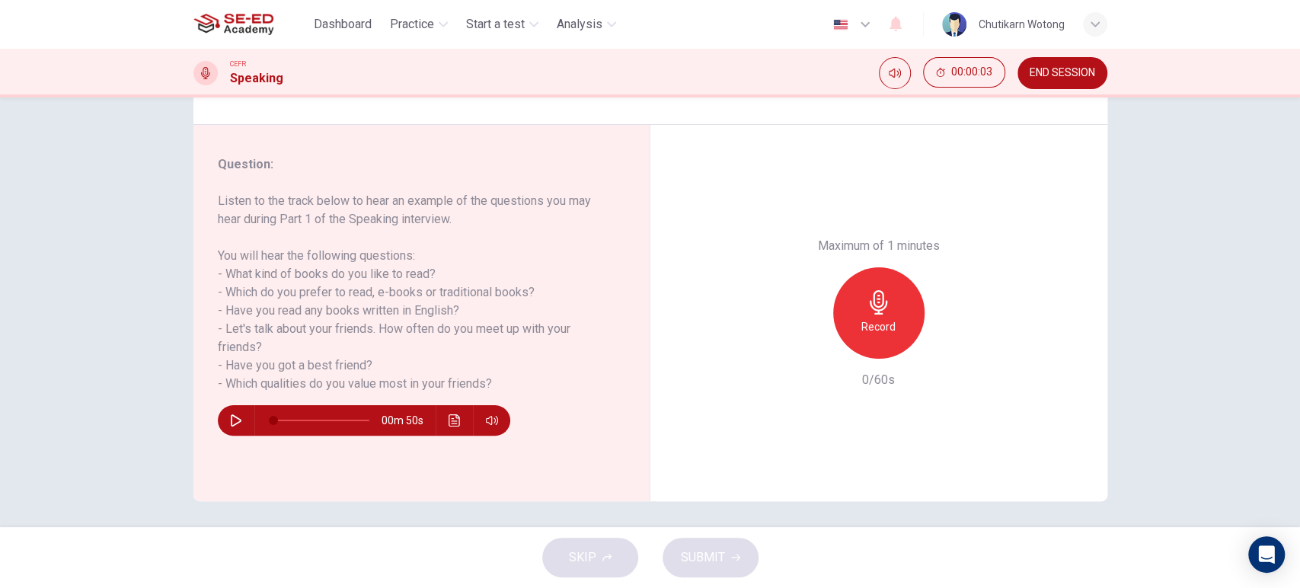
scroll to position [160, 0]
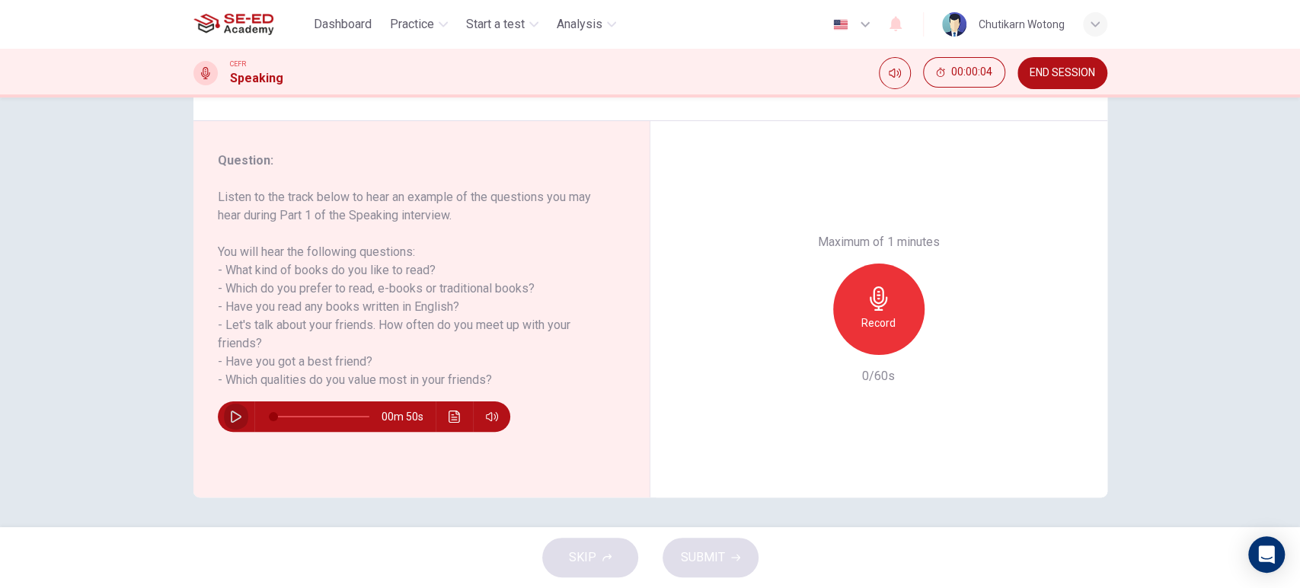
click at [232, 419] on icon "button" at bounding box center [236, 416] width 12 height 12
click at [230, 411] on icon "button" at bounding box center [236, 416] width 12 height 12
click at [230, 417] on icon "button" at bounding box center [236, 416] width 12 height 12
type input "0"
click at [888, 314] on h6 "Record" at bounding box center [878, 323] width 34 height 18
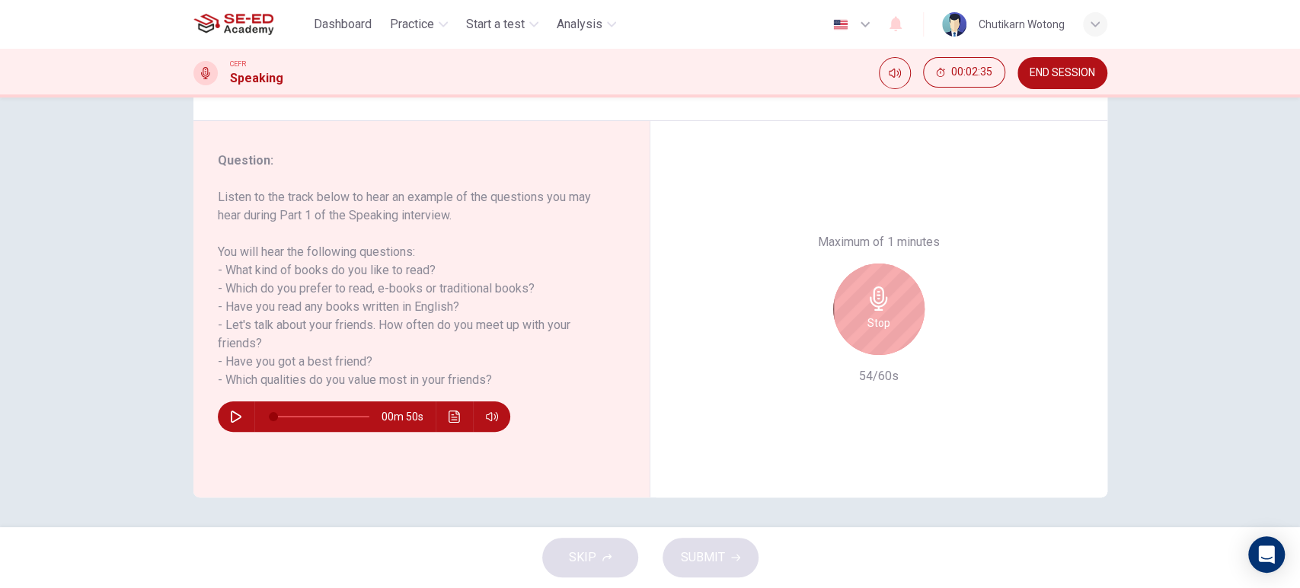
click at [874, 291] on icon "button" at bounding box center [878, 298] width 18 height 24
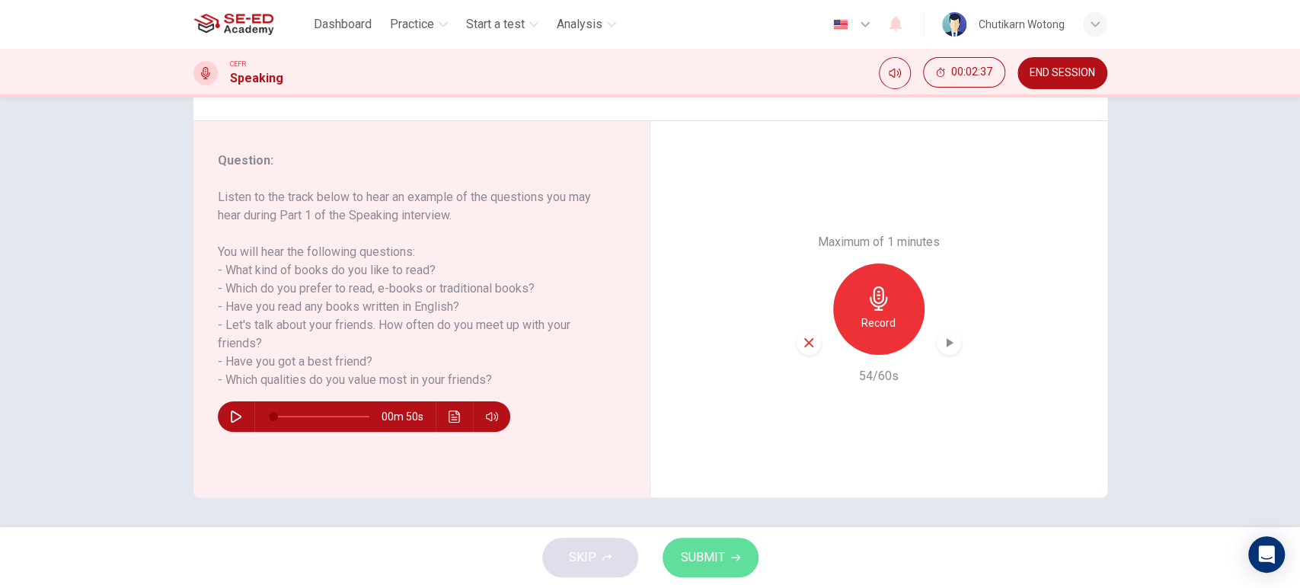
click at [740, 566] on button "SUBMIT" at bounding box center [710, 558] width 96 height 40
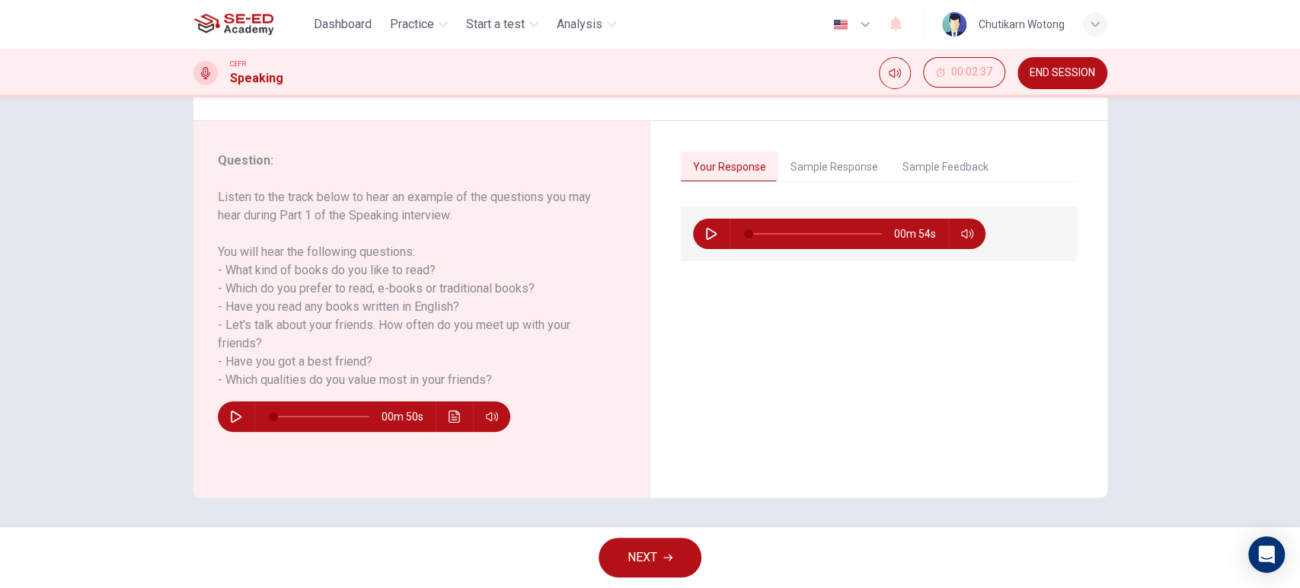
click at [962, 169] on button "Sample Feedback" at bounding box center [945, 168] width 110 height 32
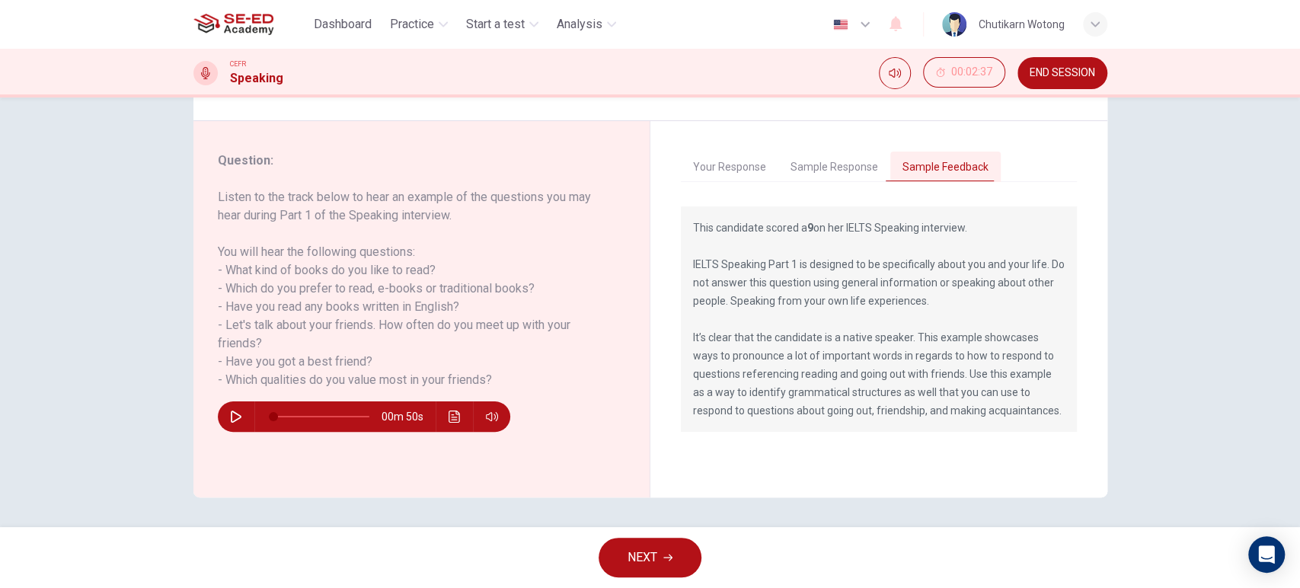
click at [830, 151] on div "Your Response Sample Response Sample Feedback 00m 54s 01m 49s This candidate sc…" at bounding box center [878, 309] width 457 height 376
click at [841, 174] on button "Sample Response" at bounding box center [834, 168] width 112 height 32
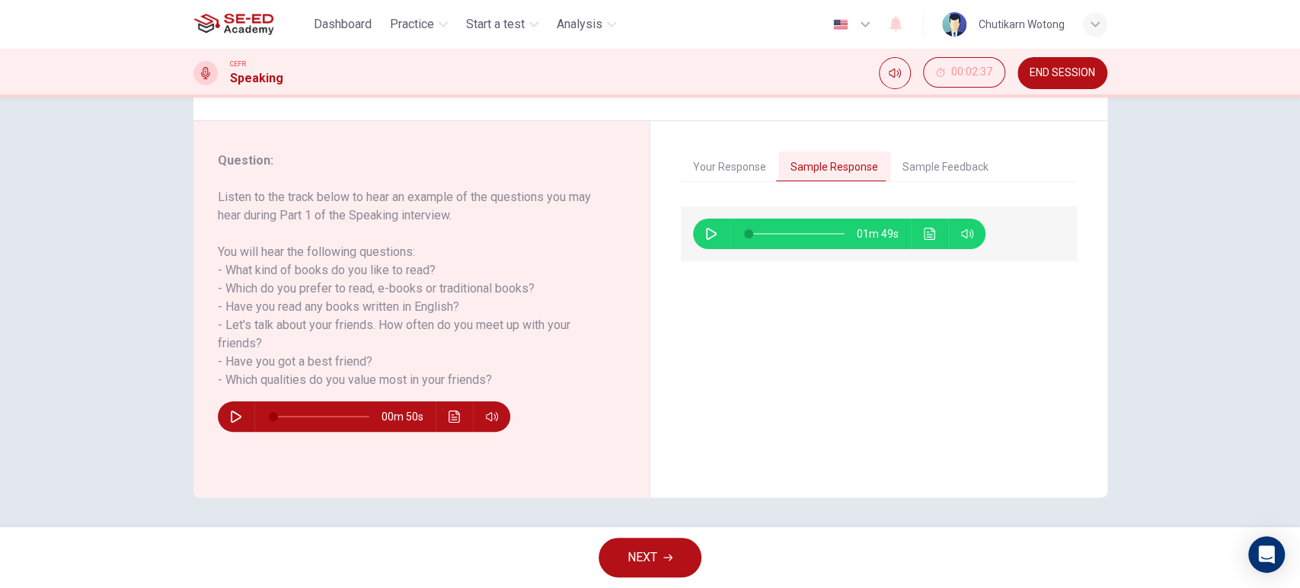
click at [699, 232] on button "button" at bounding box center [711, 234] width 24 height 30
type input "63"
type input "0"
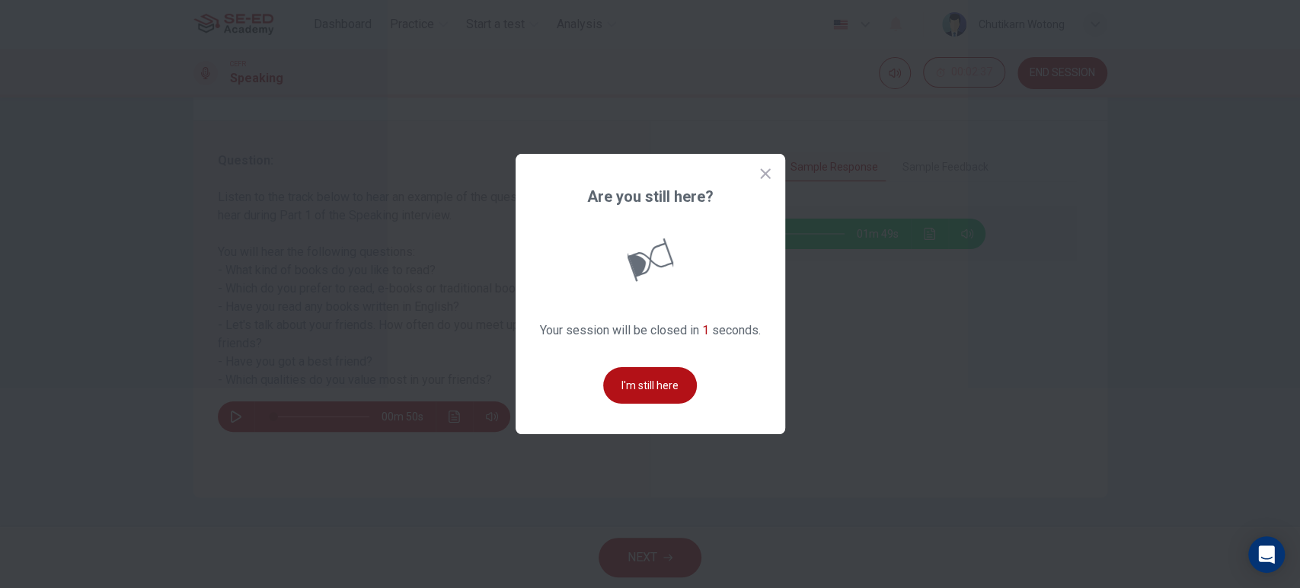
scroll to position [0, 0]
